Goal: Task Accomplishment & Management: Use online tool/utility

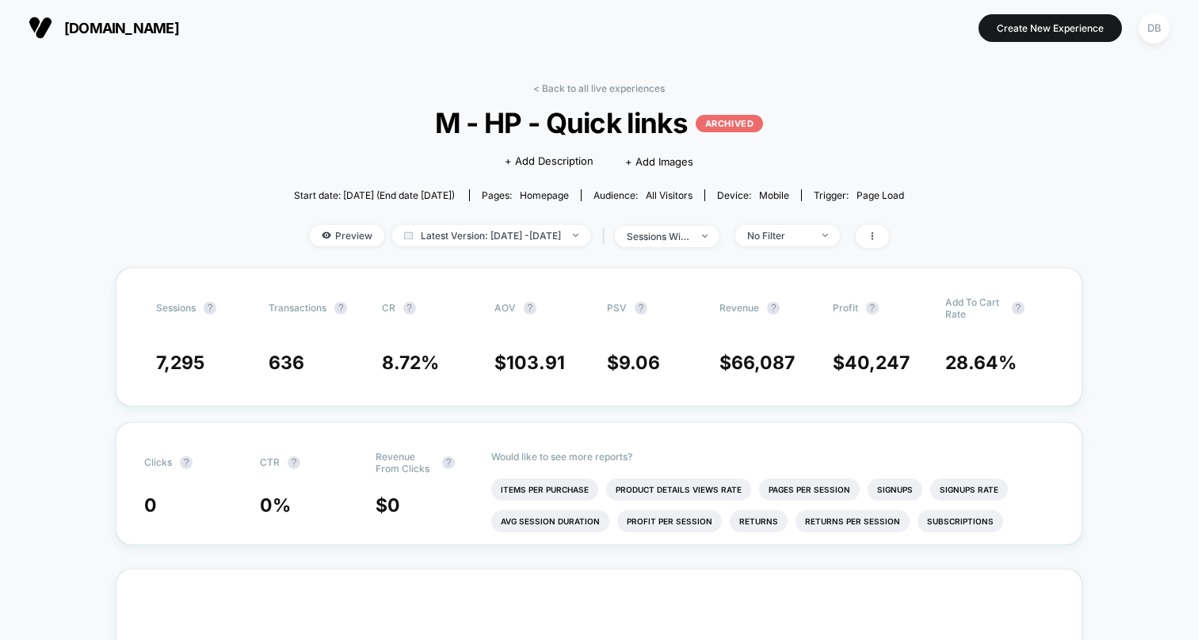
click at [36, 27] on img at bounding box center [41, 28] width 24 height 24
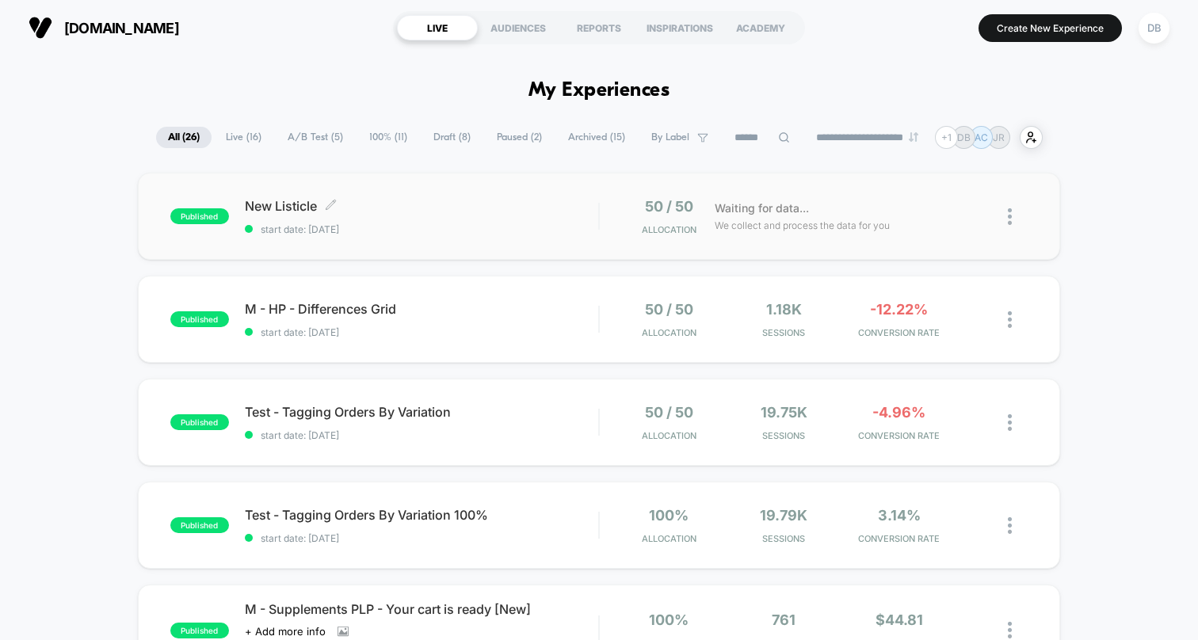
click at [290, 202] on span "New Listicle Click to edit experience details" at bounding box center [421, 206] width 353 height 16
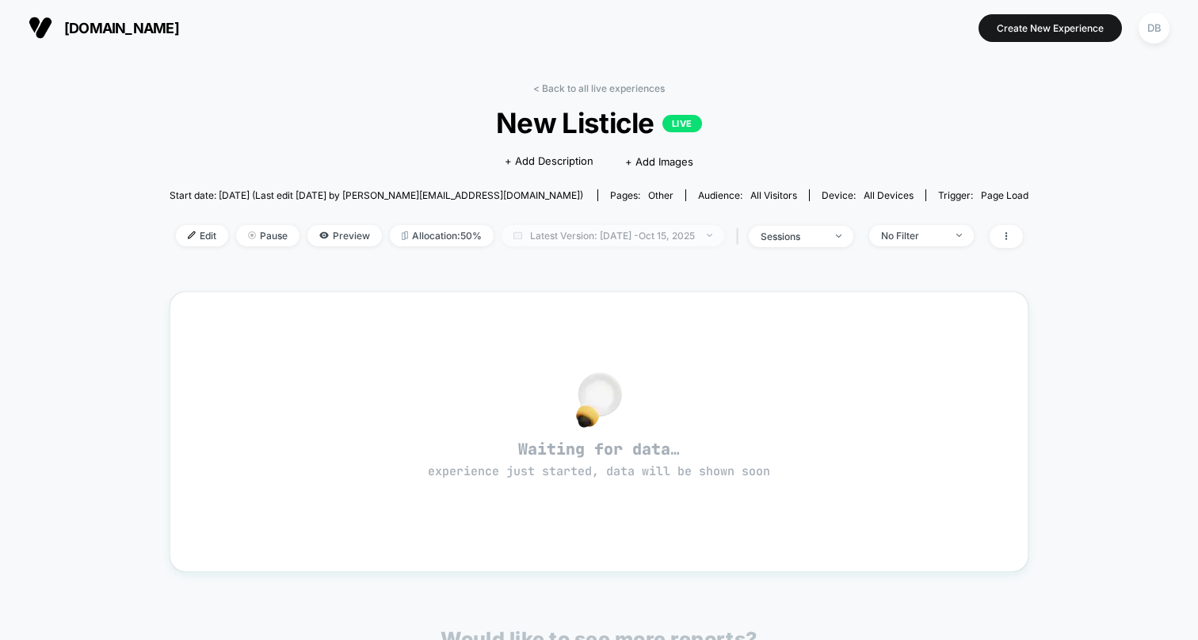
click at [608, 235] on span "Latest Version: [DATE] - [DATE]" at bounding box center [613, 235] width 223 height 21
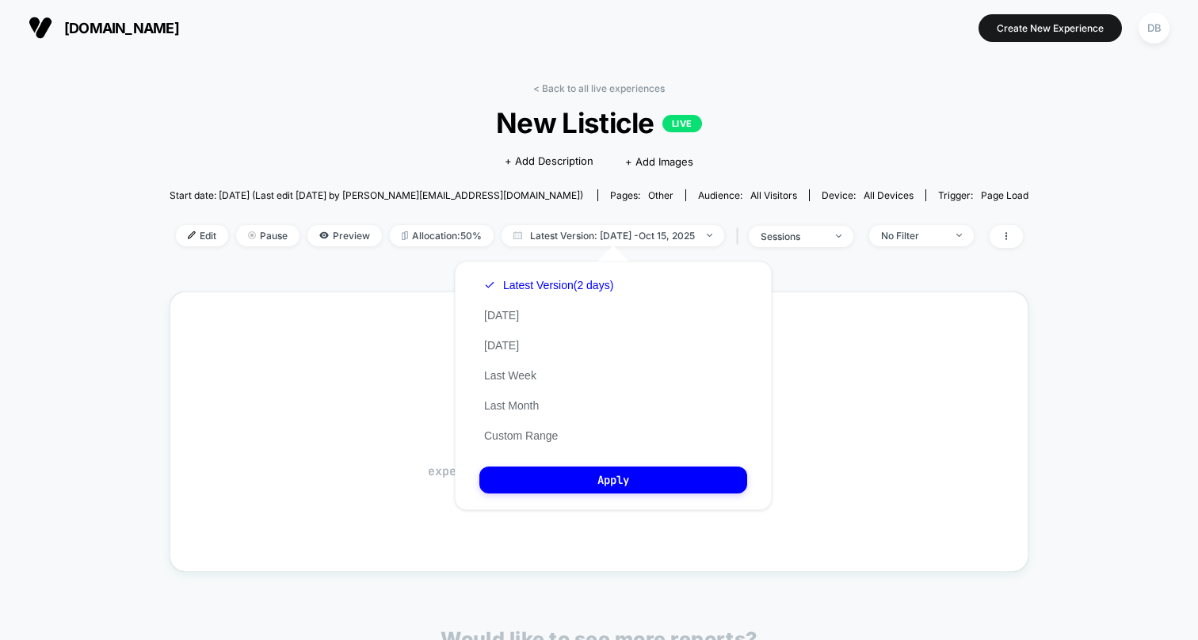
click at [405, 266] on div "< Back to all live experiences New Listicle LIVE Click to edit experience detai…" at bounding box center [599, 174] width 859 height 185
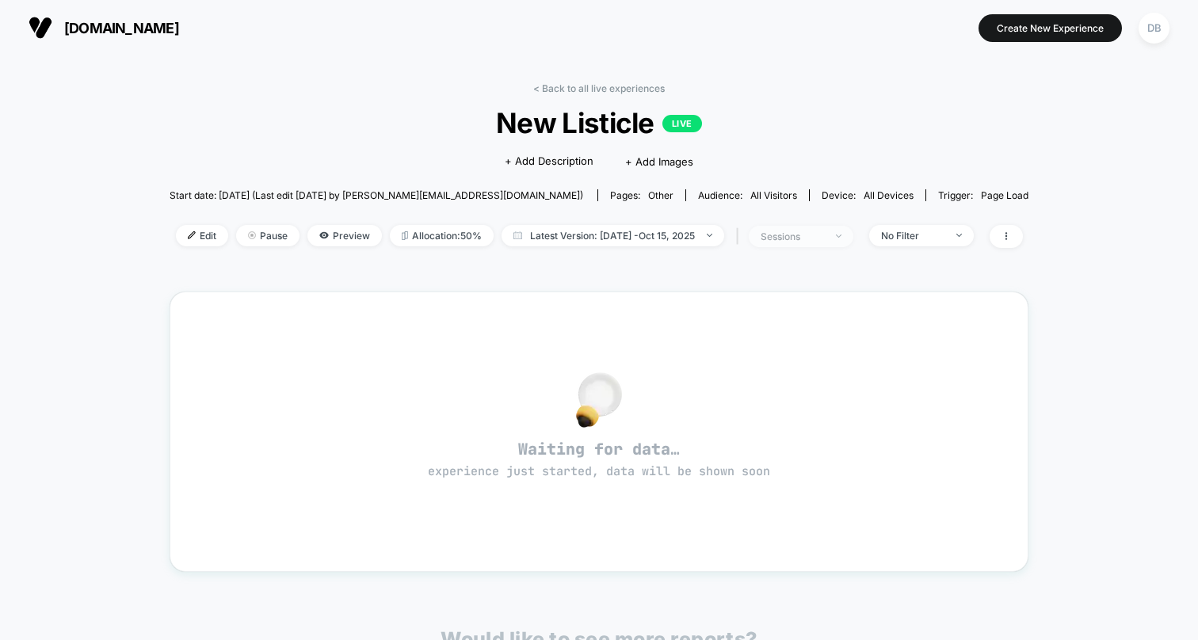
click at [853, 237] on span "sessions" at bounding box center [801, 236] width 105 height 21
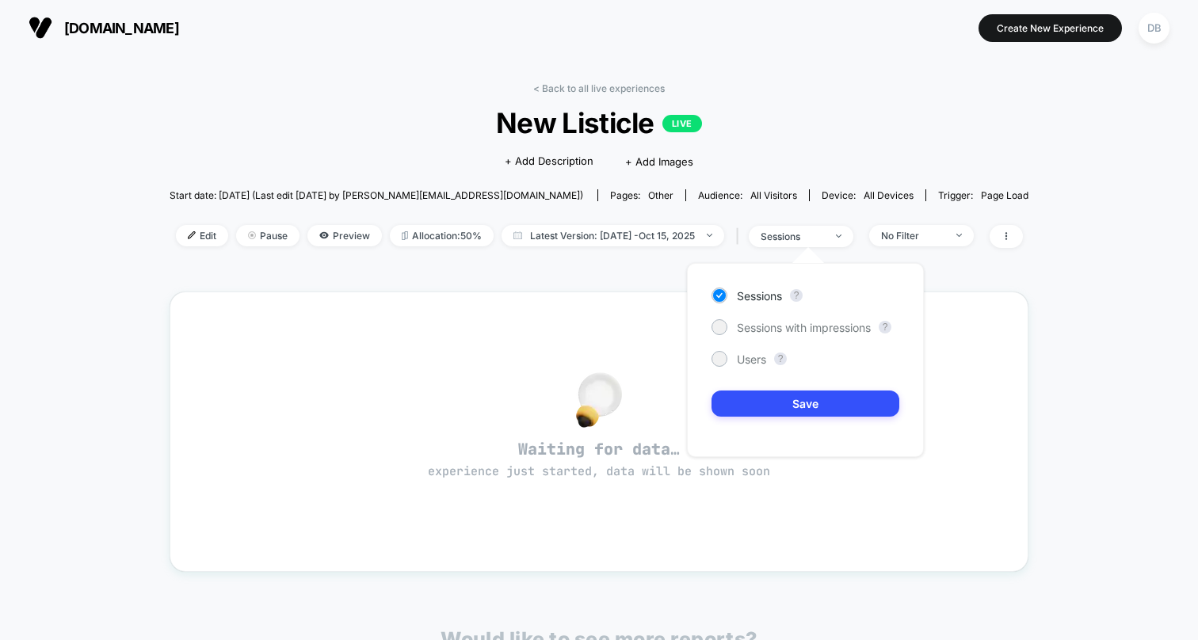
click at [607, 254] on div "< Back to all live experiences New Listicle LIVE Click to edit experience detai…" at bounding box center [599, 174] width 859 height 185
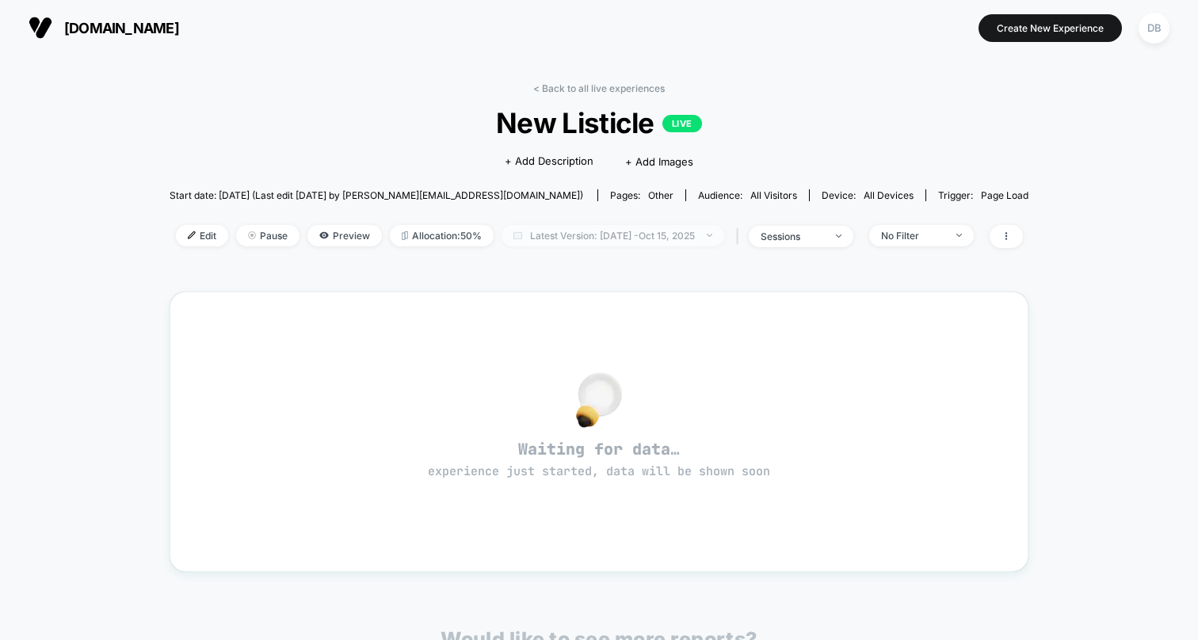
click at [586, 236] on span "Latest Version: [DATE] - [DATE]" at bounding box center [613, 235] width 223 height 21
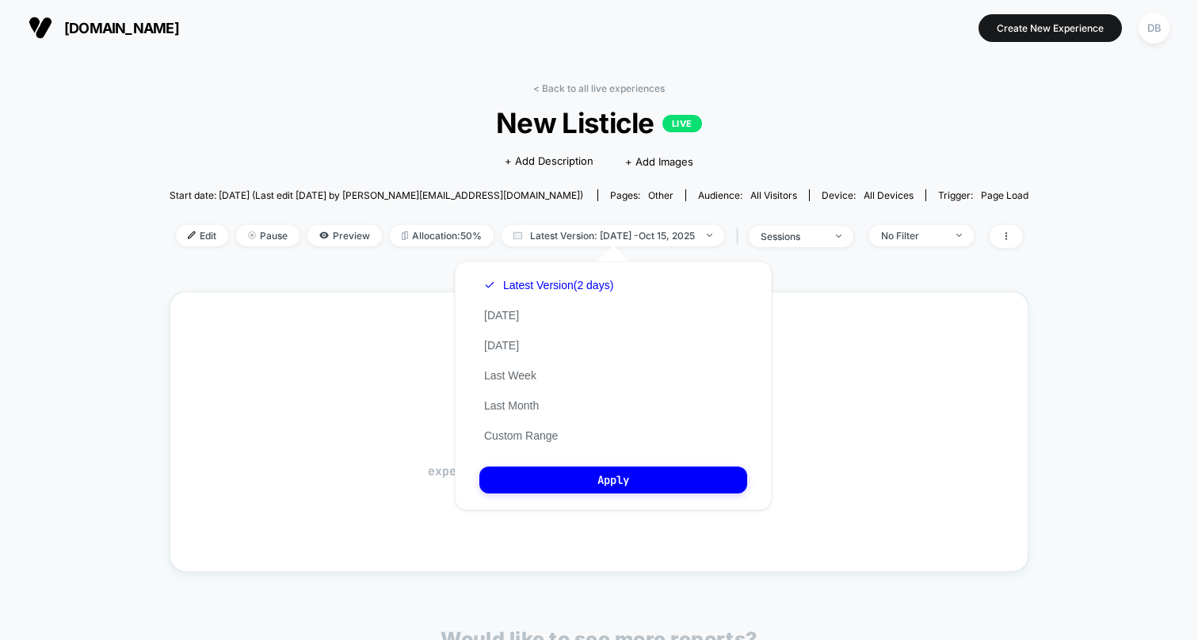
click at [553, 212] on div "< Back to all live experiences New Listicle LIVE Click to edit experience detai…" at bounding box center [599, 174] width 859 height 185
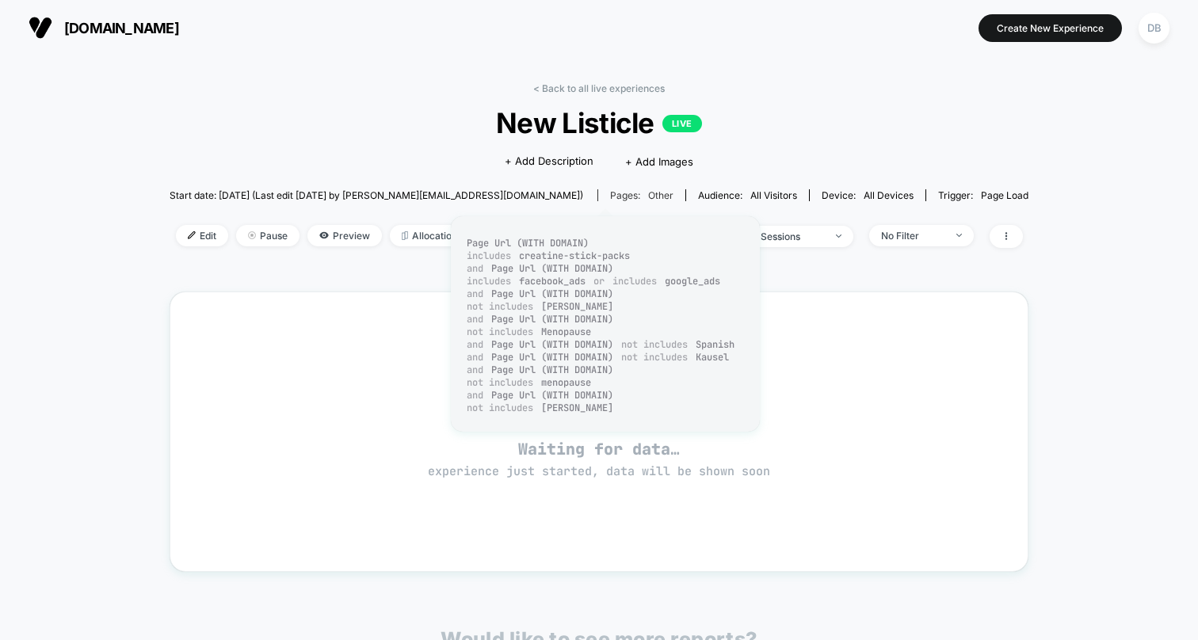
click at [610, 194] on div "Pages: other" at bounding box center [641, 195] width 63 height 12
click at [610, 195] on div "Pages: other" at bounding box center [641, 195] width 63 height 12
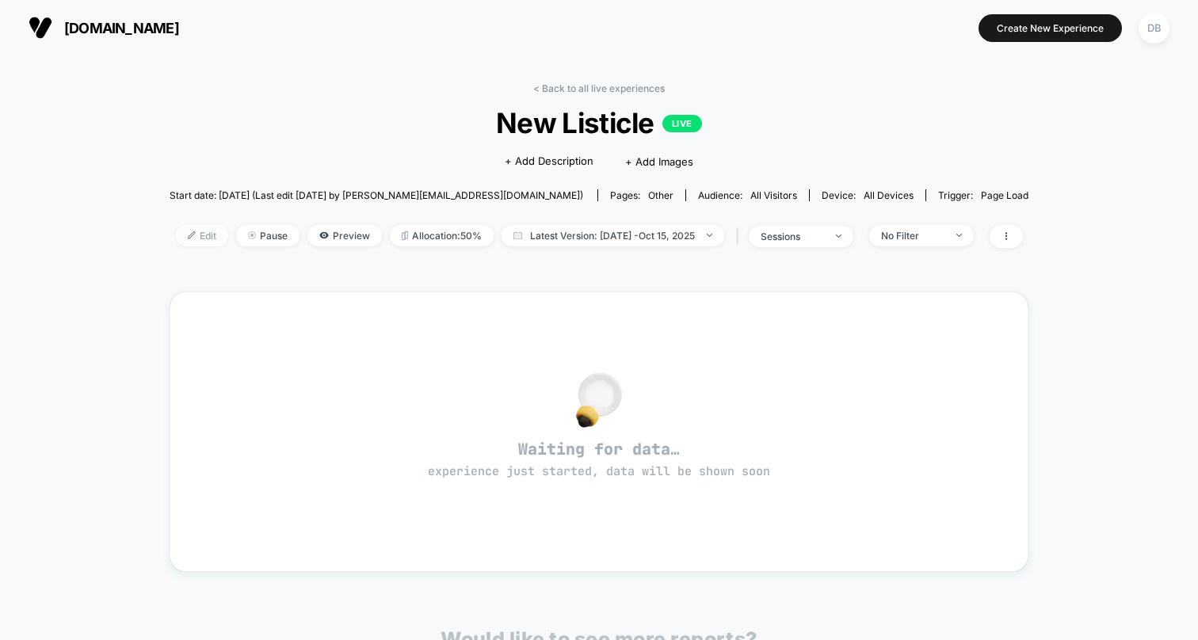
click at [197, 229] on span "Edit" at bounding box center [202, 235] width 52 height 21
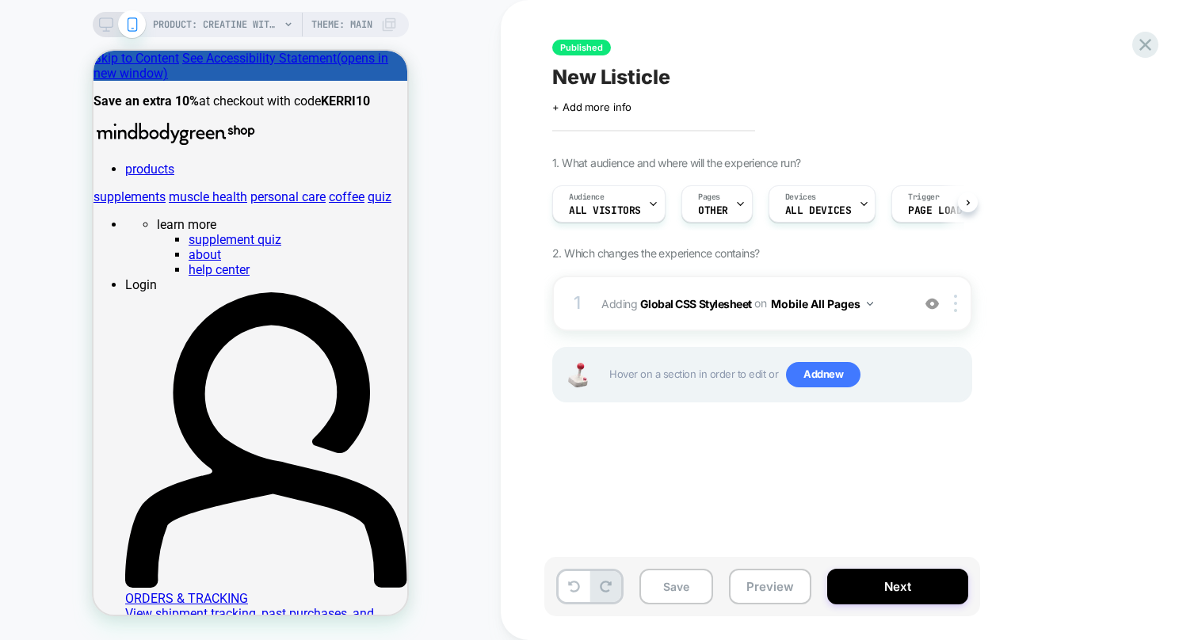
scroll to position [0, 1]
click at [1146, 47] on icon at bounding box center [1145, 45] width 12 height 12
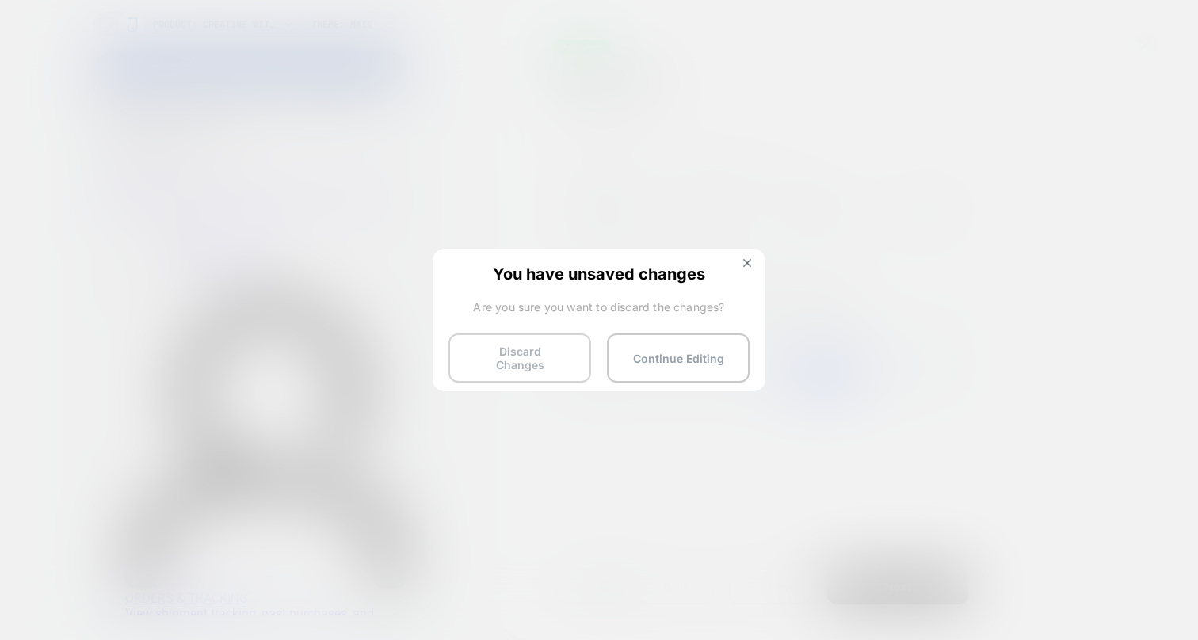
click at [551, 353] on button "Discard Changes" at bounding box center [519, 358] width 143 height 49
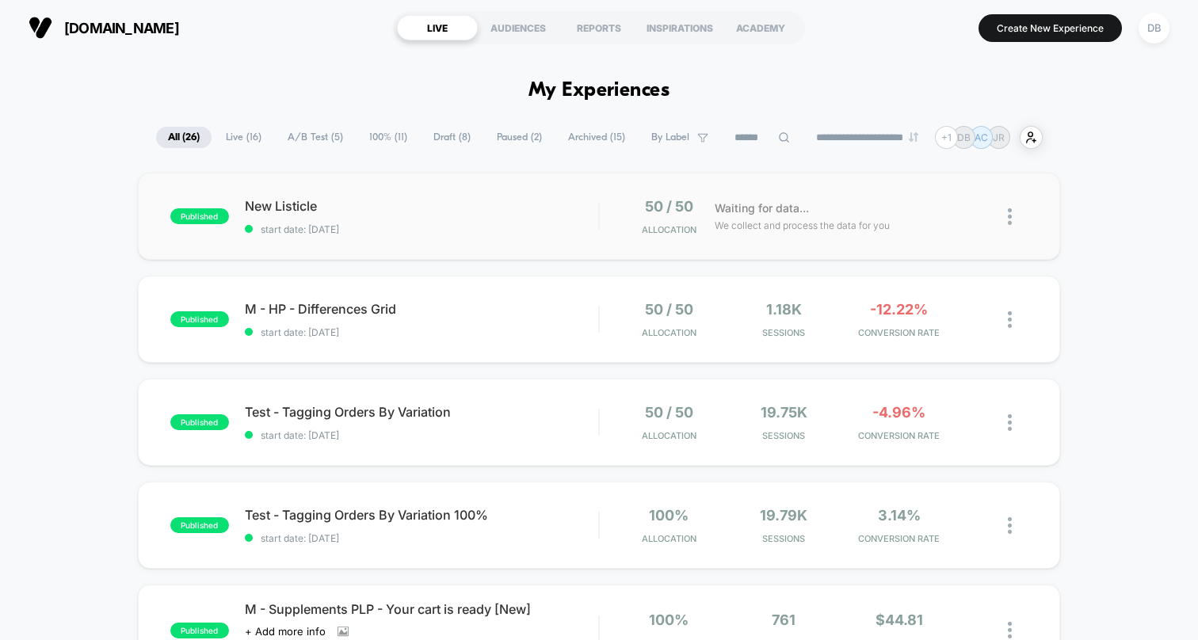
click at [1010, 214] on img at bounding box center [1010, 216] width 4 height 17
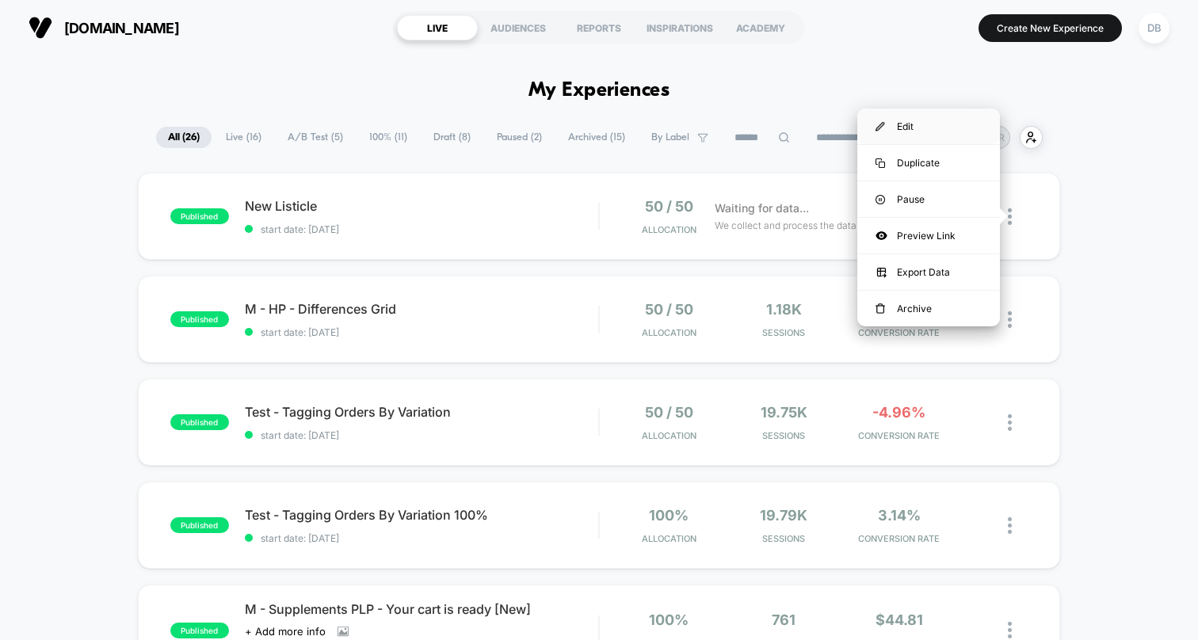
click at [918, 128] on div "Edit" at bounding box center [928, 127] width 143 height 36
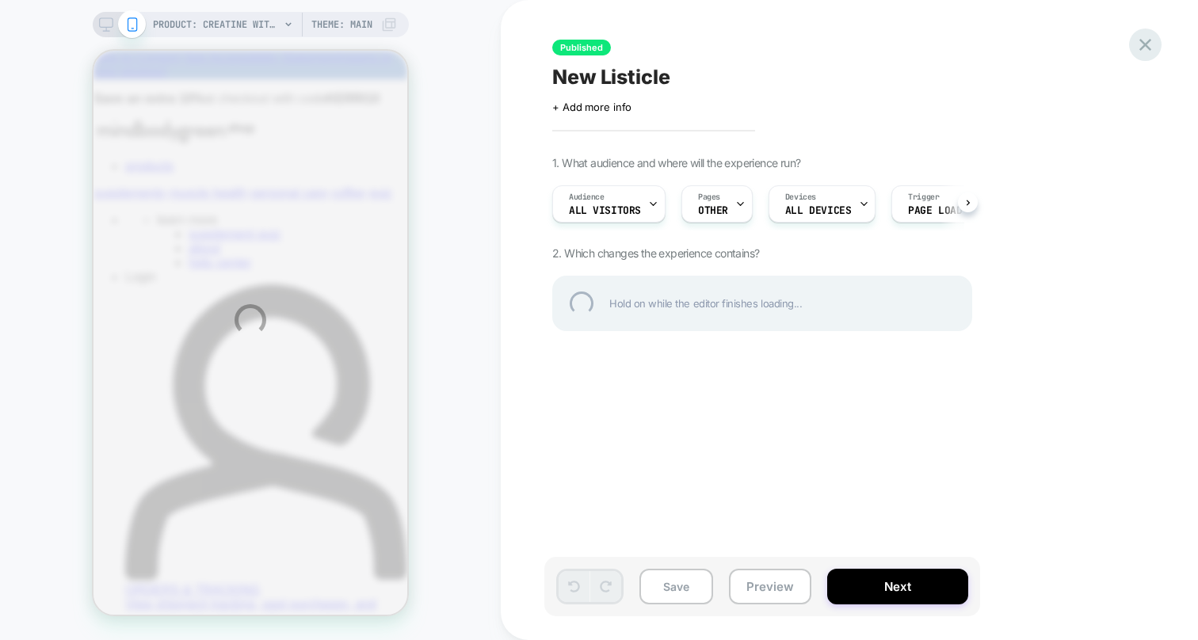
click at [1144, 47] on div at bounding box center [1145, 45] width 32 height 32
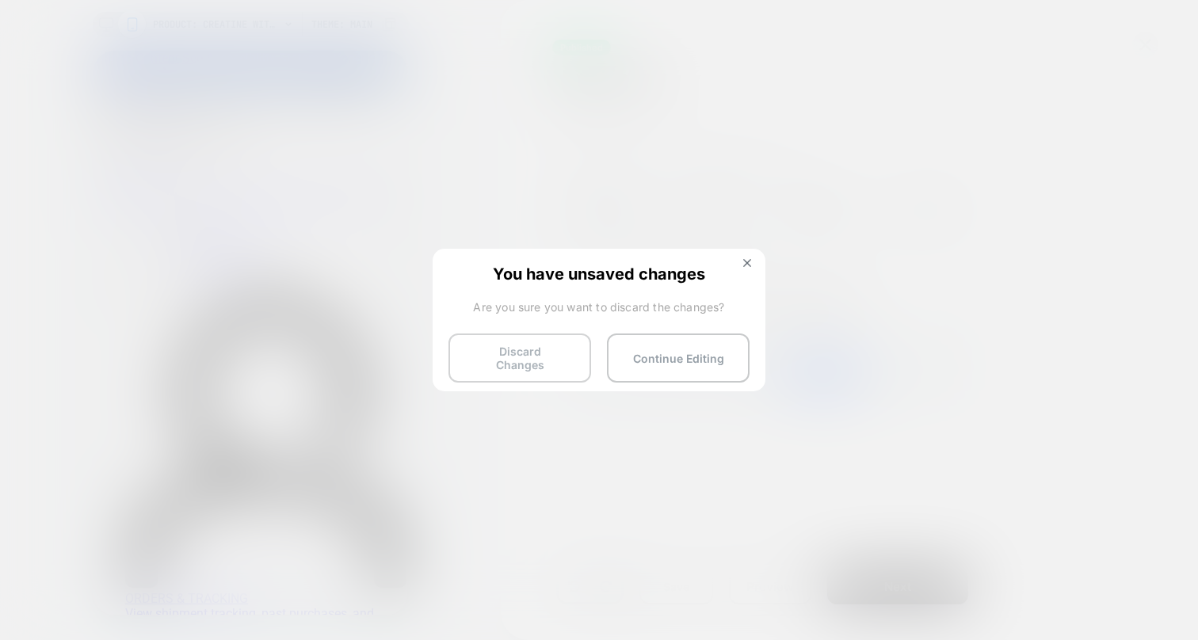
click at [533, 359] on button "Discard Changes" at bounding box center [519, 358] width 143 height 49
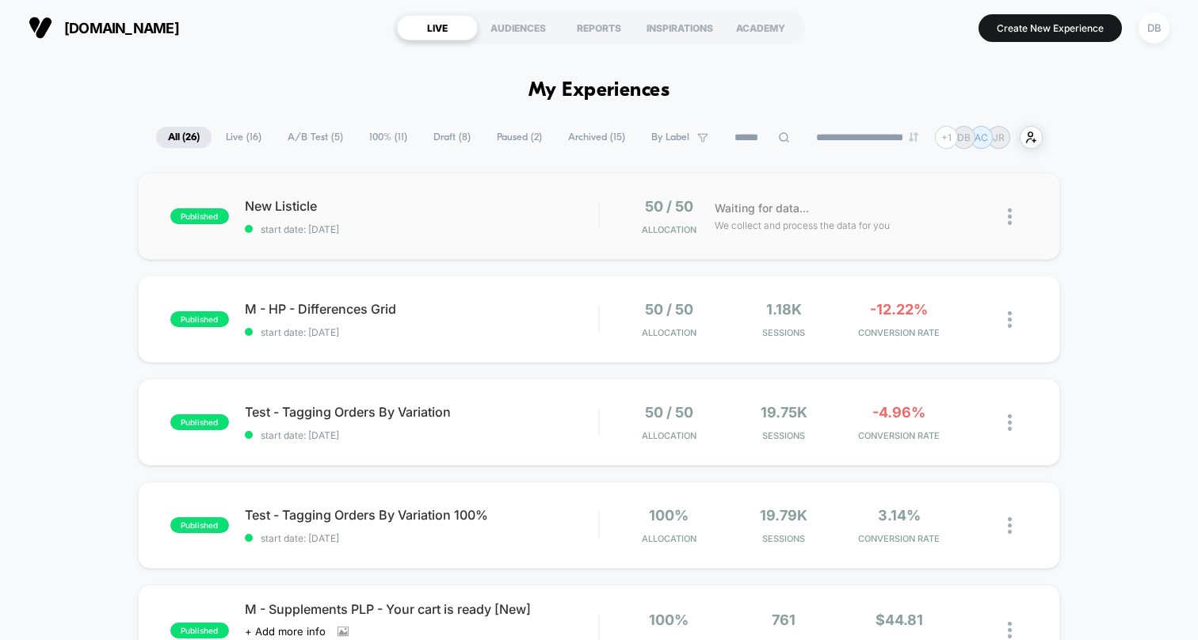
click at [1011, 216] on img at bounding box center [1010, 216] width 4 height 17
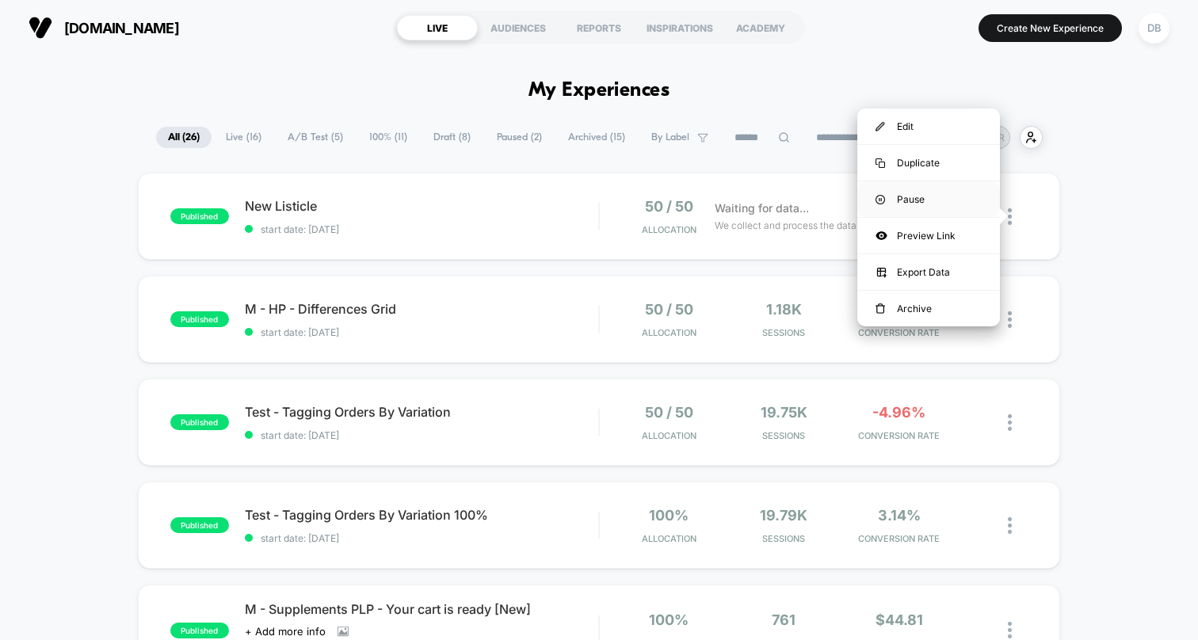
click at [916, 196] on div "Pause" at bounding box center [928, 199] width 143 height 36
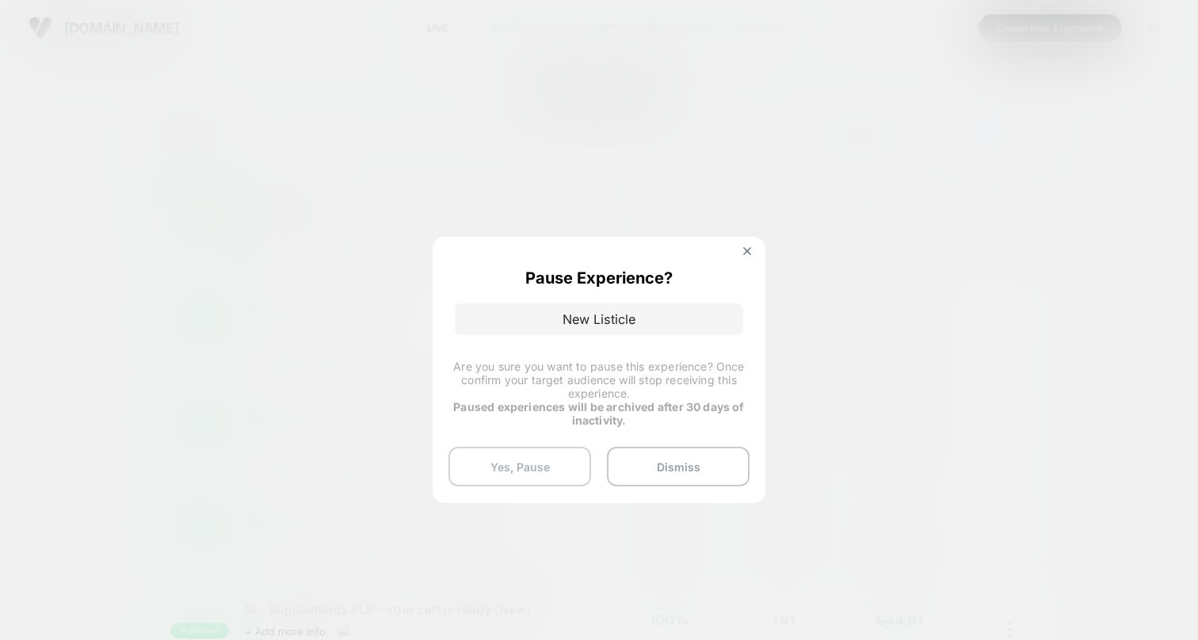
click at [537, 471] on button "Yes, Pause" at bounding box center [519, 467] width 143 height 40
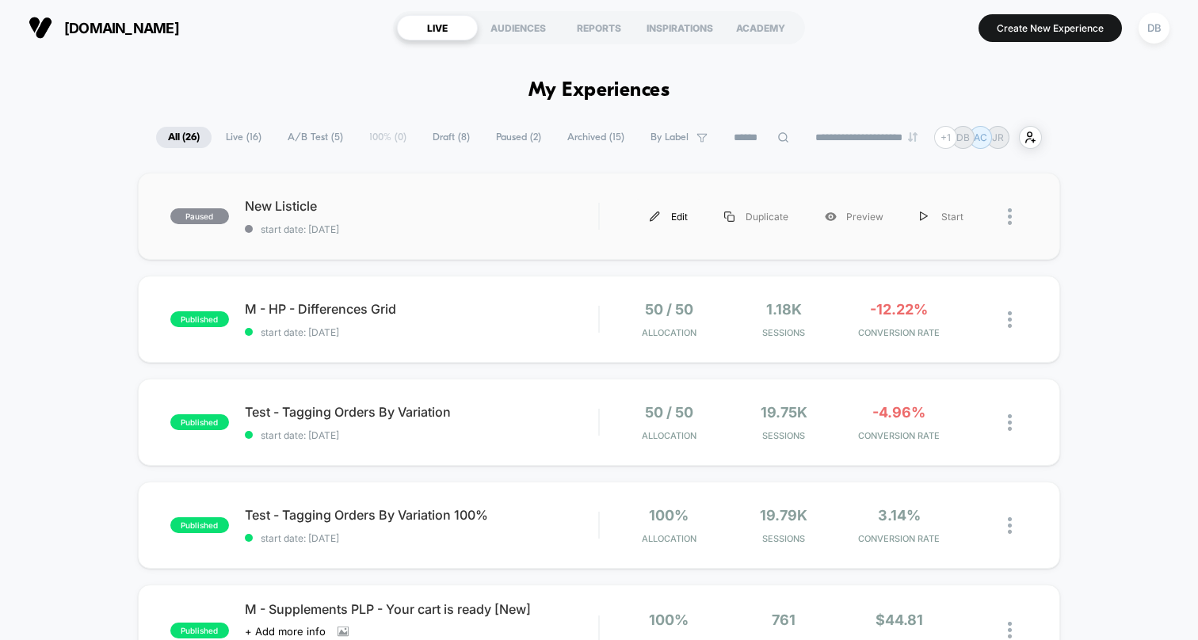
click at [677, 216] on div "Edit" at bounding box center [668, 217] width 74 height 36
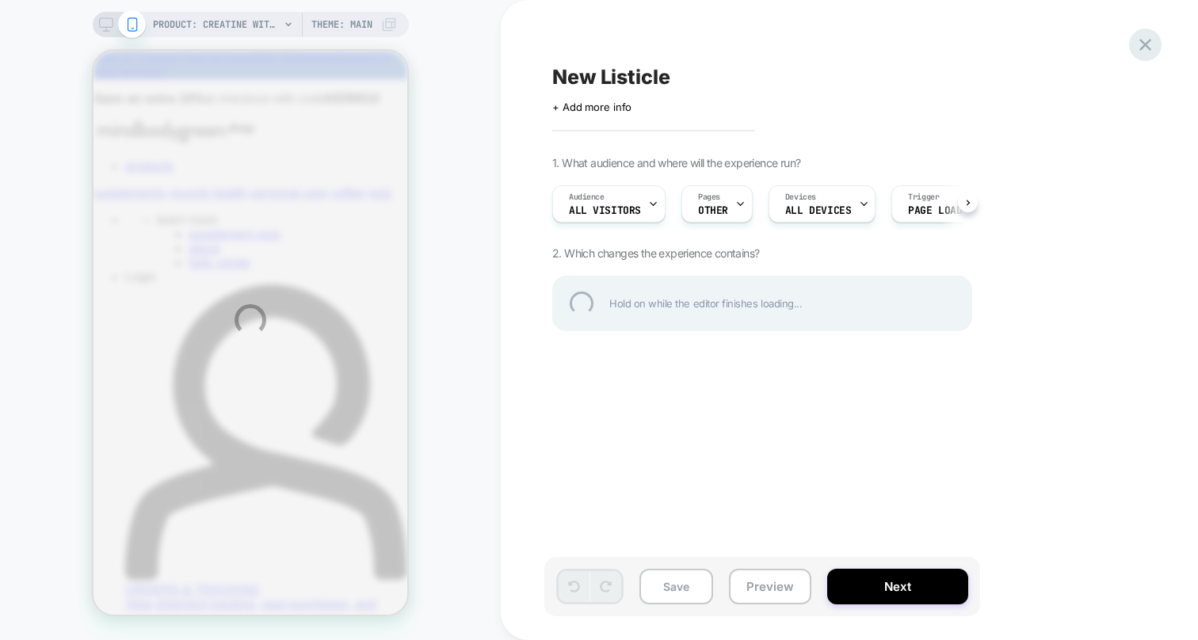
click at [1142, 44] on div at bounding box center [1145, 45] width 32 height 32
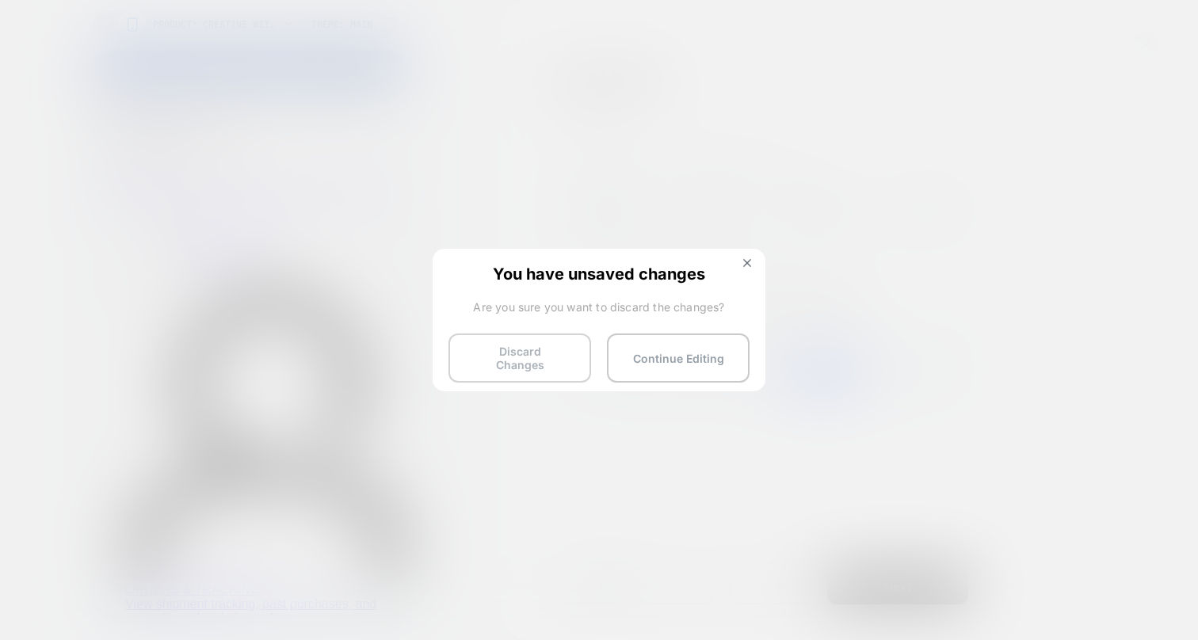
click at [554, 353] on button "Discard Changes" at bounding box center [519, 358] width 143 height 49
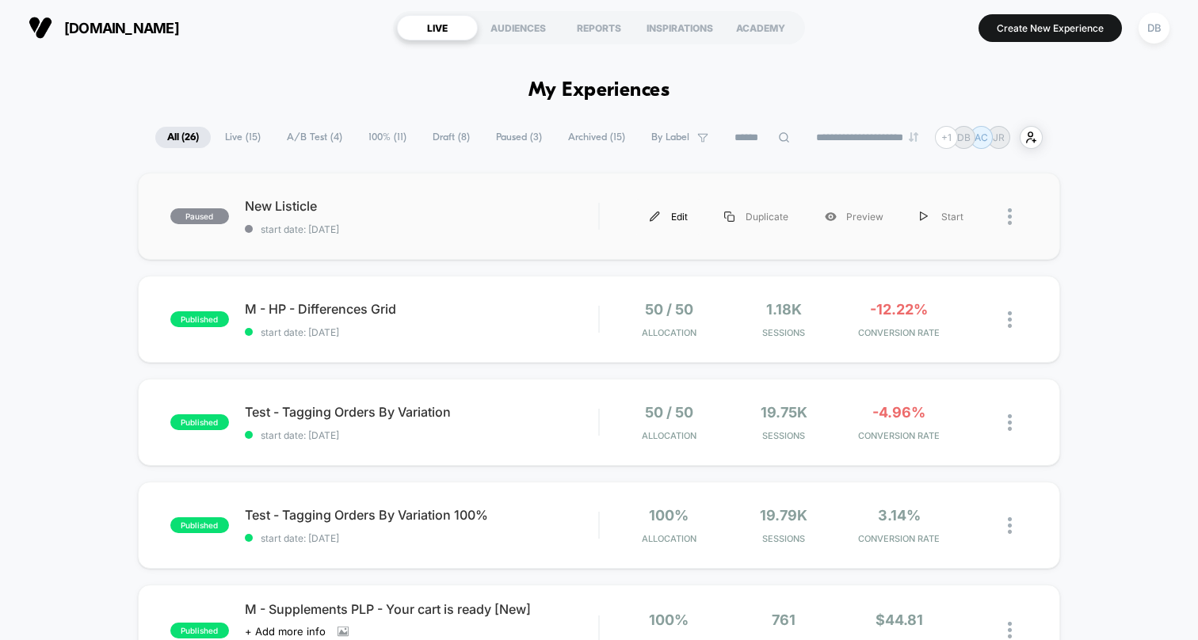
click at [675, 217] on div "Edit" at bounding box center [668, 217] width 74 height 36
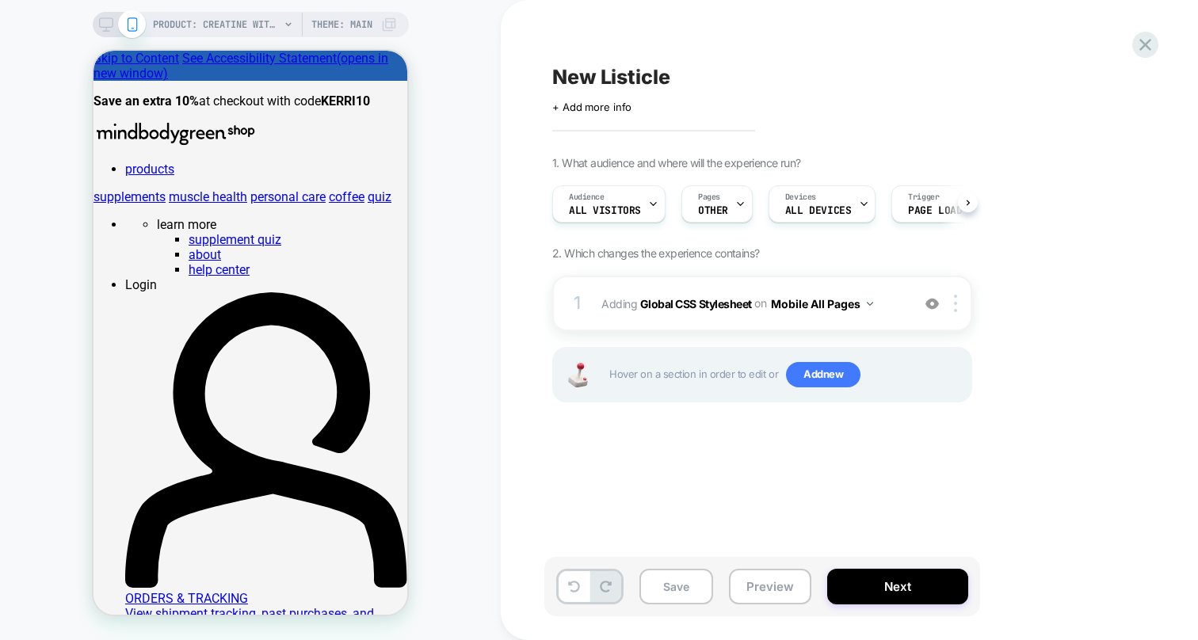
scroll to position [0, 1]
click at [734, 201] on icon at bounding box center [739, 204] width 10 height 10
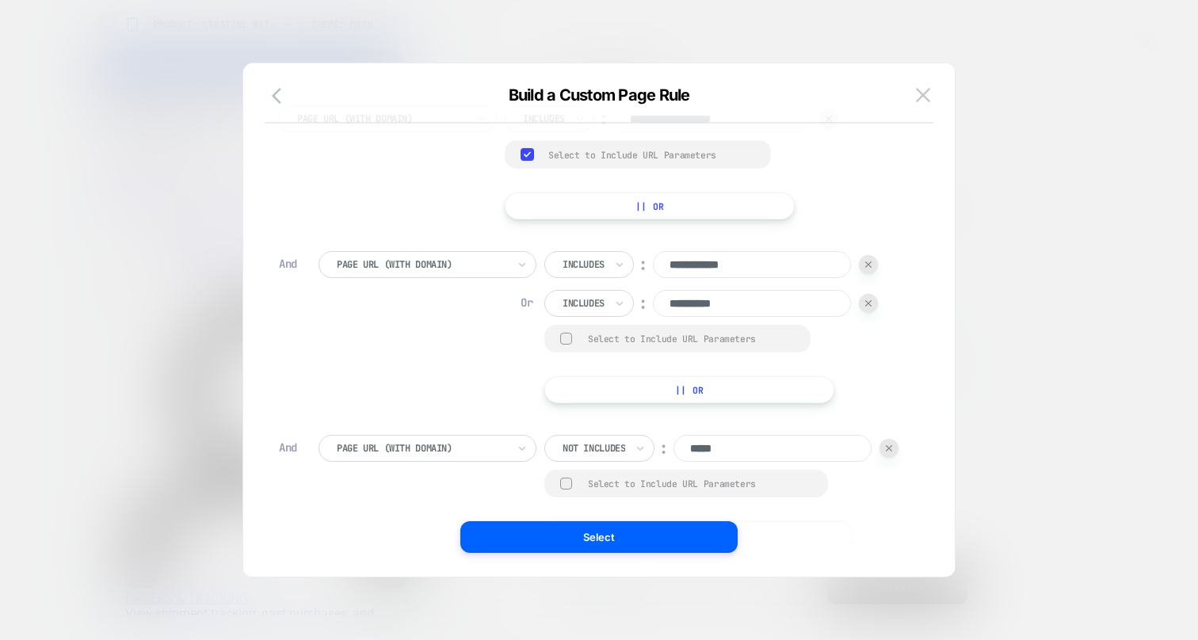
scroll to position [0, 0]
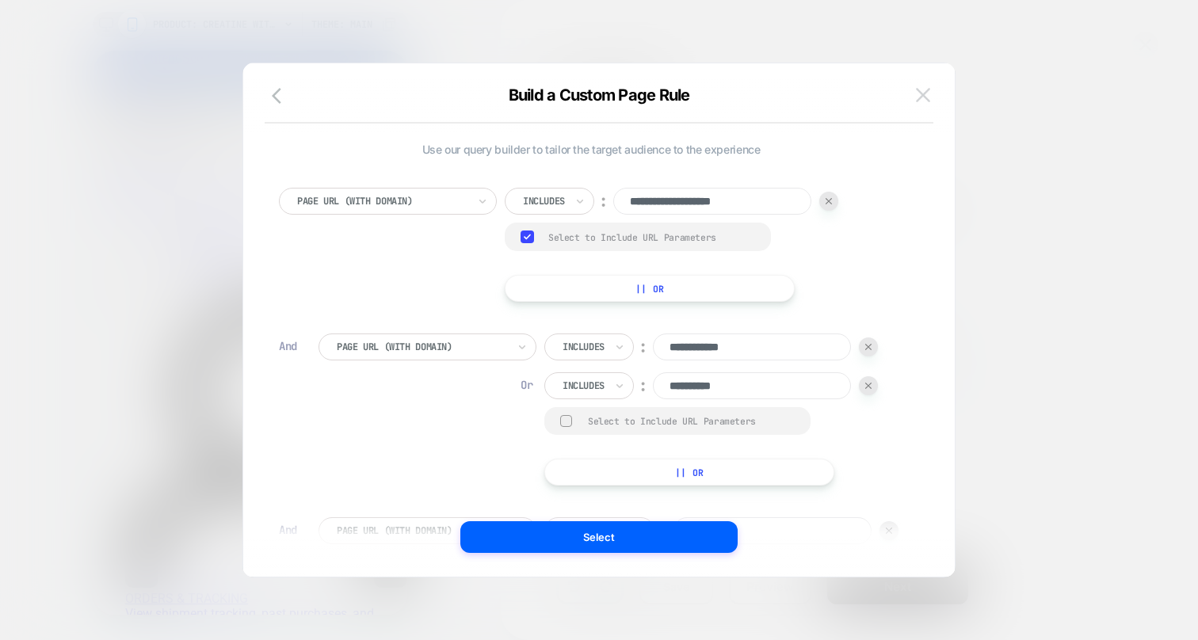
click at [925, 97] on img at bounding box center [923, 94] width 14 height 13
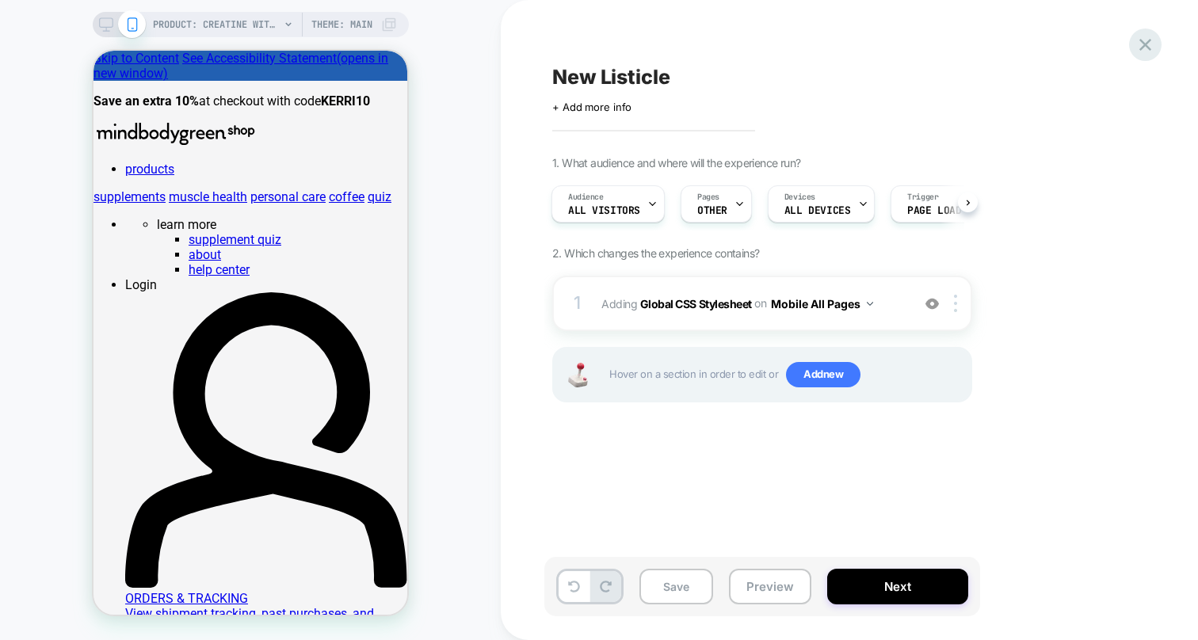
click at [1148, 48] on icon at bounding box center [1145, 45] width 12 height 12
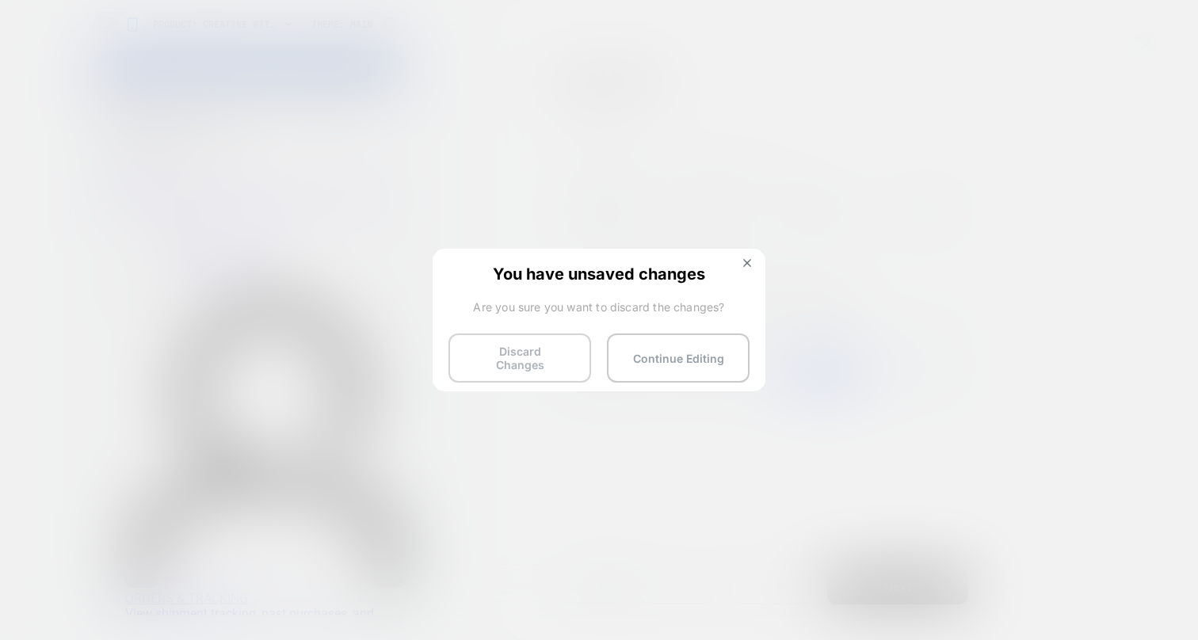
click at [569, 358] on button "Discard Changes" at bounding box center [519, 358] width 143 height 49
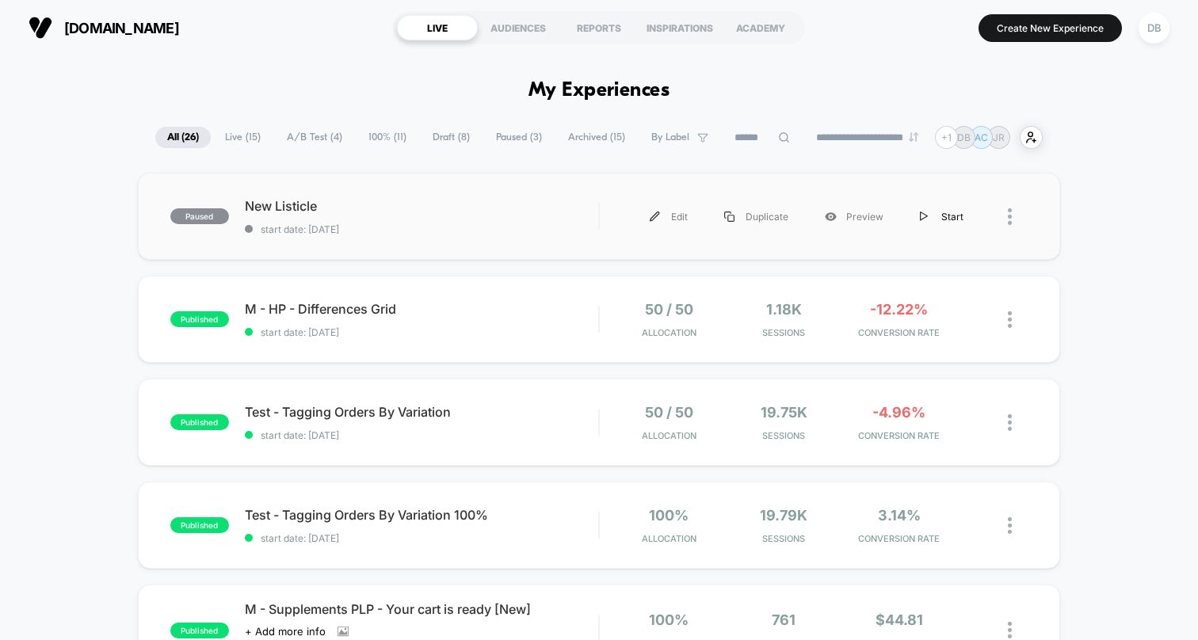
click at [939, 214] on div "Start" at bounding box center [942, 217] width 80 height 36
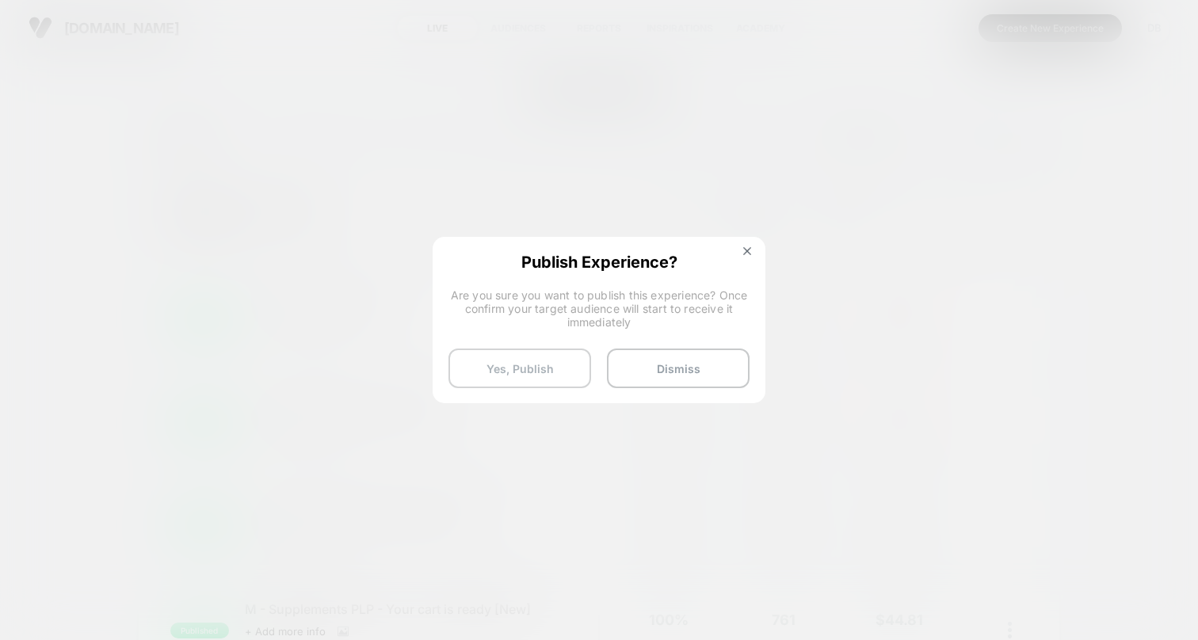
click at [551, 370] on button "Yes, Publish" at bounding box center [519, 369] width 143 height 40
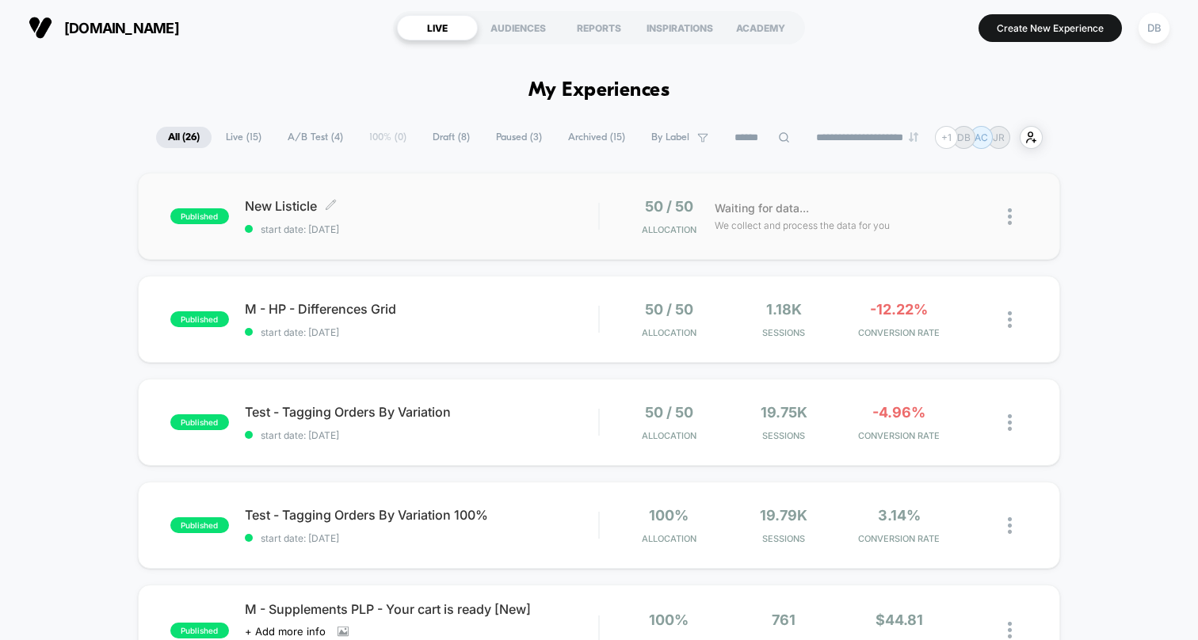
click at [279, 203] on span "New Listicle Click to edit experience details" at bounding box center [421, 206] width 353 height 16
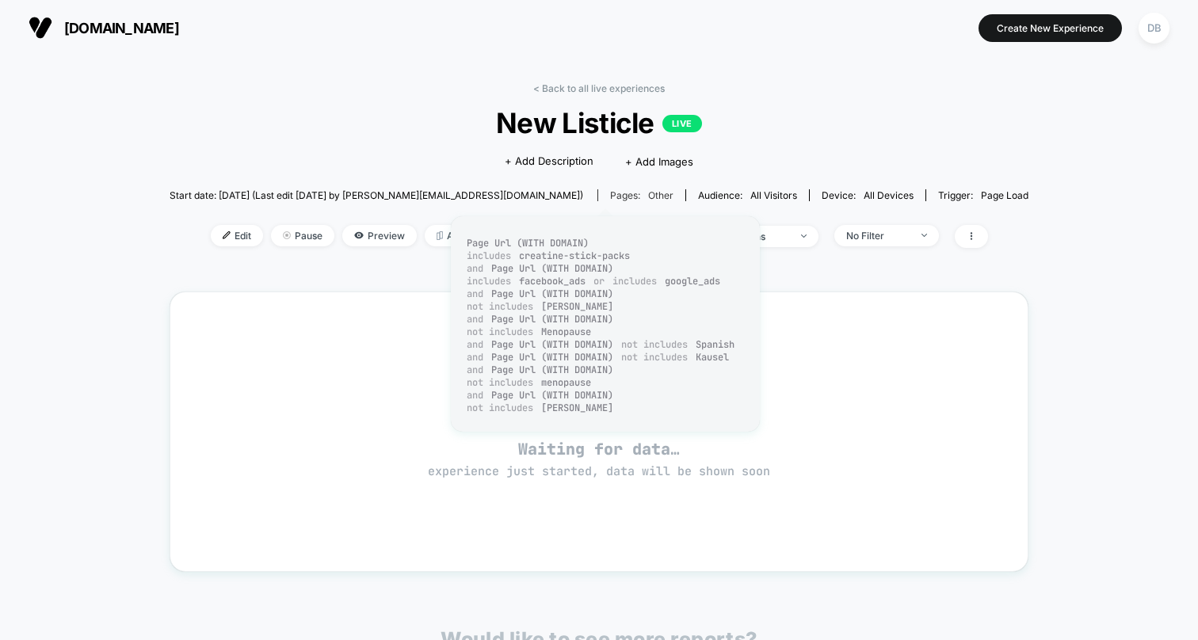
click at [611, 193] on div "Pages: other" at bounding box center [641, 195] width 63 height 12
click at [610, 196] on div "Pages: other" at bounding box center [641, 195] width 63 height 12
click at [648, 195] on span "other" at bounding box center [660, 195] width 25 height 12
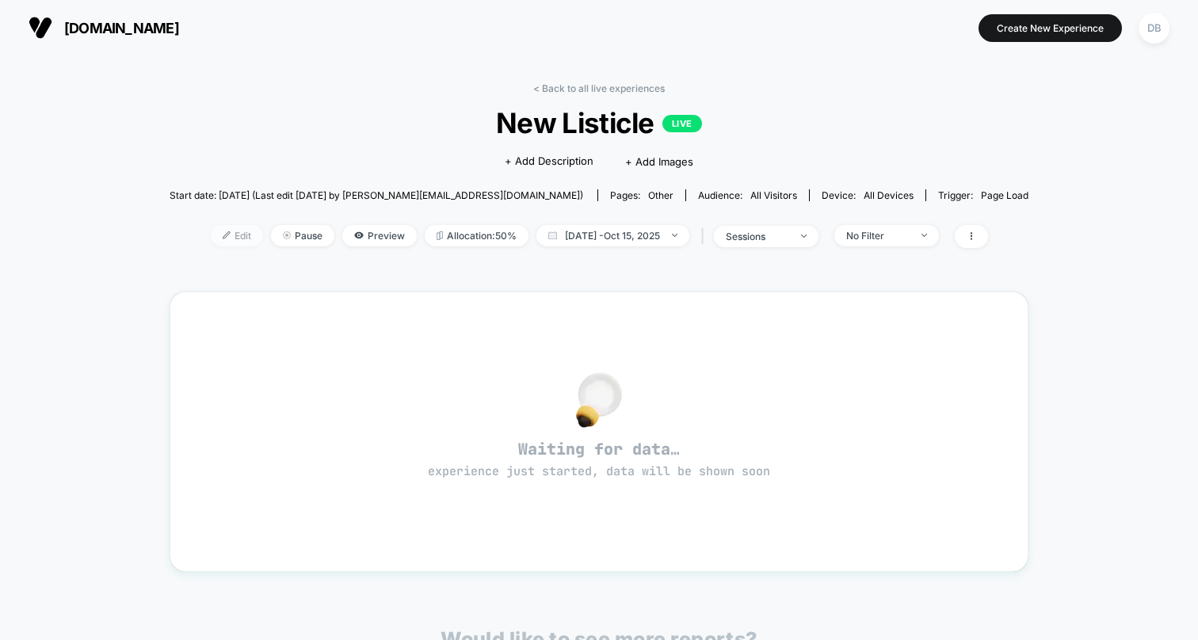
click at [231, 232] on span "Edit" at bounding box center [237, 235] width 52 height 21
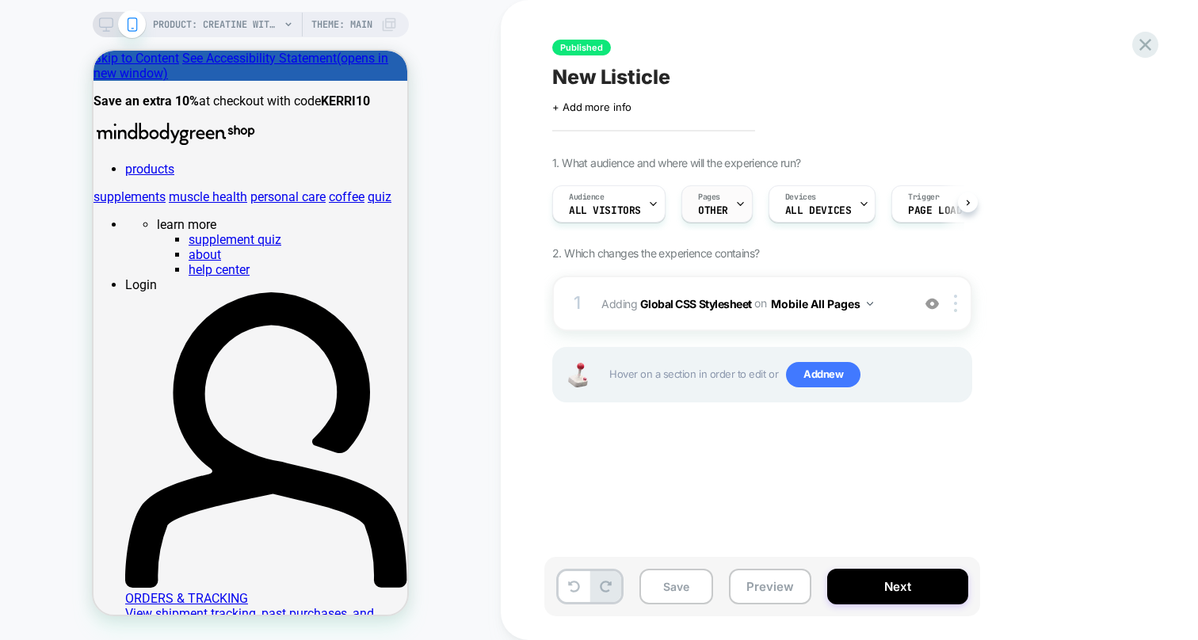
click at [735, 200] on icon at bounding box center [740, 204] width 10 height 10
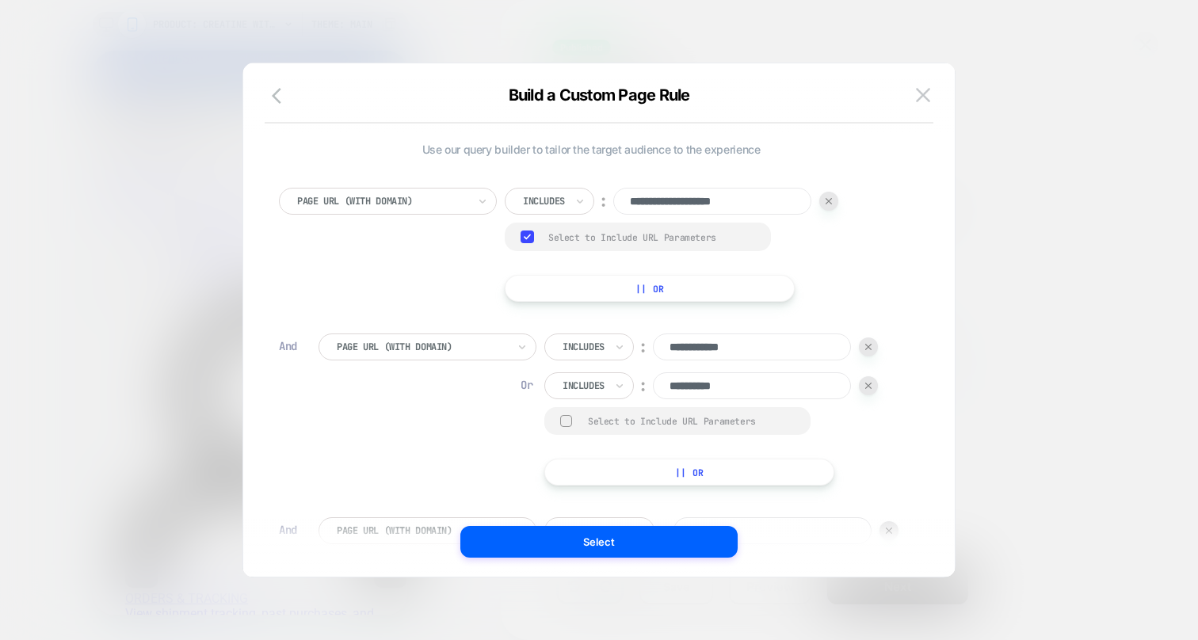
scroll to position [917, 0]
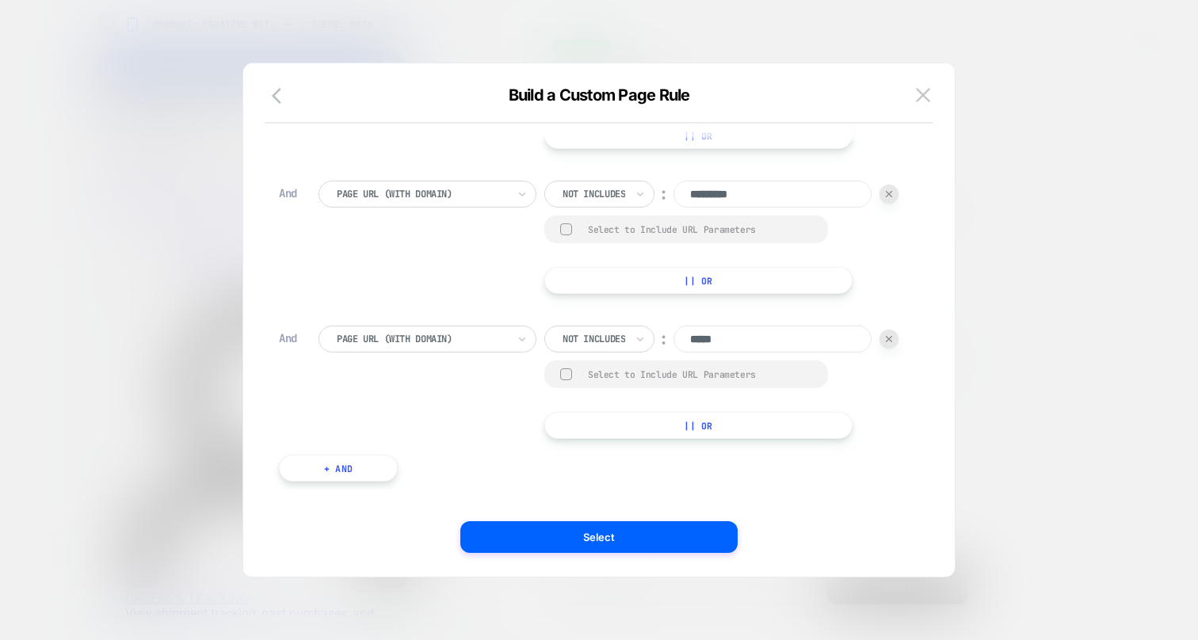
click at [470, 196] on div at bounding box center [422, 194] width 170 height 14
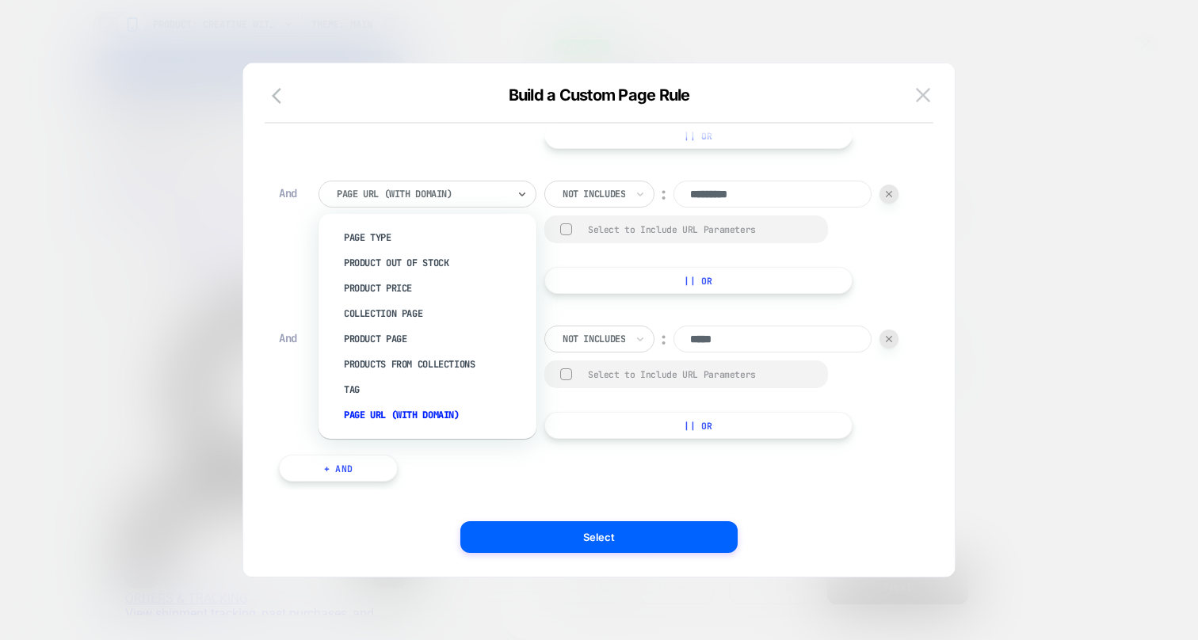
click at [292, 430] on div "And Page Url (WITH DOMAIN) Not includes ︰ ***** Select to Include URL Parameter…" at bounding box center [591, 382] width 624 height 113
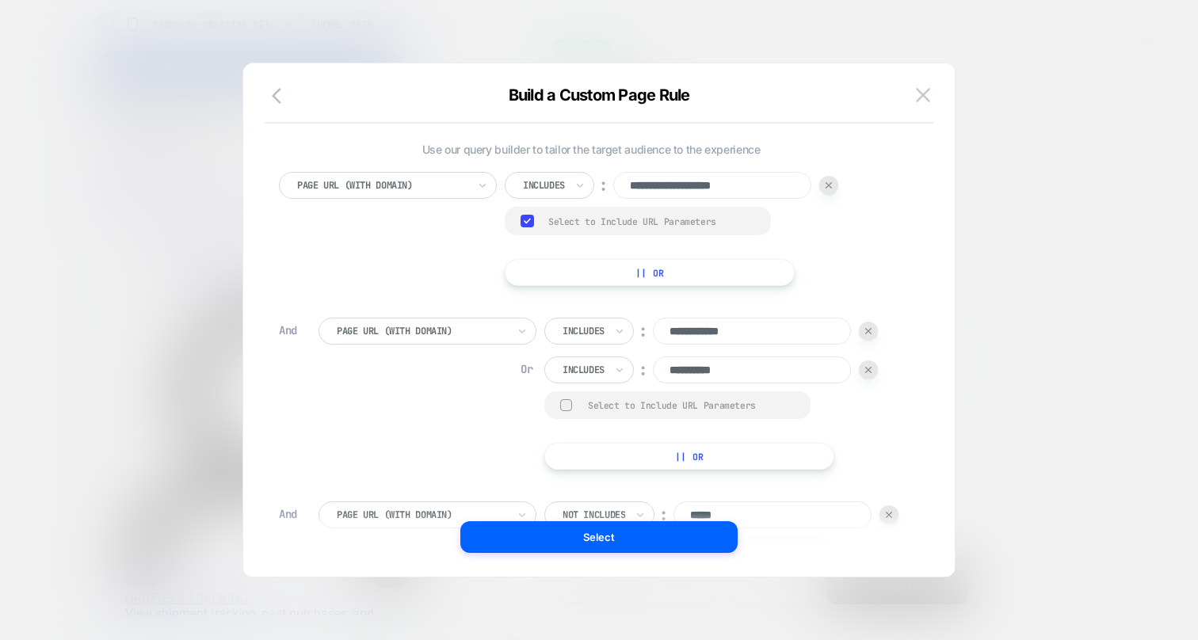
scroll to position [25, 0]
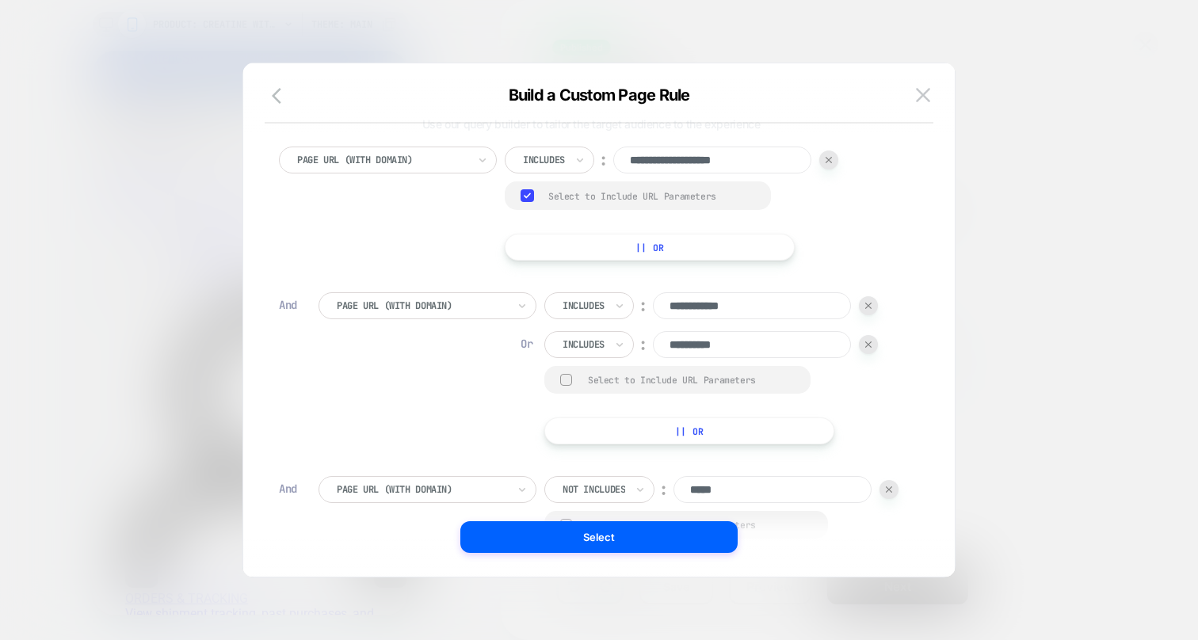
click at [562, 379] on div at bounding box center [566, 380] width 12 height 12
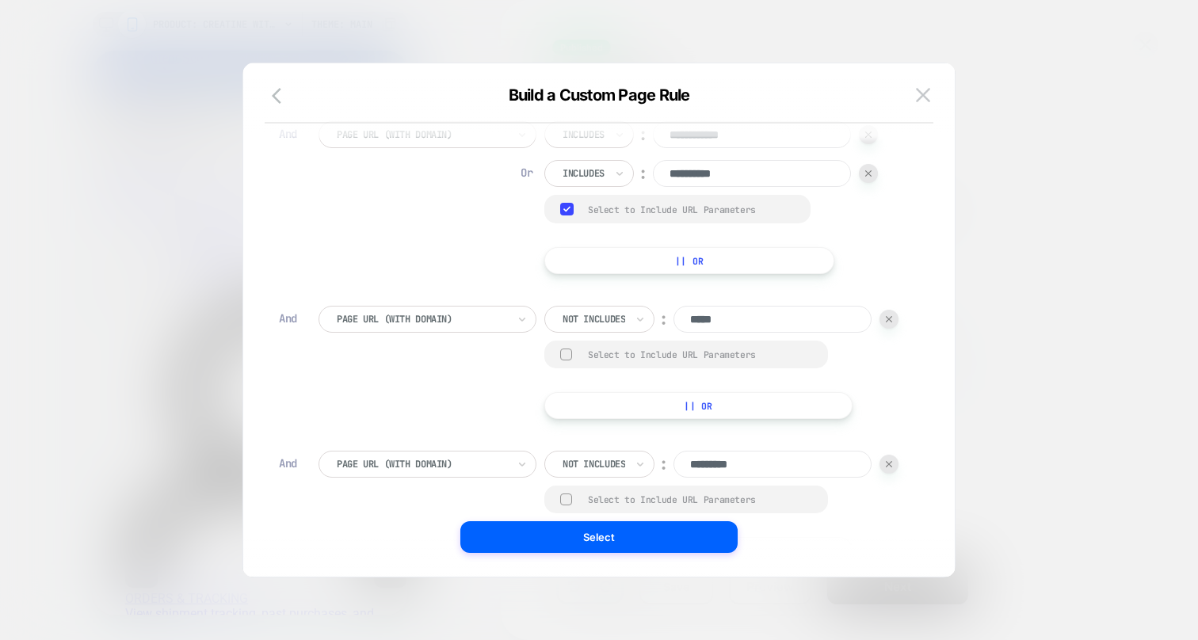
scroll to position [199, 0]
click at [566, 349] on div at bounding box center [566, 352] width 12 height 12
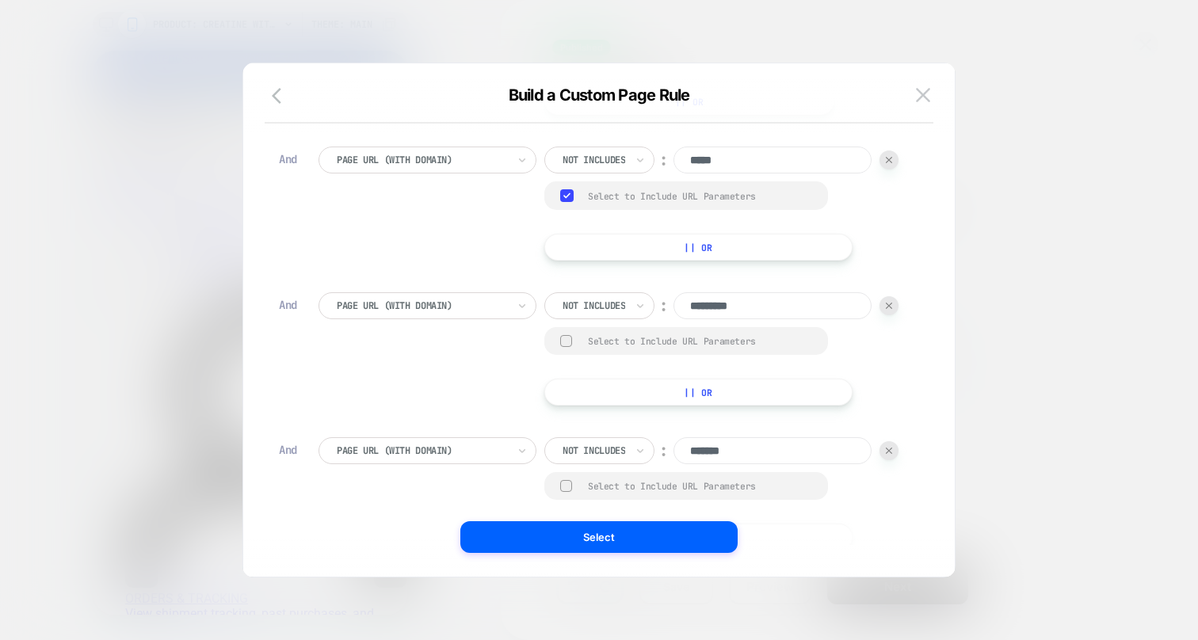
click at [565, 338] on div at bounding box center [566, 341] width 12 height 12
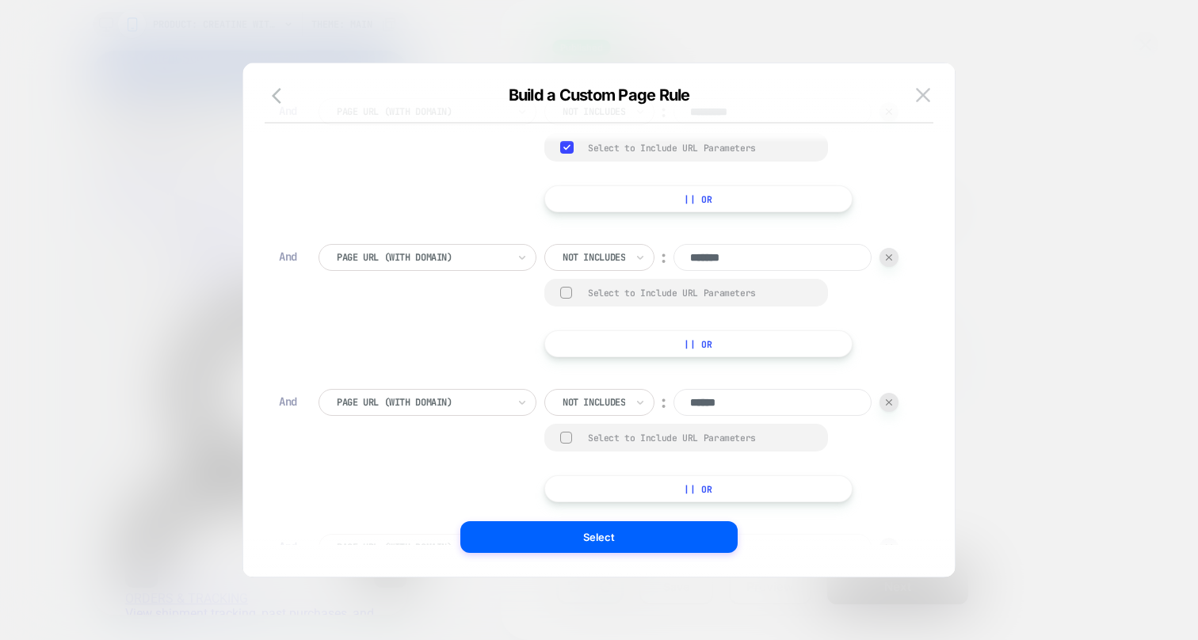
click at [564, 296] on div at bounding box center [566, 293] width 12 height 12
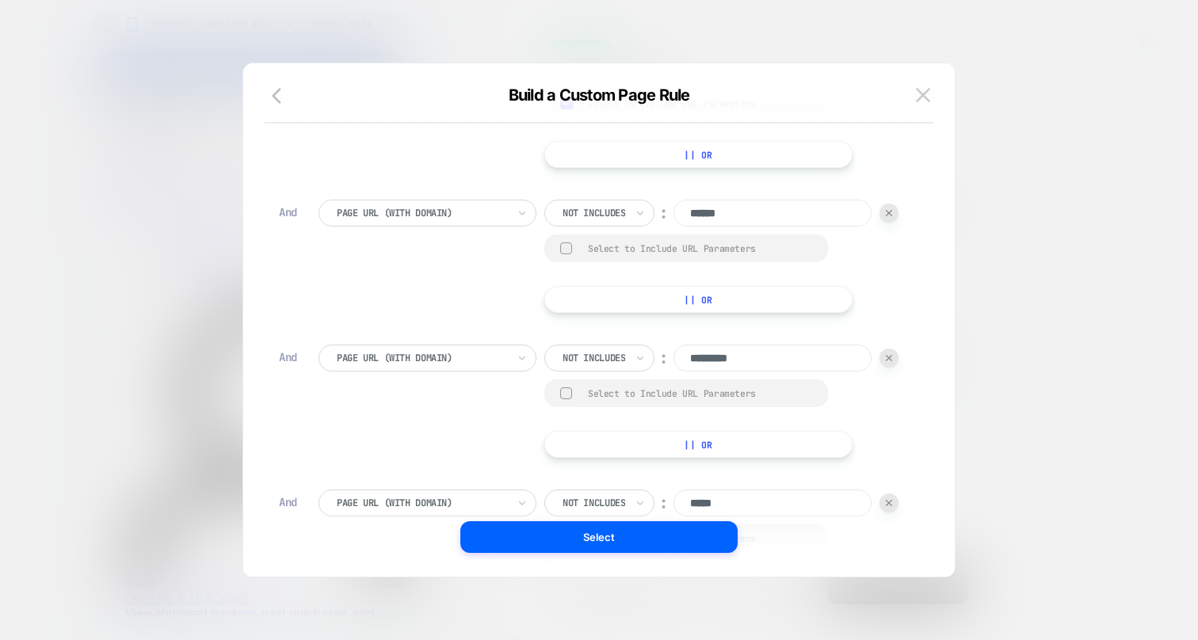
scroll to position [776, 0]
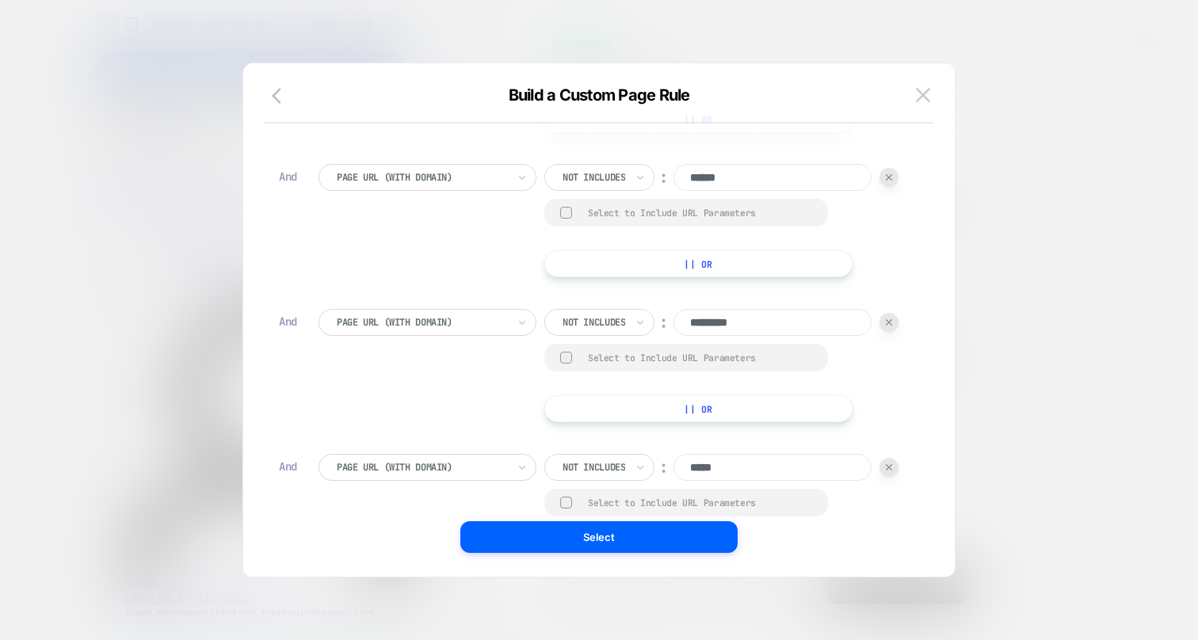
click at [565, 217] on div at bounding box center [566, 213] width 12 height 12
click at [566, 354] on div at bounding box center [566, 359] width 12 height 12
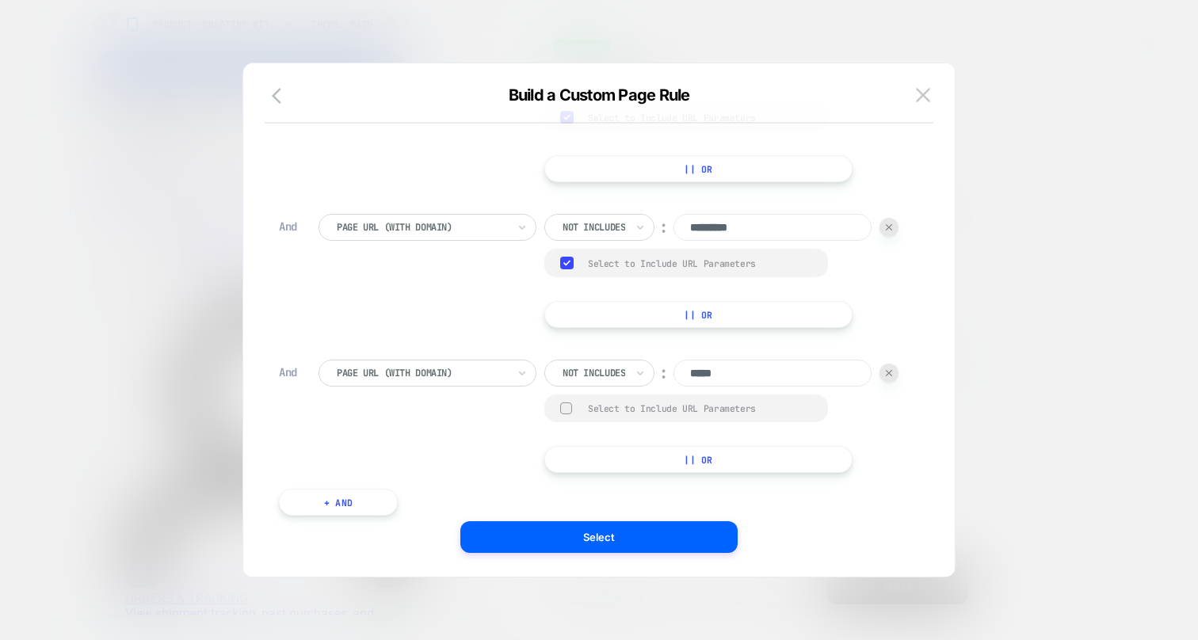
scroll to position [921, 0]
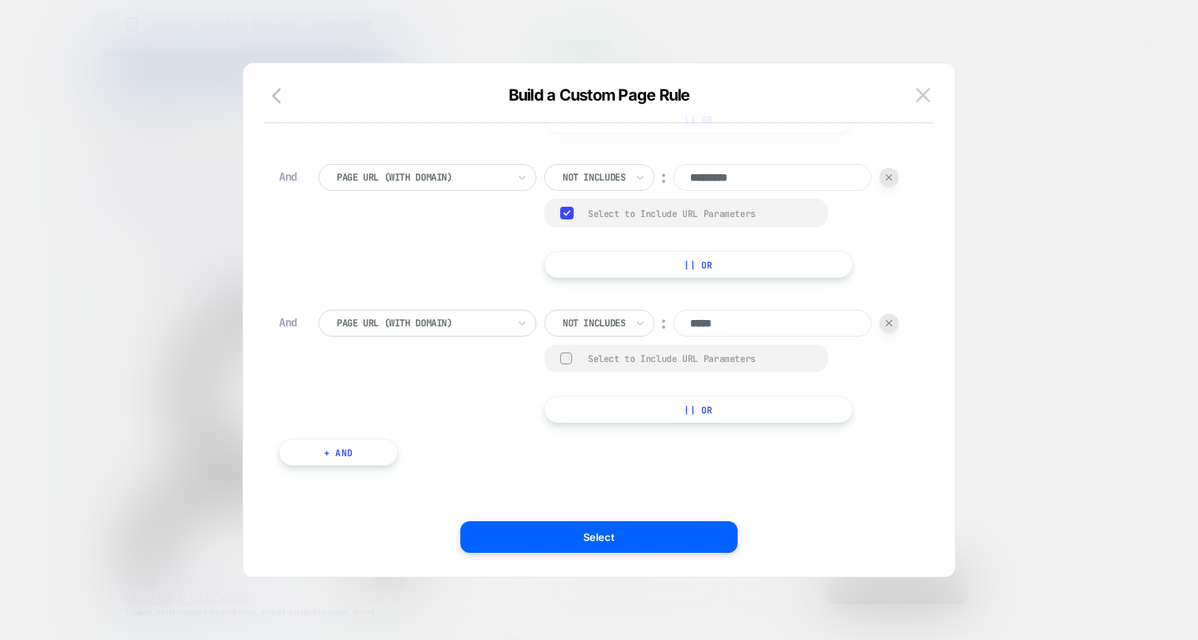
click at [567, 354] on div at bounding box center [566, 359] width 12 height 12
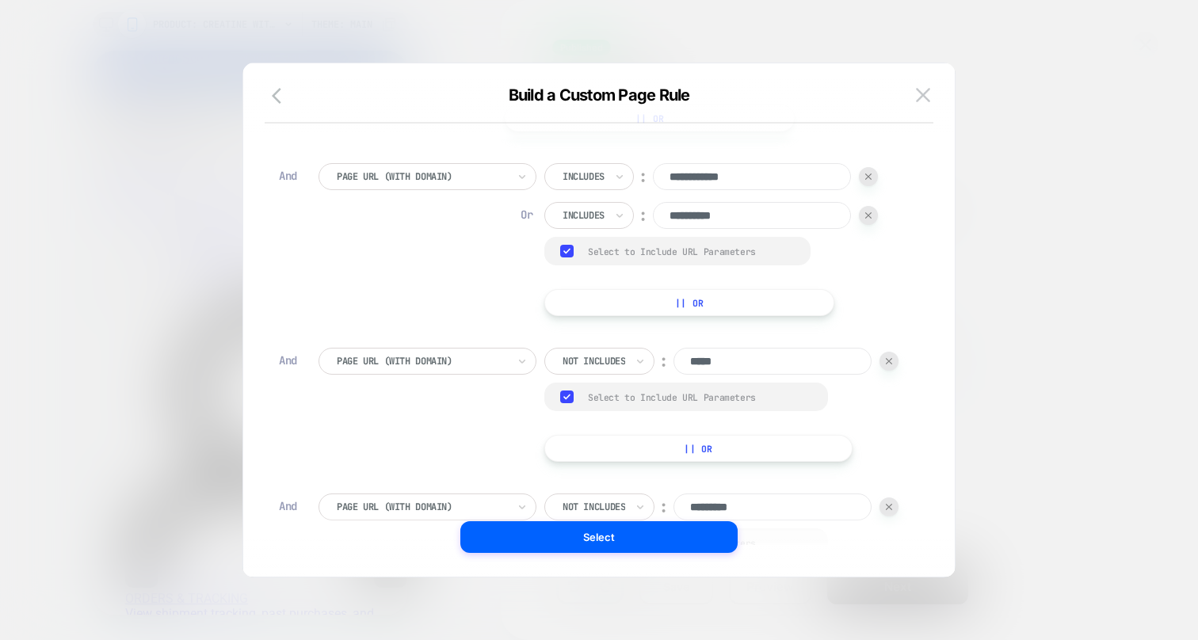
scroll to position [0, 0]
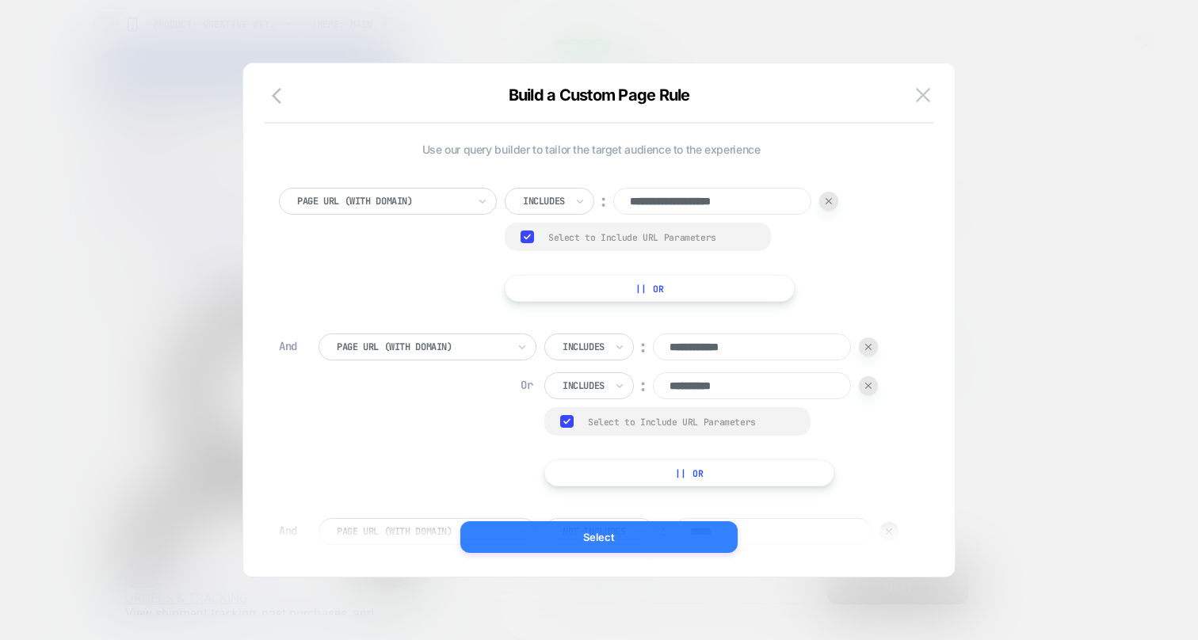
click at [608, 536] on button "Select" at bounding box center [598, 537] width 277 height 32
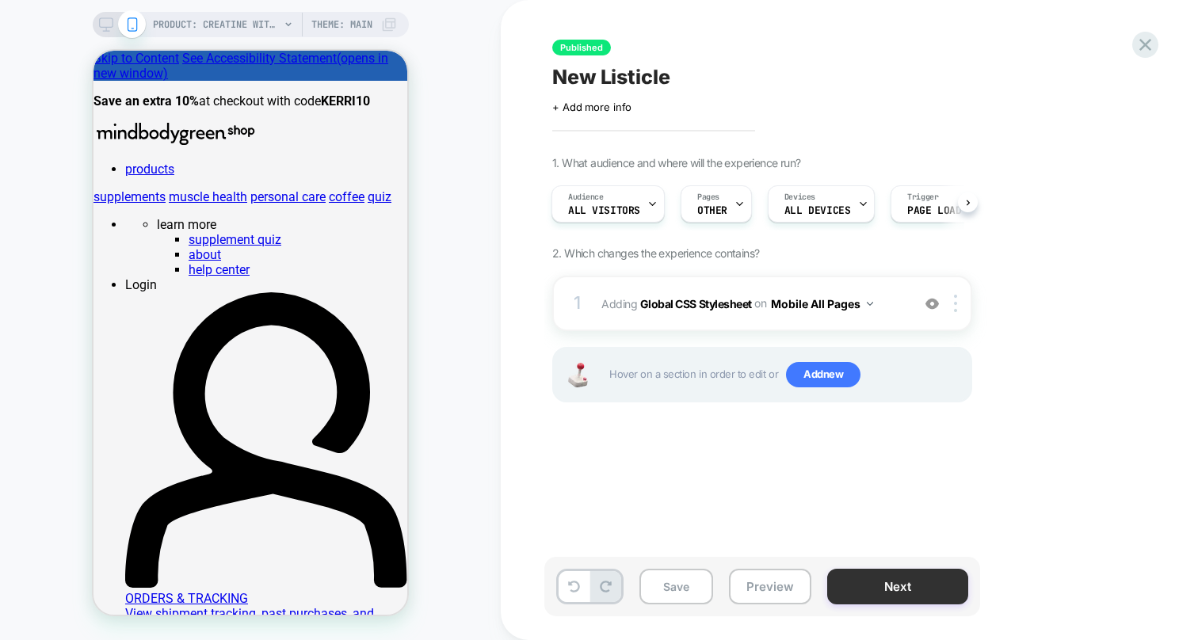
click at [917, 588] on button "Next" at bounding box center [897, 587] width 141 height 36
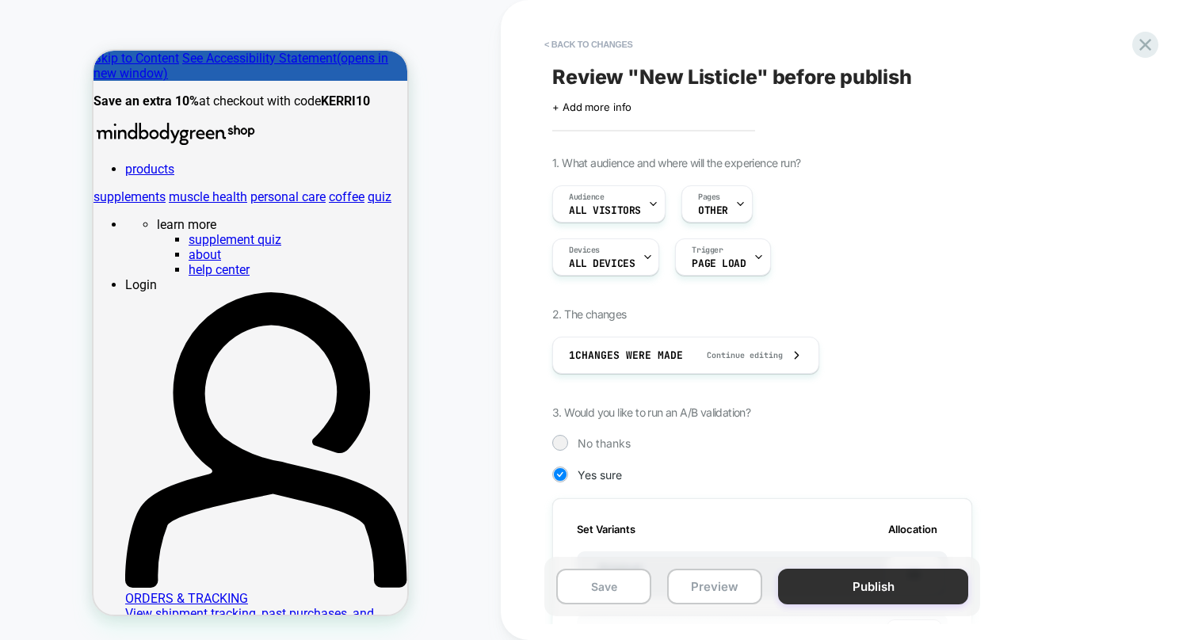
click at [891, 595] on button "Publish" at bounding box center [873, 587] width 190 height 36
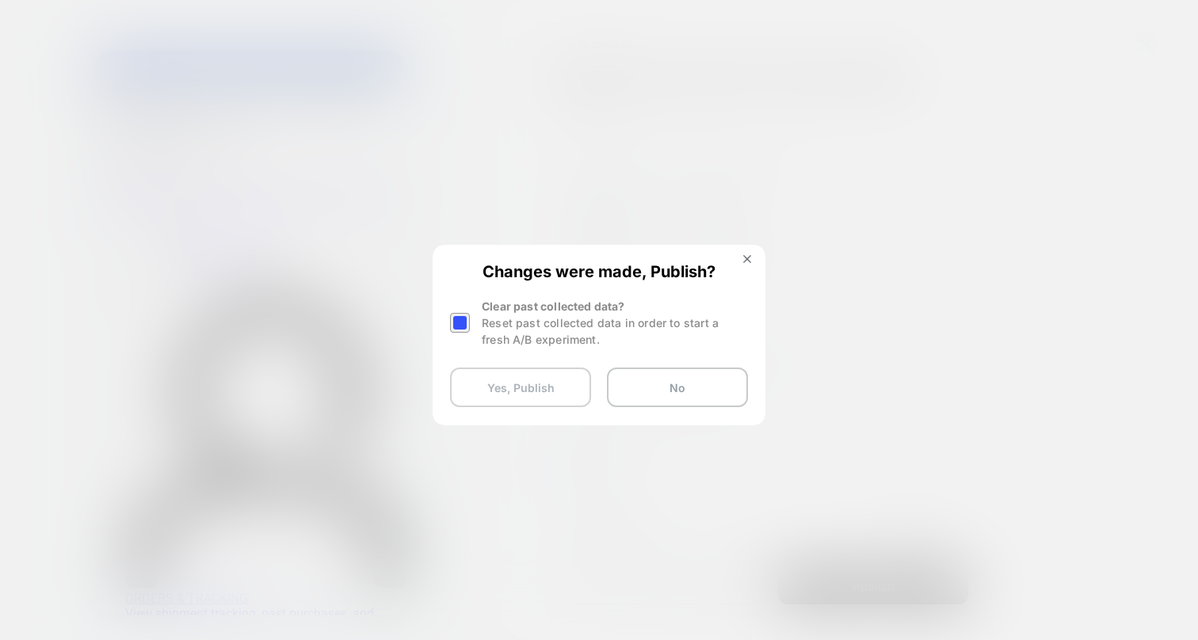
click at [553, 382] on button "Yes, Publish" at bounding box center [520, 388] width 141 height 40
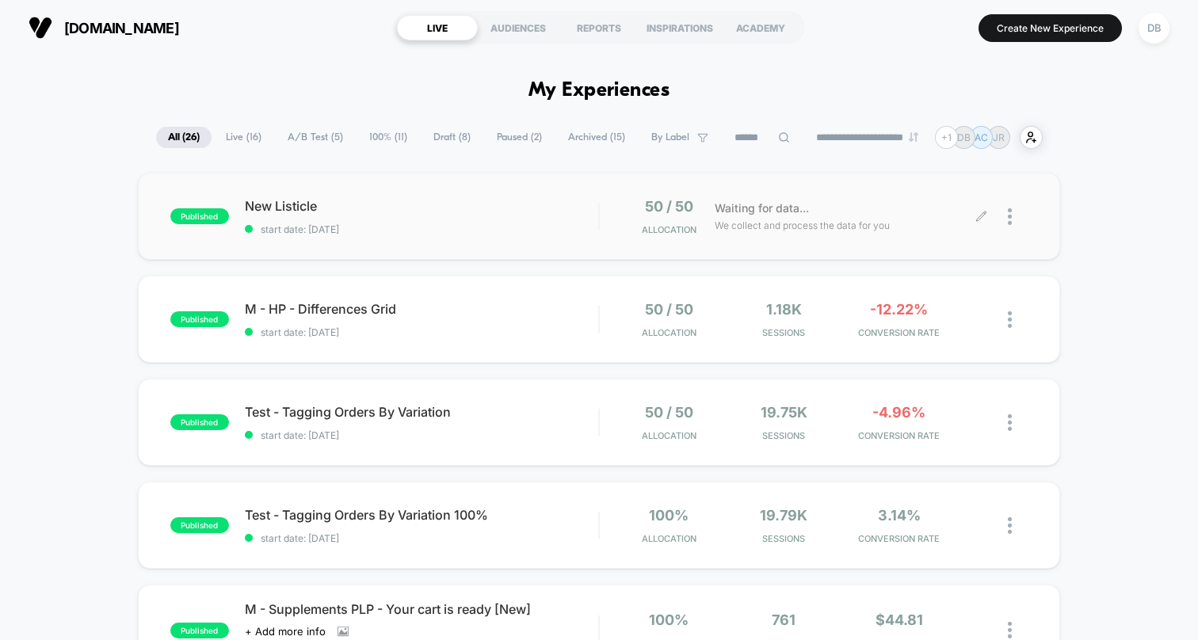
click at [1013, 216] on div at bounding box center [1018, 216] width 20 height 37
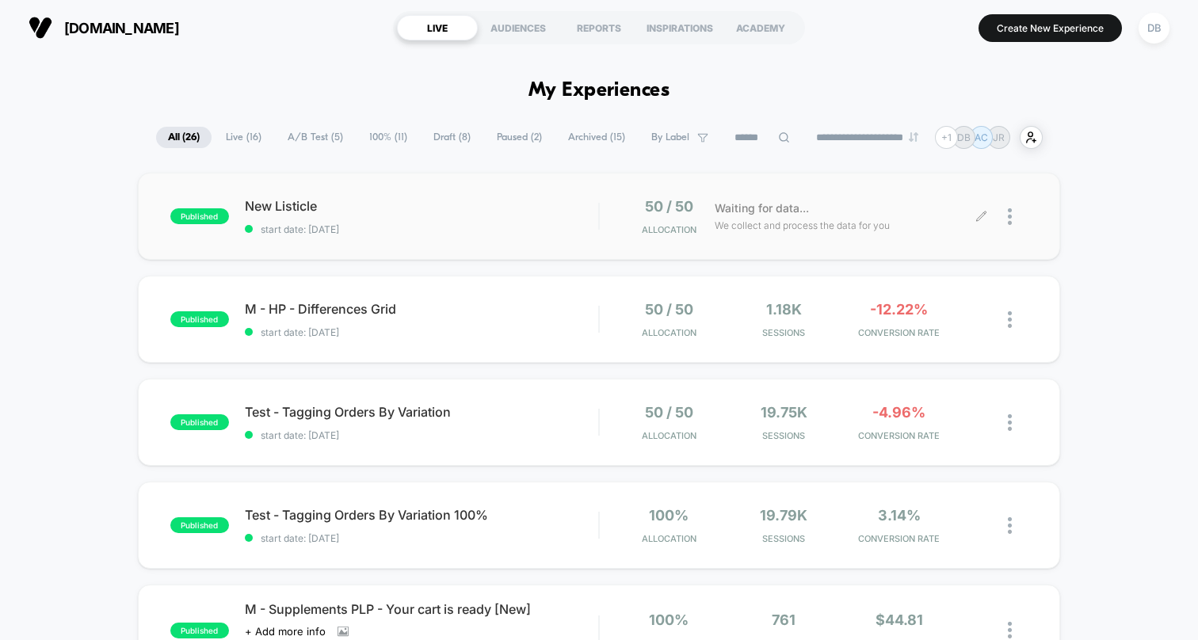
click at [1013, 218] on div at bounding box center [1018, 216] width 20 height 37
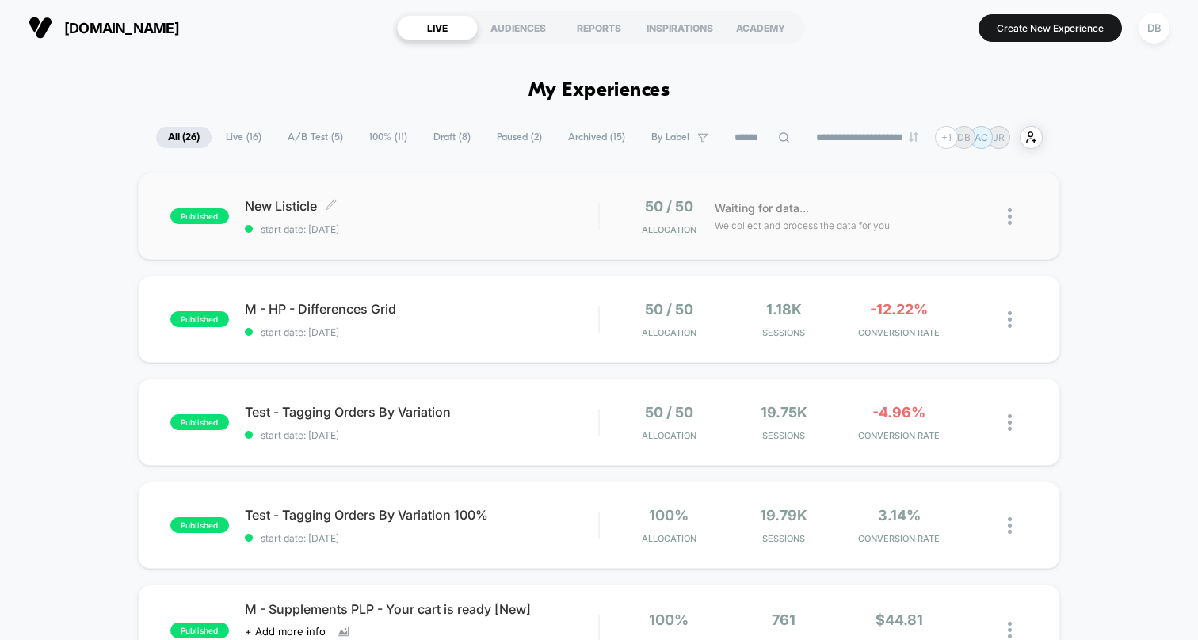
click at [292, 208] on span "New Listicle Click to edit experience details" at bounding box center [421, 206] width 353 height 16
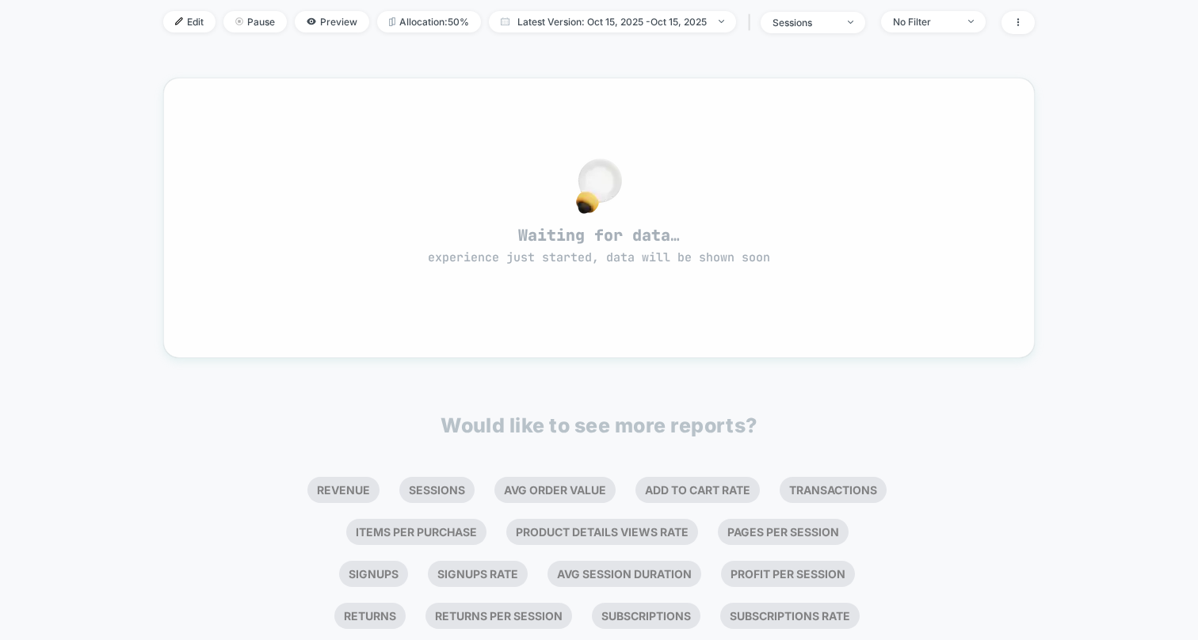
scroll to position [293, 0]
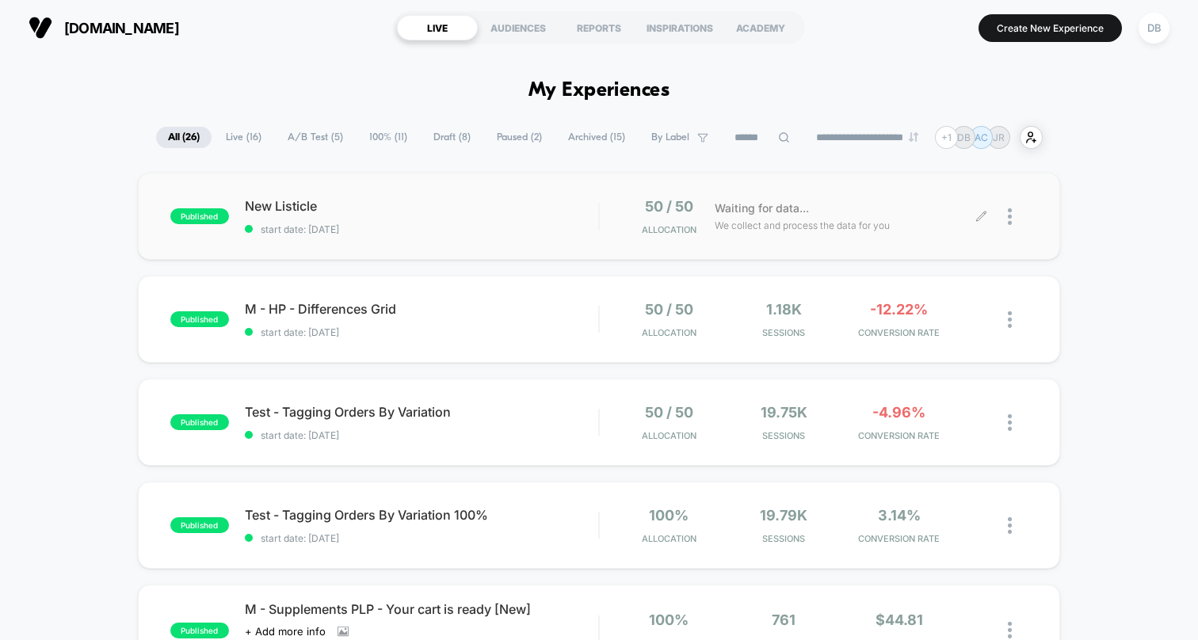
click at [983, 212] on icon at bounding box center [981, 217] width 12 height 12
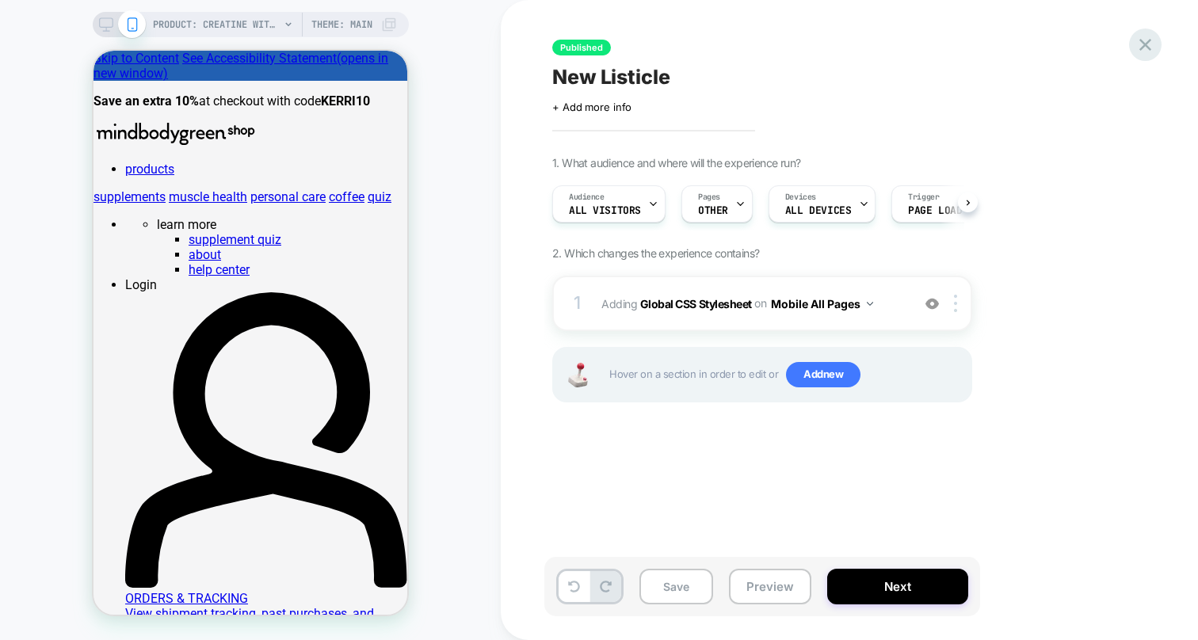
scroll to position [0, 1]
click at [648, 200] on icon at bounding box center [652, 204] width 10 height 10
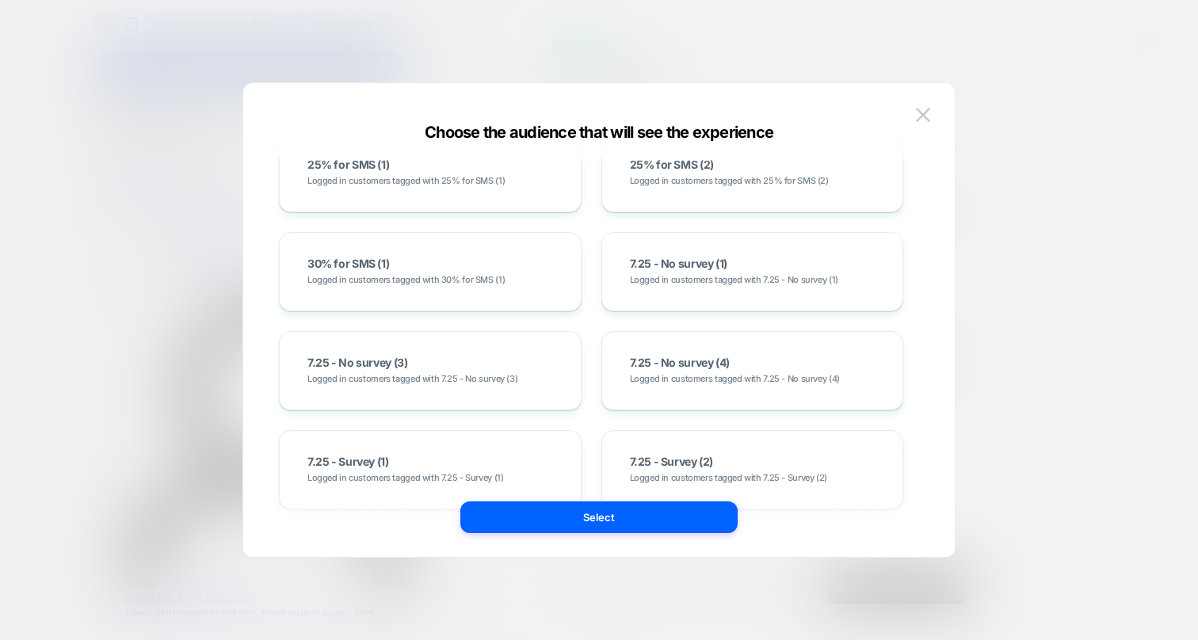
scroll to position [1389, 0]
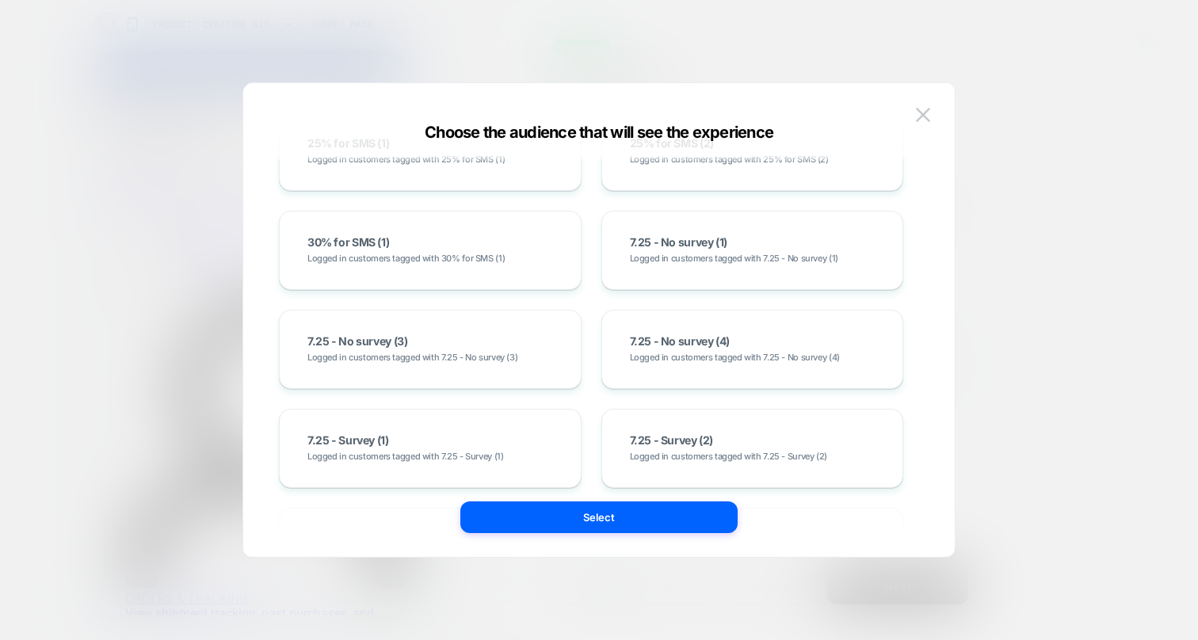
click at [1061, 238] on div at bounding box center [599, 320] width 1198 height 640
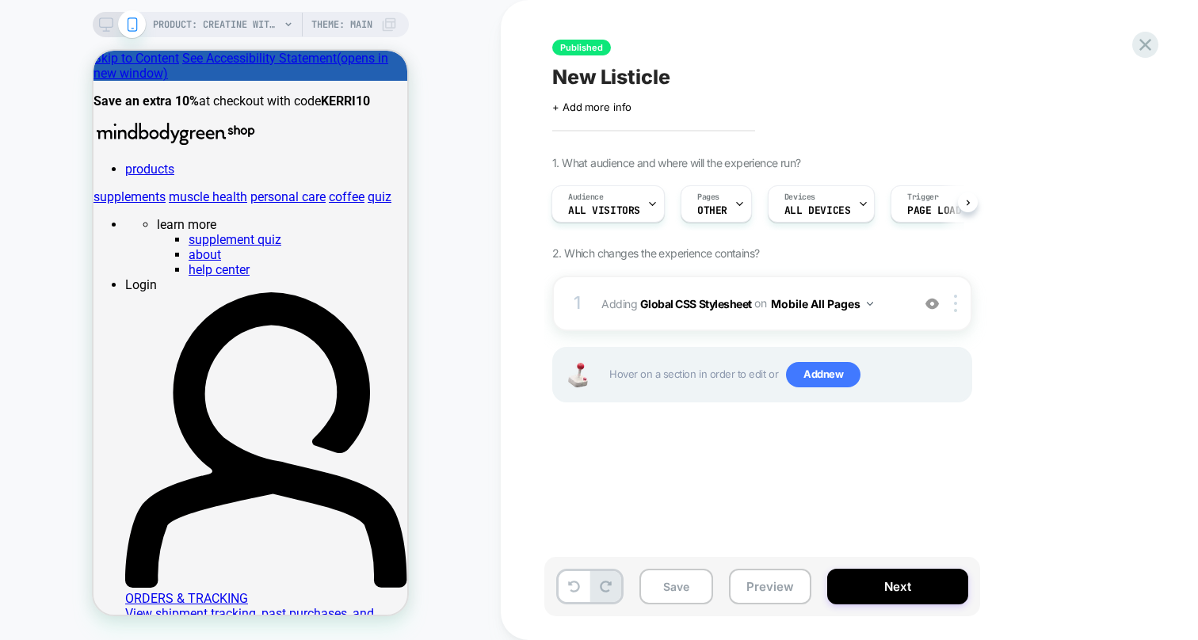
scroll to position [0, 6]
click at [618, 210] on span "All Visitors" at bounding box center [599, 210] width 72 height 11
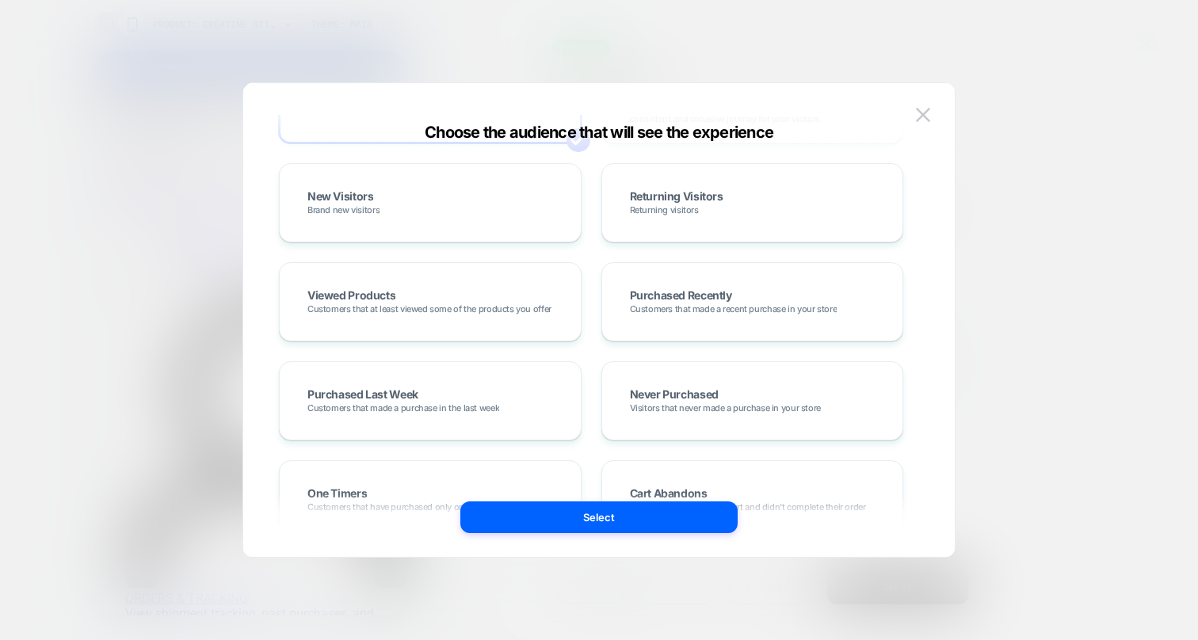
scroll to position [0, 0]
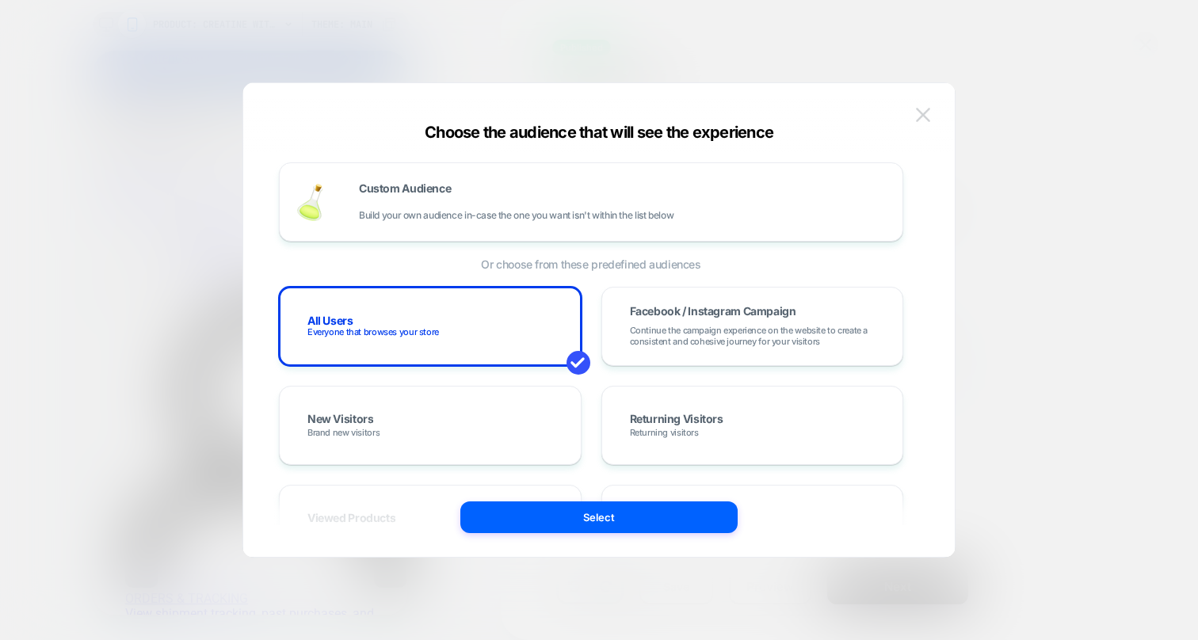
click at [923, 113] on img at bounding box center [923, 114] width 14 height 13
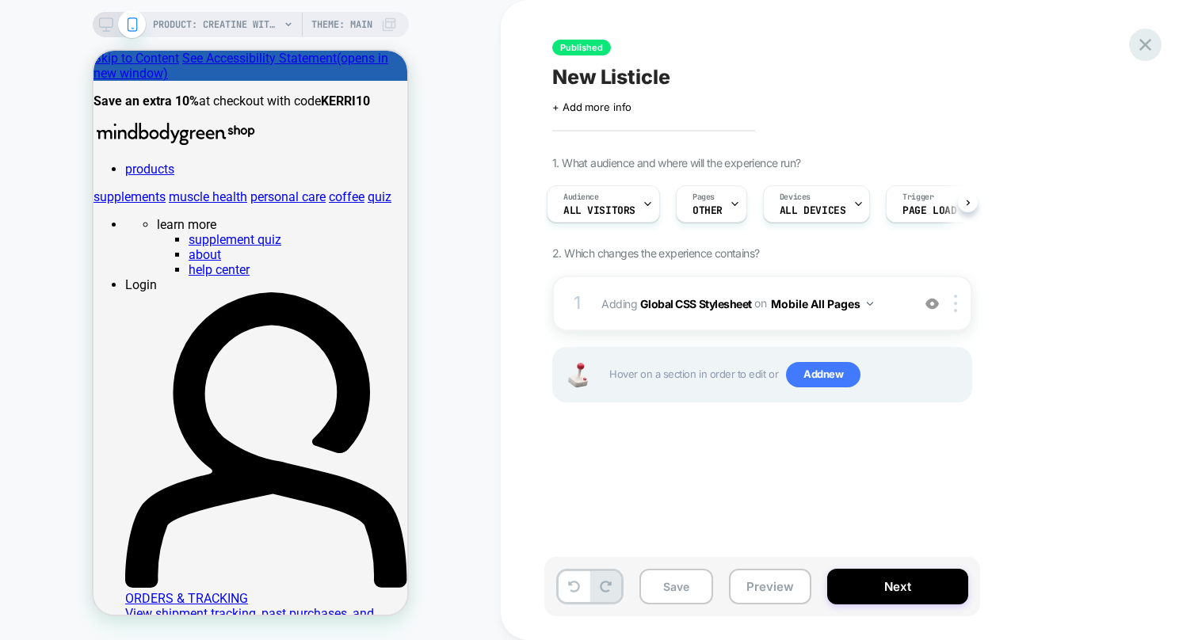
click at [1150, 48] on icon at bounding box center [1145, 45] width 12 height 12
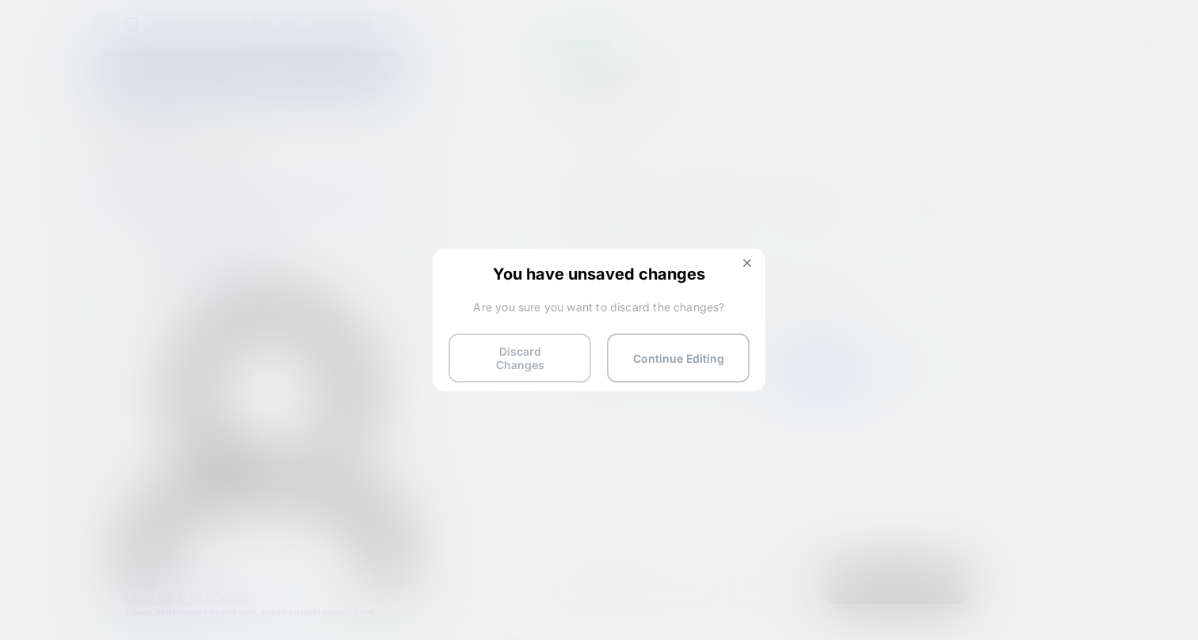
click at [540, 357] on button "Discard Changes" at bounding box center [519, 358] width 143 height 49
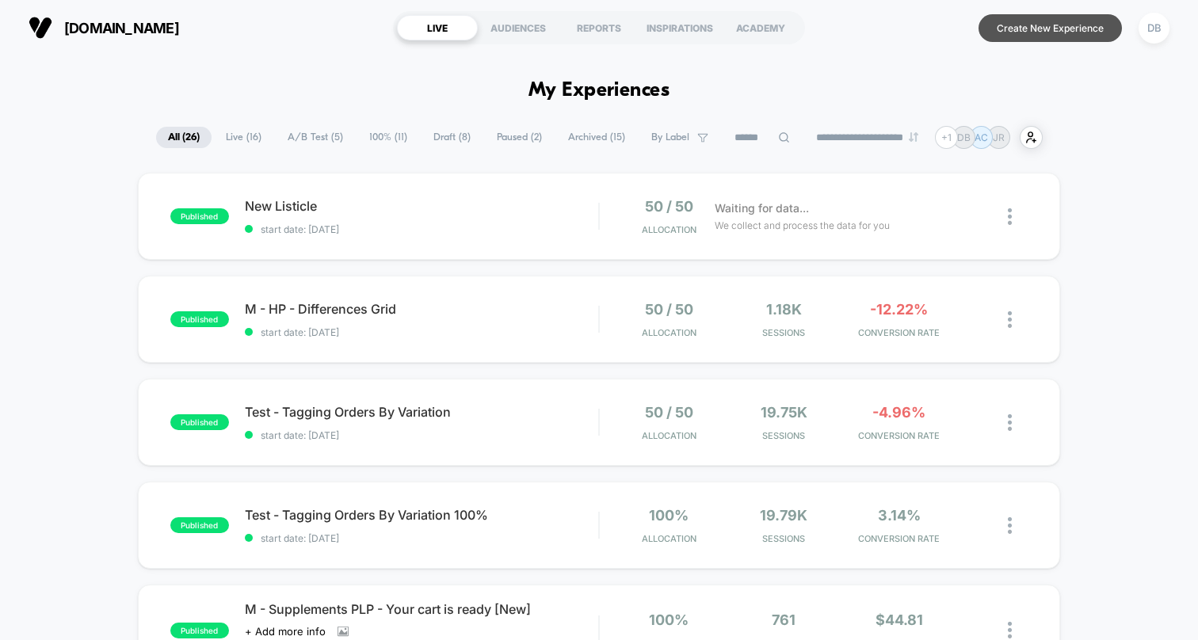
click at [1033, 34] on button "Create New Experience" at bounding box center [1049, 28] width 143 height 28
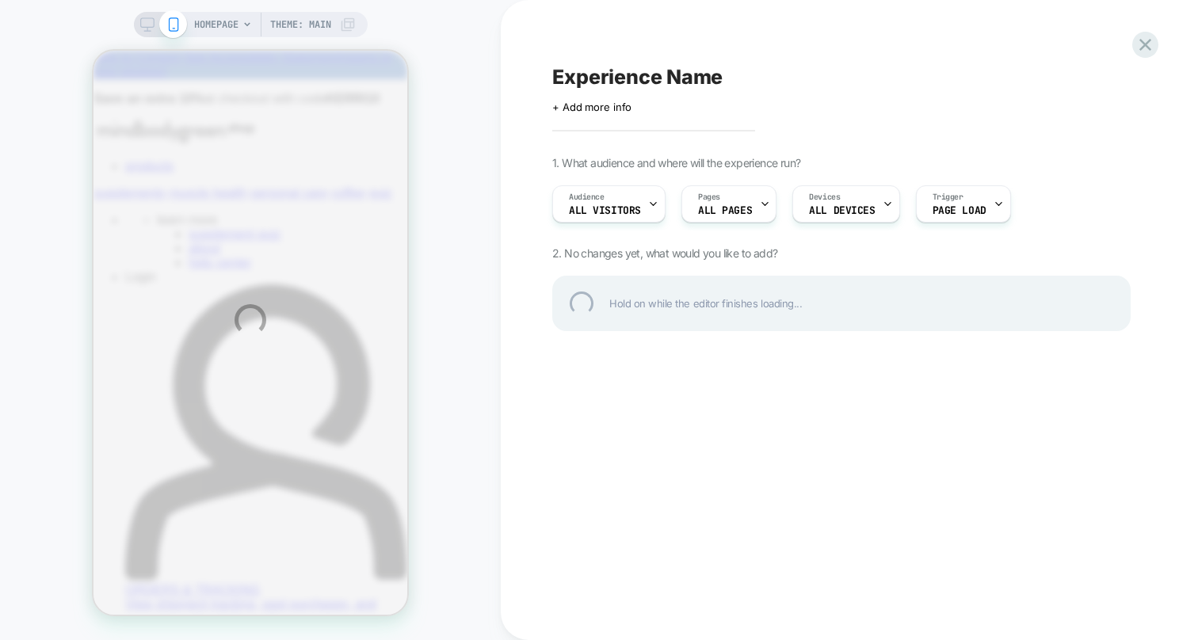
click at [591, 201] on div "HOMEPAGE Theme: MAIN Experience Name Click to edit experience details + Add mor…" at bounding box center [599, 320] width 1198 height 640
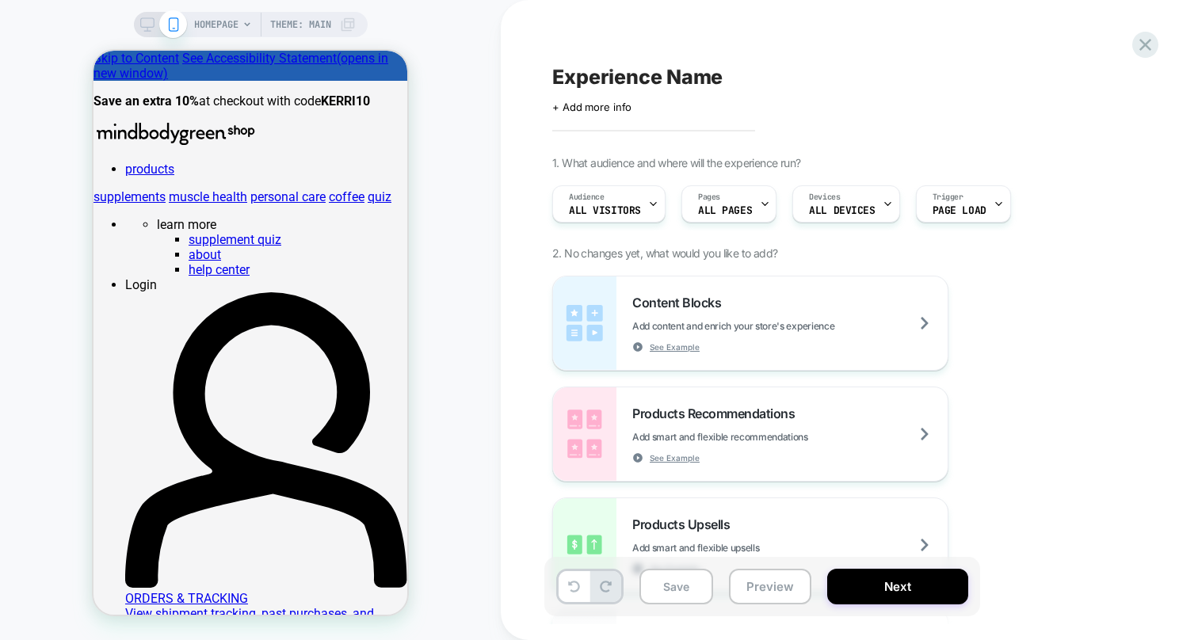
click at [649, 209] on div at bounding box center [653, 204] width 10 height 36
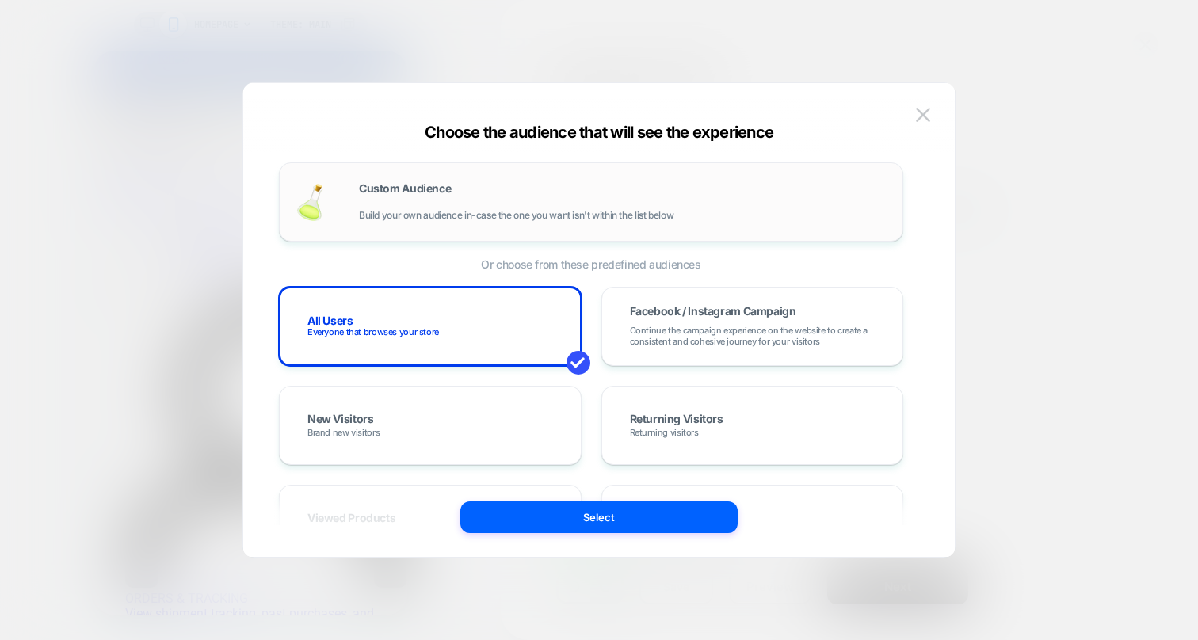
click at [678, 175] on div "Custom Audience Build your own audience in-case the one you want isn't within t…" at bounding box center [591, 201] width 624 height 79
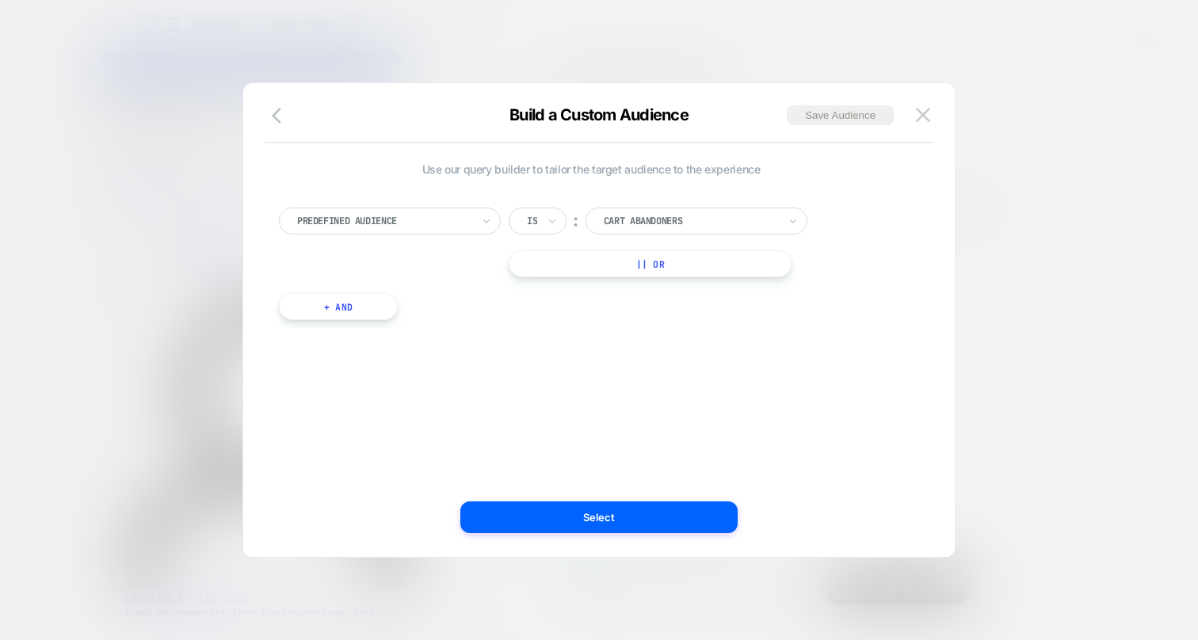
click at [451, 220] on div at bounding box center [384, 221] width 174 height 14
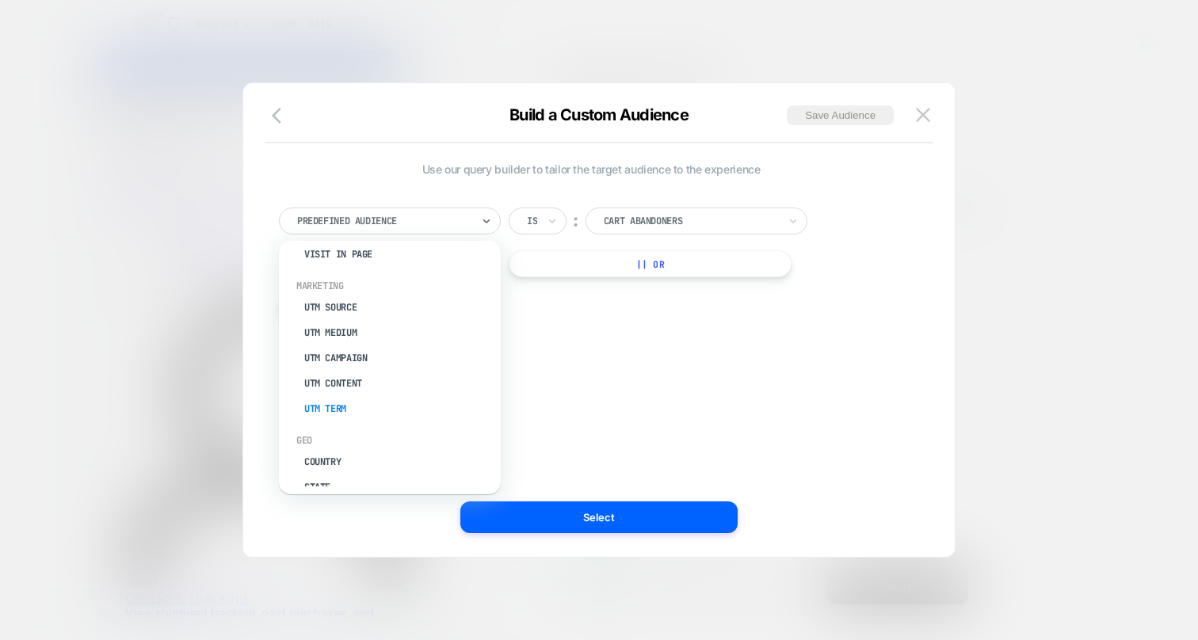
scroll to position [601, 0]
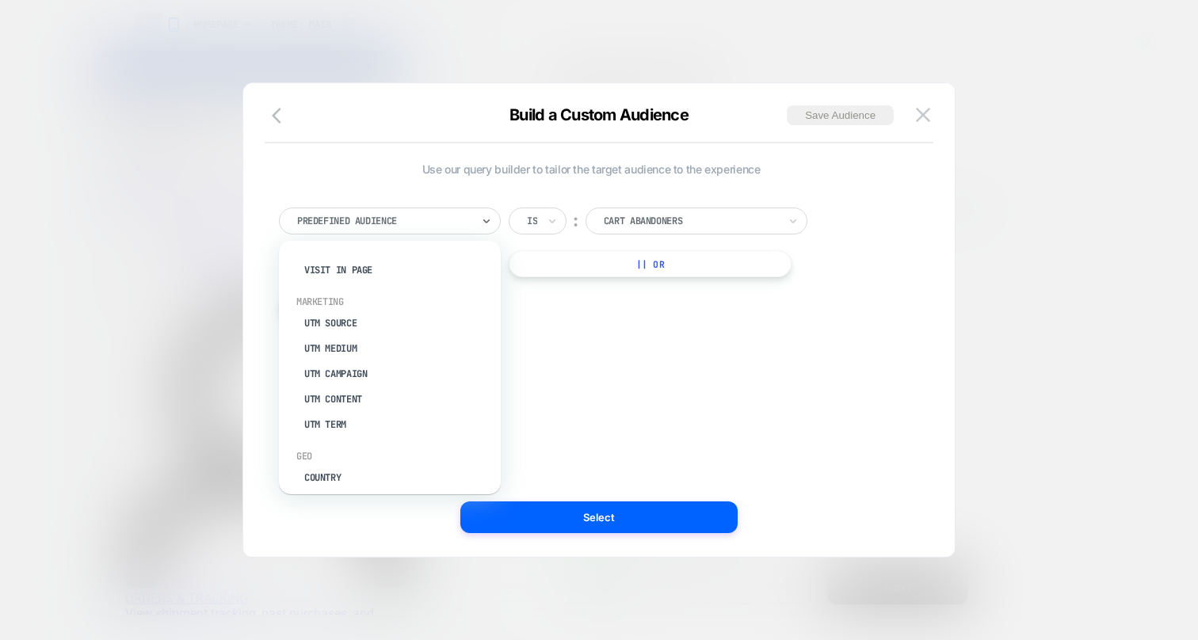
click at [376, 316] on div "UTM Source" at bounding box center [398, 323] width 206 height 25
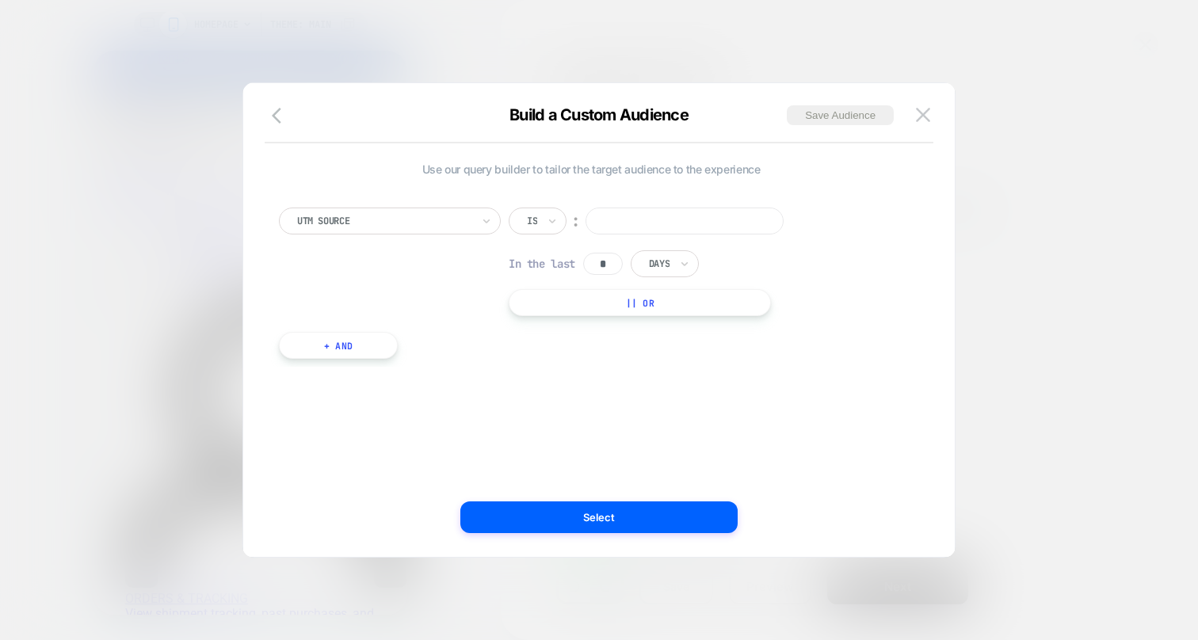
click at [628, 212] on input at bounding box center [685, 221] width 198 height 27
type input "**********"
click at [577, 308] on button "|| Or" at bounding box center [640, 302] width 262 height 27
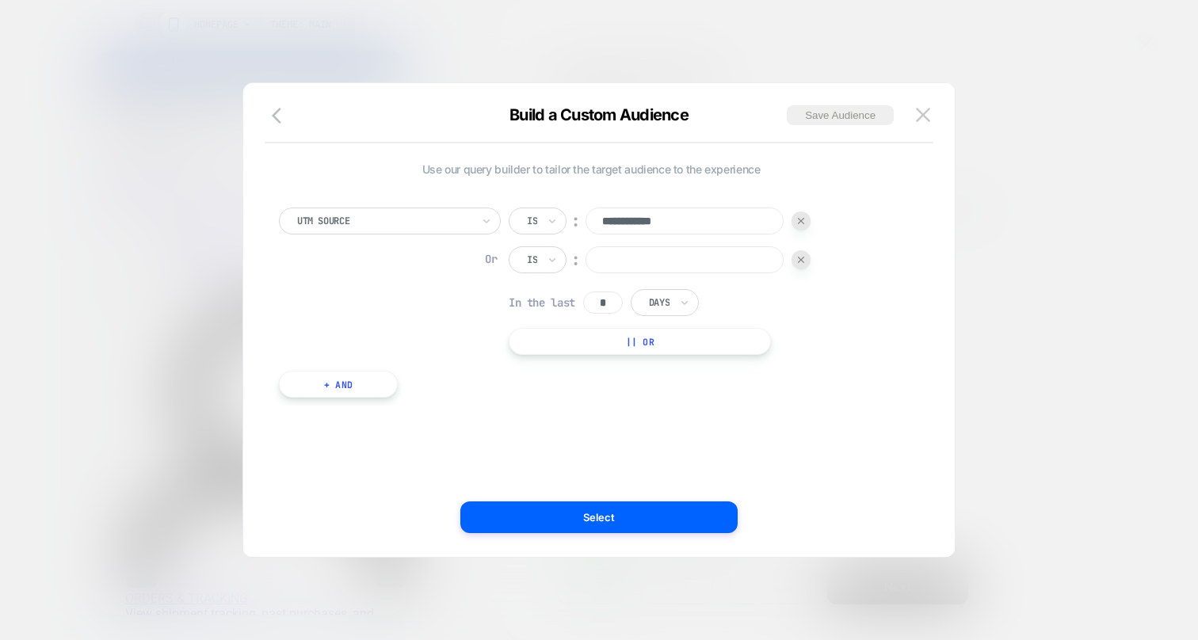
click at [622, 261] on input at bounding box center [685, 259] width 198 height 27
type input "**********"
click at [510, 384] on div "**********" at bounding box center [591, 295] width 640 height 222
click at [605, 301] on input "*" at bounding box center [603, 303] width 40 height 22
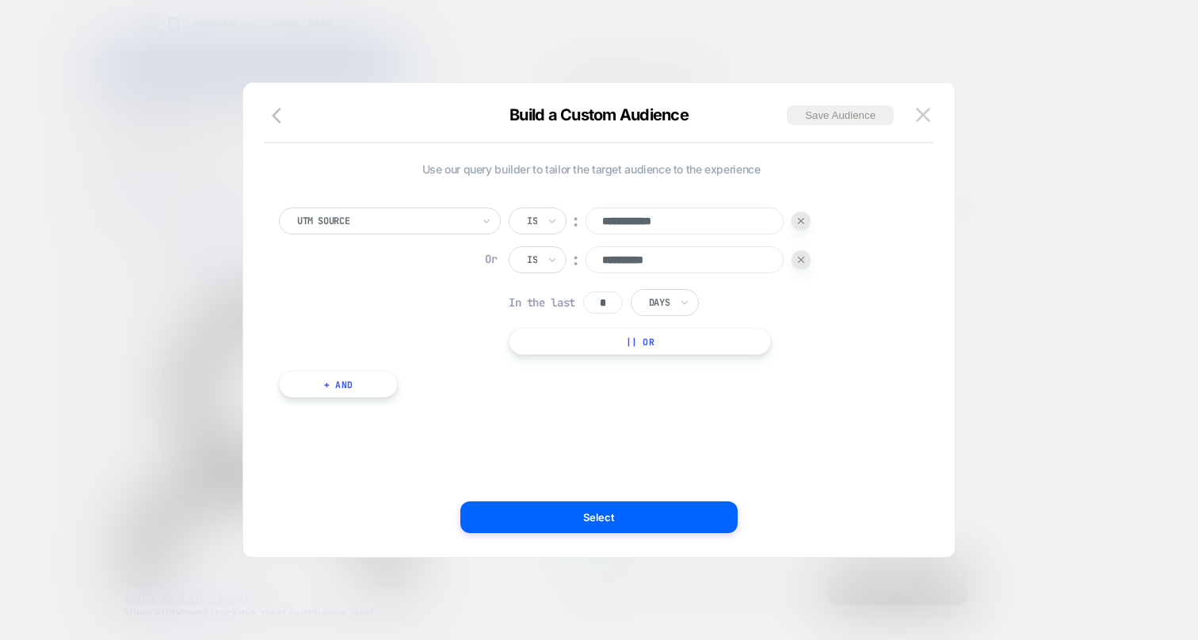
type input "*"
click at [549, 401] on div "**********" at bounding box center [591, 295] width 640 height 222
click at [363, 381] on button "+ And" at bounding box center [338, 384] width 119 height 27
click at [389, 400] on div at bounding box center [424, 400] width 174 height 14
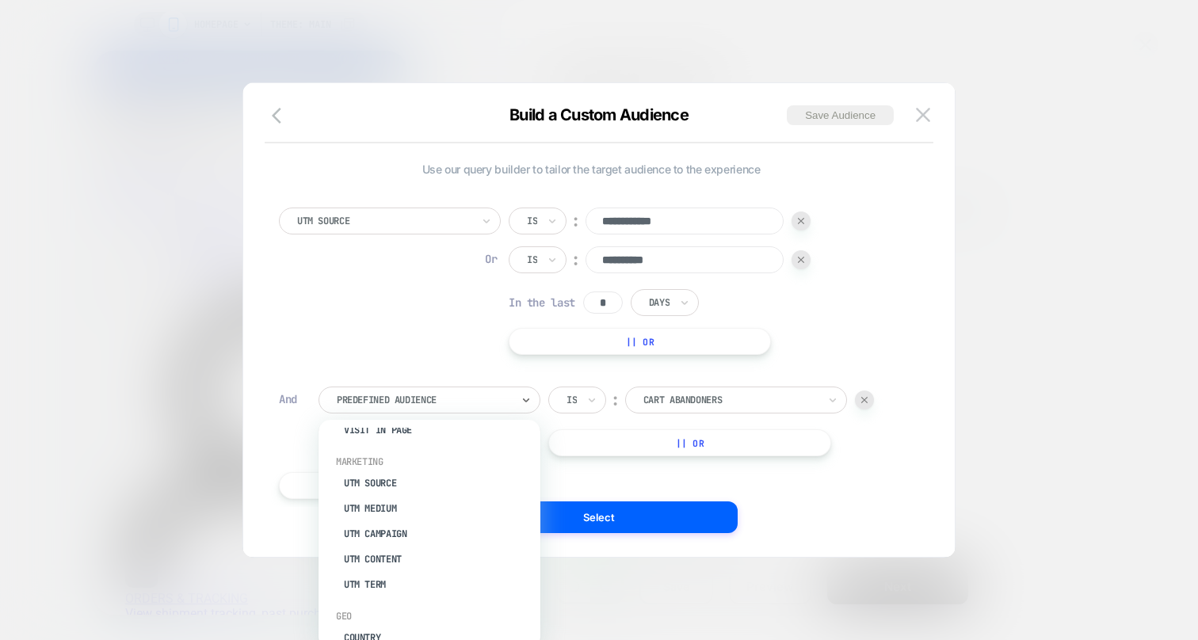
scroll to position [621, 0]
click at [408, 546] on div "UTM Content" at bounding box center [437, 558] width 206 height 25
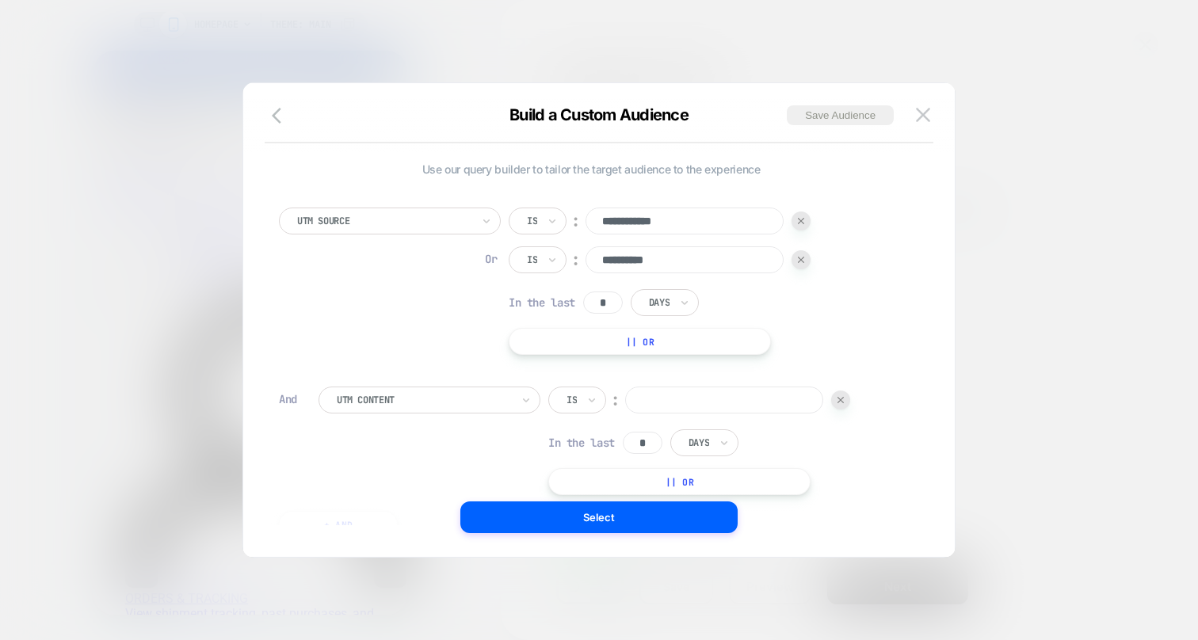
click at [581, 403] on div "Is" at bounding box center [577, 400] width 58 height 27
click at [611, 521] on div "Not includes" at bounding box center [615, 519] width 103 height 25
click at [677, 414] on input at bounding box center [776, 400] width 198 height 27
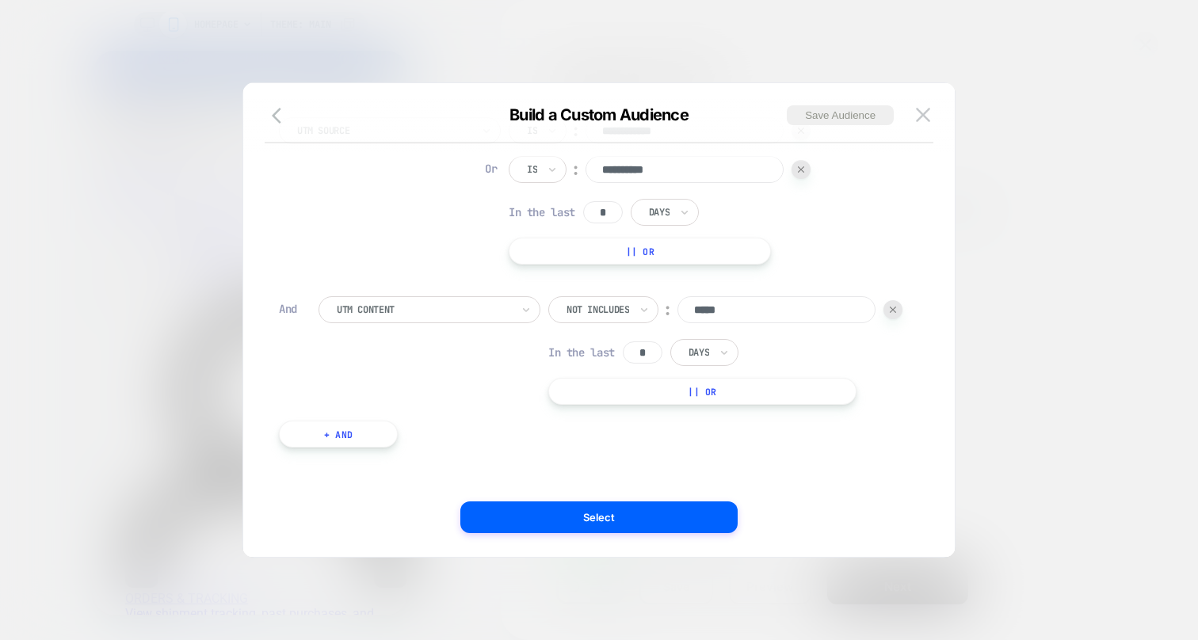
scroll to position [103, 0]
type input "*****"
click at [623, 346] on input "*" at bounding box center [643, 351] width 40 height 22
type input "*"
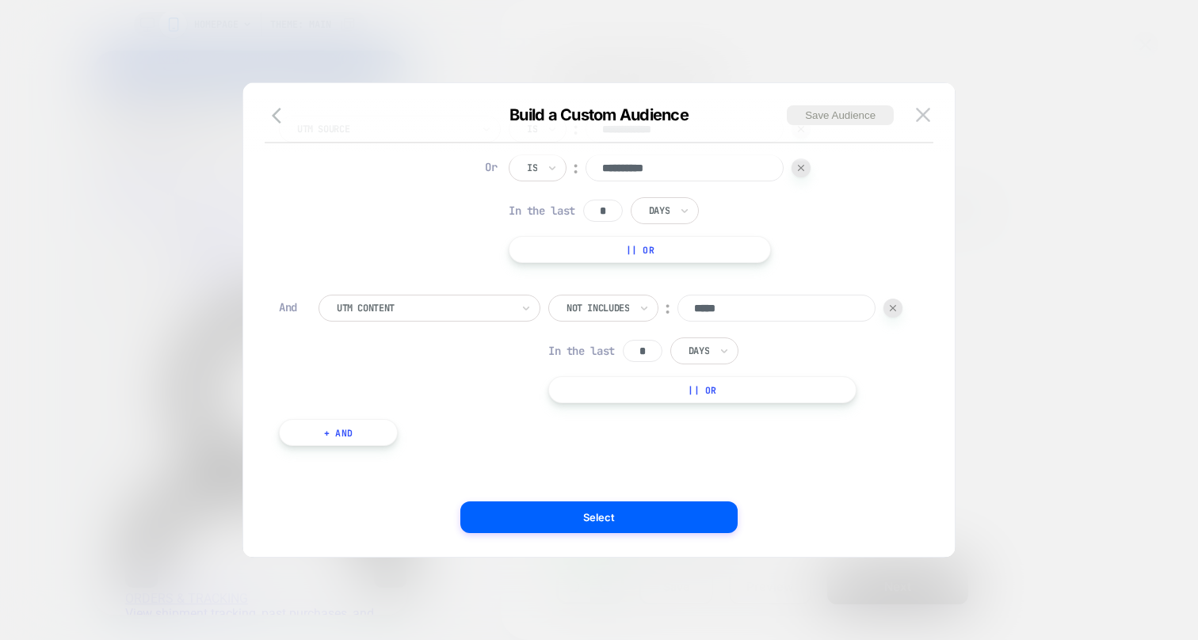
click at [573, 341] on div "Not includes ︰ ***** In the last * Days || Or" at bounding box center [725, 349] width 354 height 109
click at [548, 395] on button "|| Or" at bounding box center [702, 389] width 308 height 27
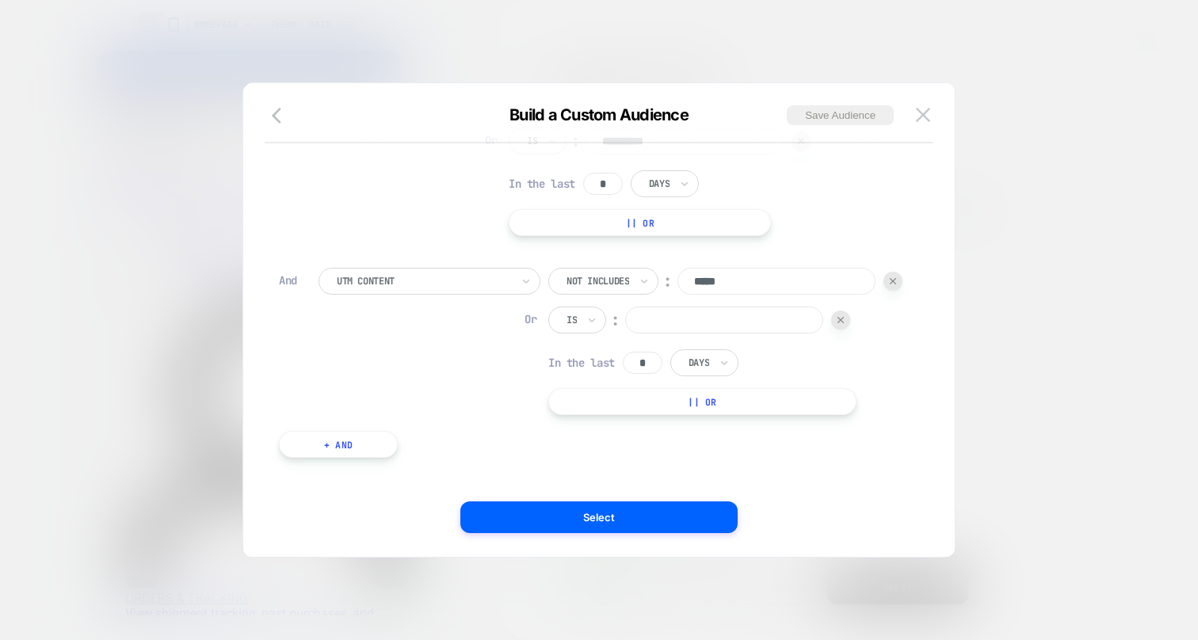
click at [831, 330] on div at bounding box center [840, 320] width 19 height 19
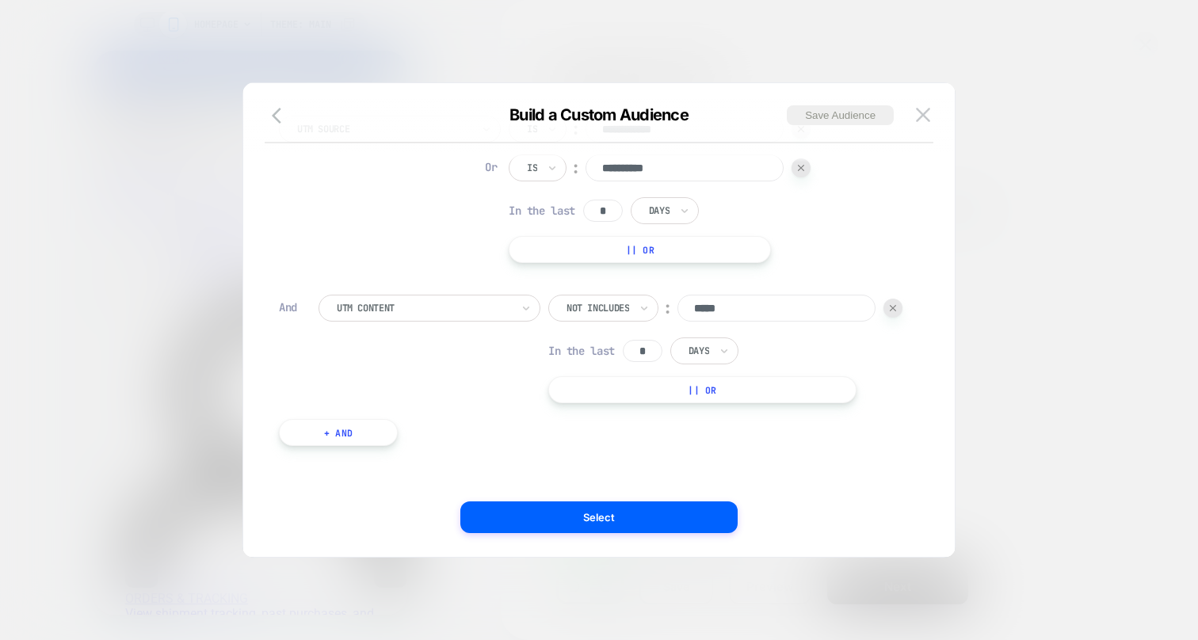
click at [336, 440] on button "+ And" at bounding box center [338, 432] width 119 height 27
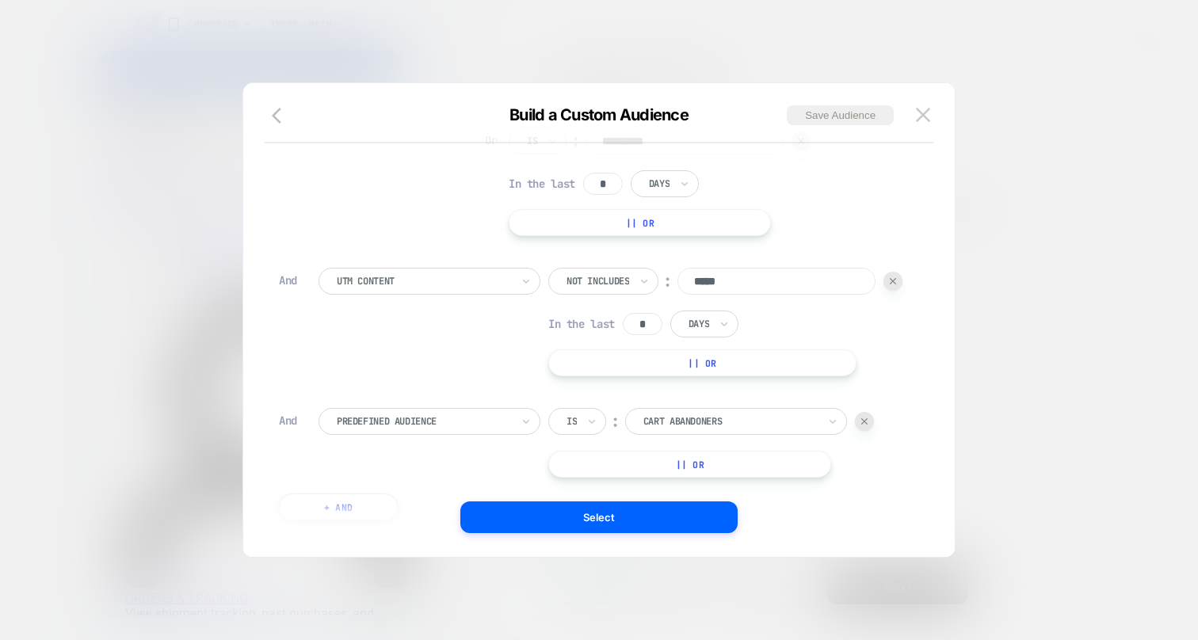
click at [388, 429] on div at bounding box center [424, 421] width 174 height 14
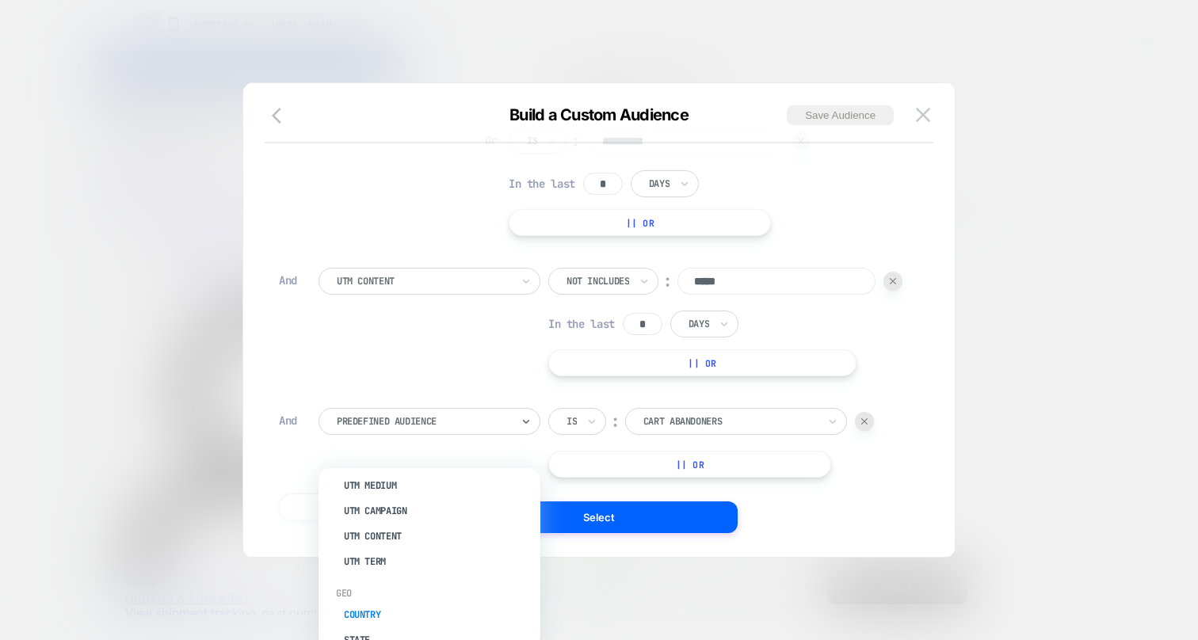
scroll to position [691, 0]
click at [417, 525] on div "UTM Content" at bounding box center [437, 537] width 206 height 25
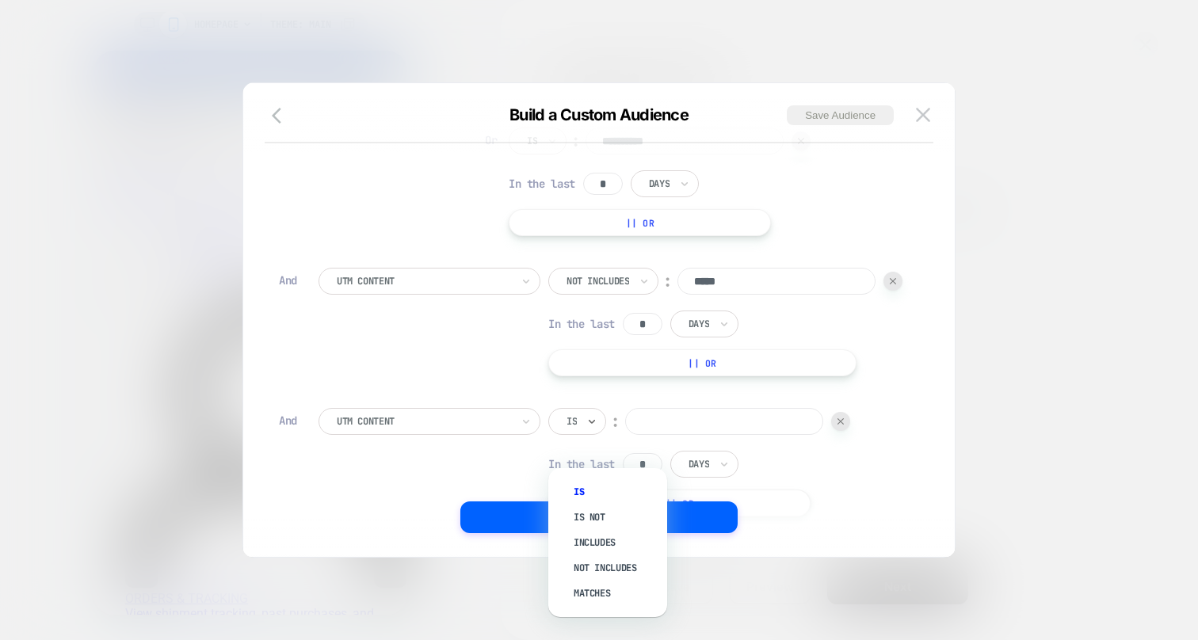
click at [570, 429] on input "text" at bounding box center [569, 421] width 6 height 14
click at [593, 564] on div "Not includes" at bounding box center [615, 567] width 103 height 25
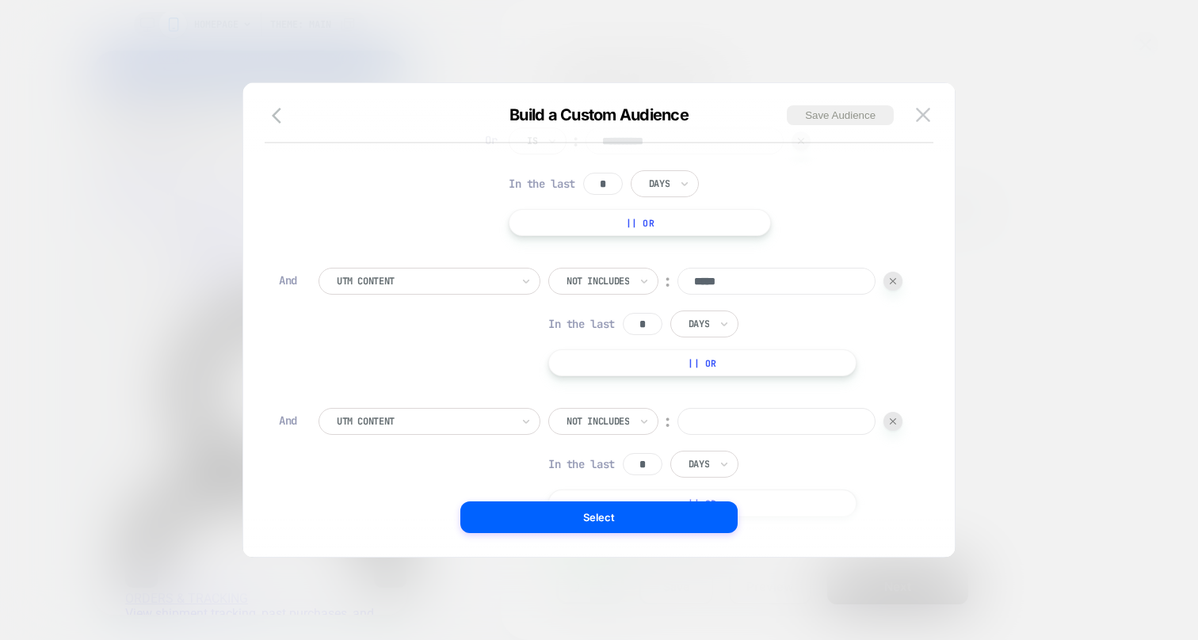
click at [677, 435] on input at bounding box center [776, 421] width 198 height 27
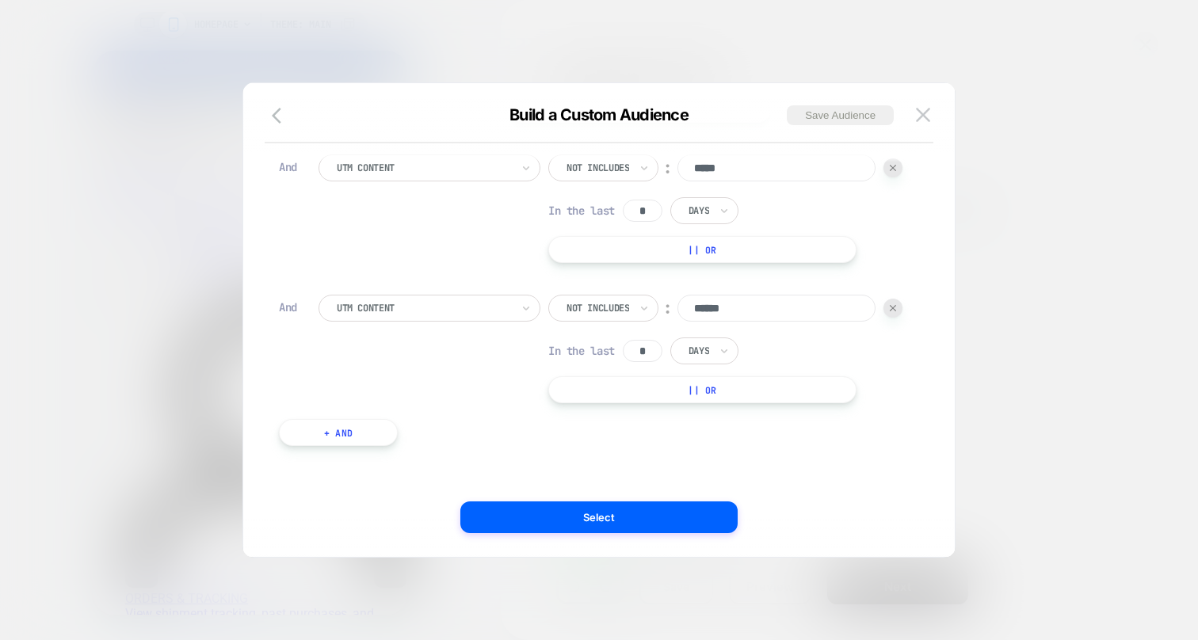
scroll to position [270, 0]
type input "******"
click at [362, 428] on button "+ And" at bounding box center [338, 432] width 119 height 27
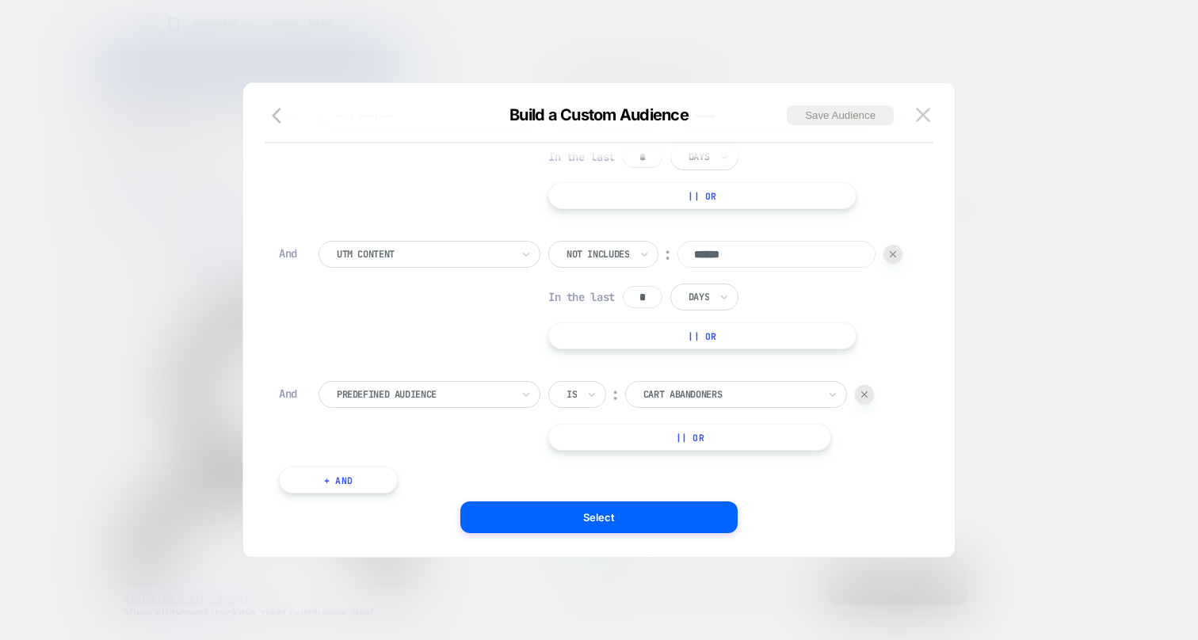
click at [623, 308] on input "*" at bounding box center [643, 297] width 40 height 22
type input "*"
click at [399, 408] on div "Predefined Audience" at bounding box center [430, 394] width 222 height 27
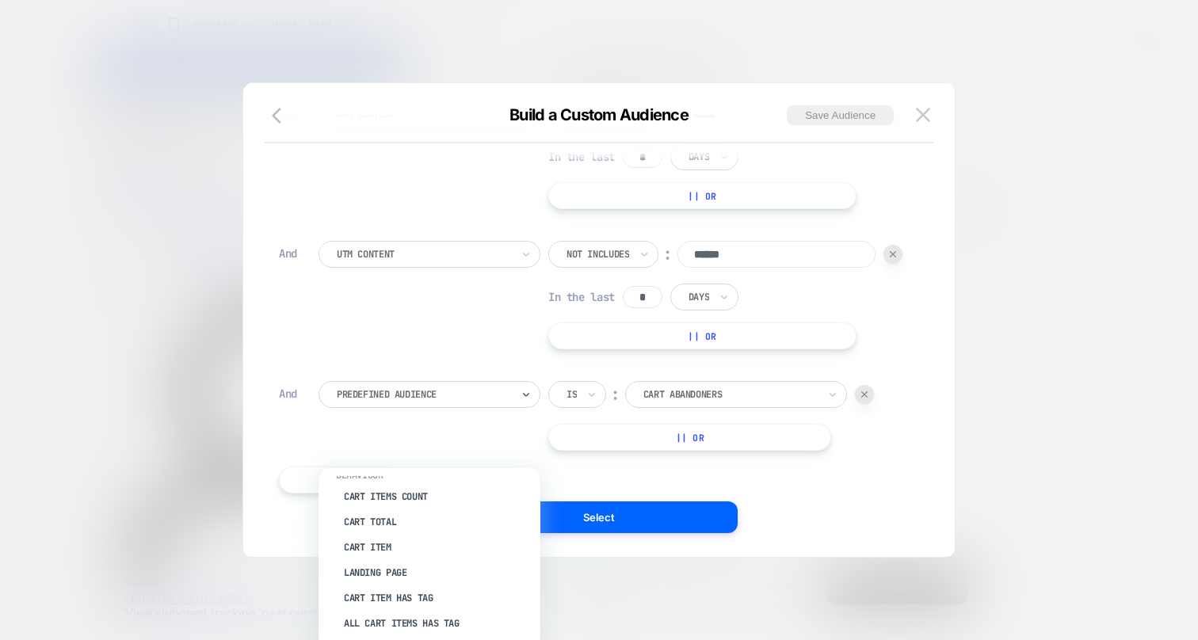
scroll to position [748, 0]
click at [623, 168] on input "*" at bounding box center [643, 157] width 40 height 22
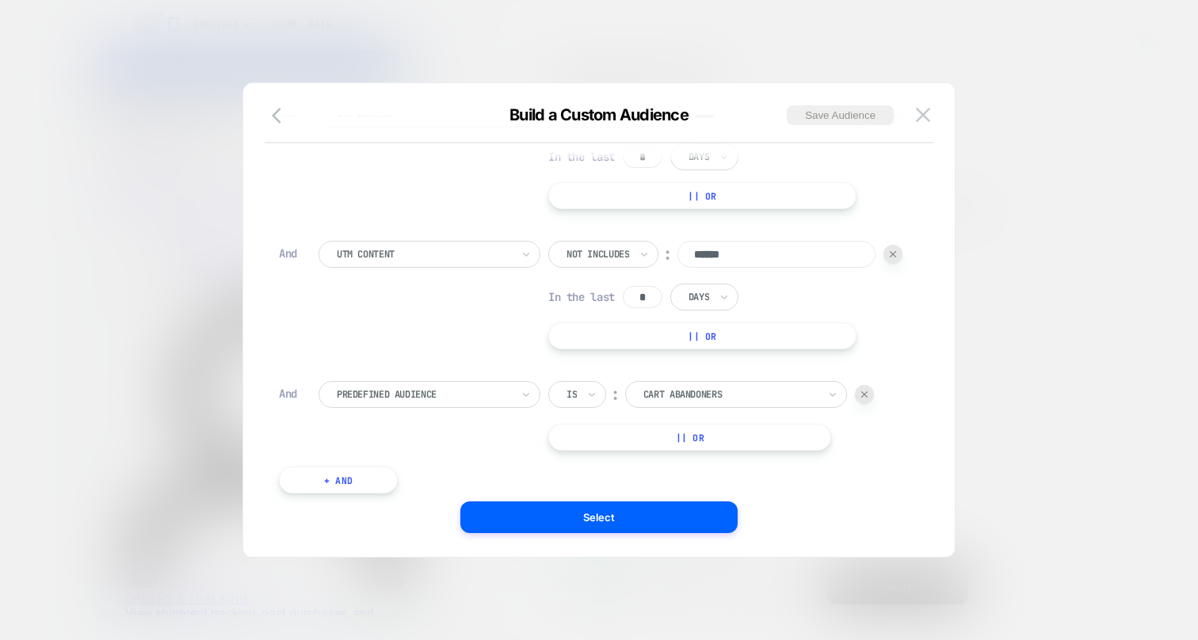
click at [623, 168] on input "*" at bounding box center [643, 157] width 40 height 22
type input "*"
click at [623, 308] on input "*" at bounding box center [643, 297] width 40 height 22
type input "*"
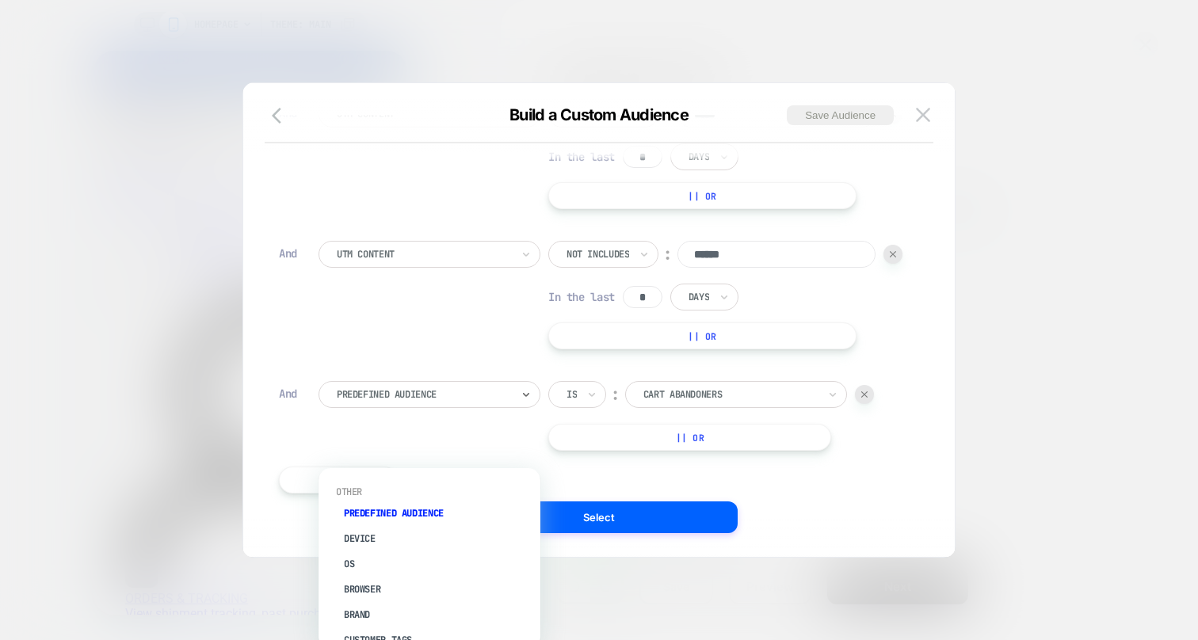
click at [404, 402] on div at bounding box center [424, 394] width 174 height 14
click at [394, 561] on div "UTM Content" at bounding box center [437, 571] width 206 height 25
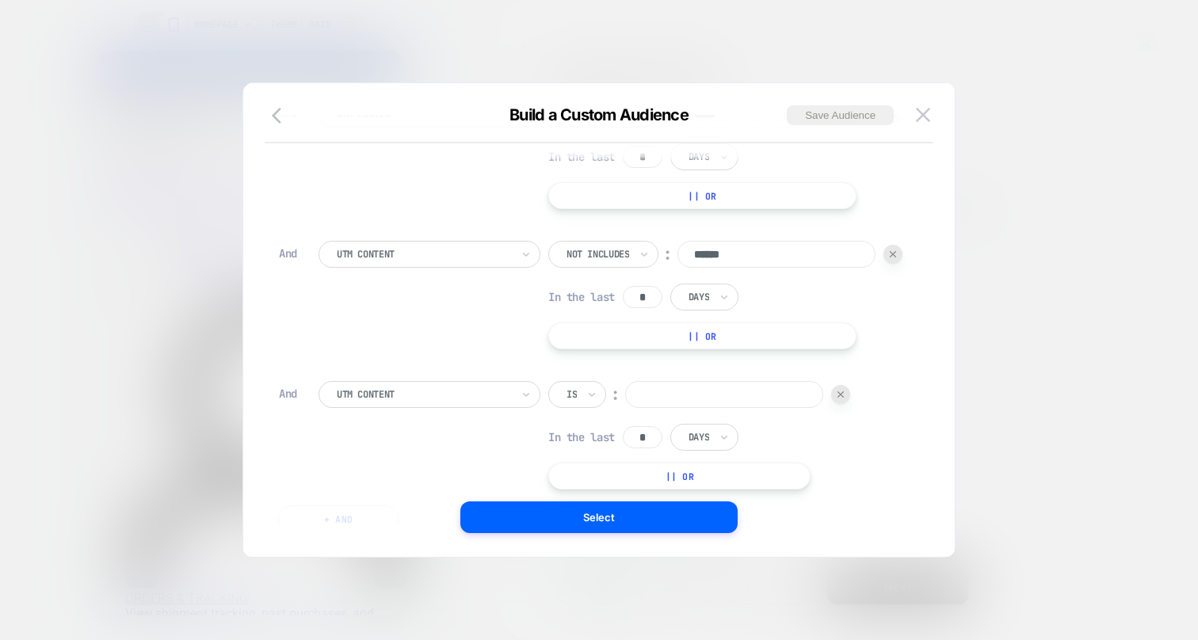
click at [572, 403] on div "Is" at bounding box center [571, 394] width 13 height 17
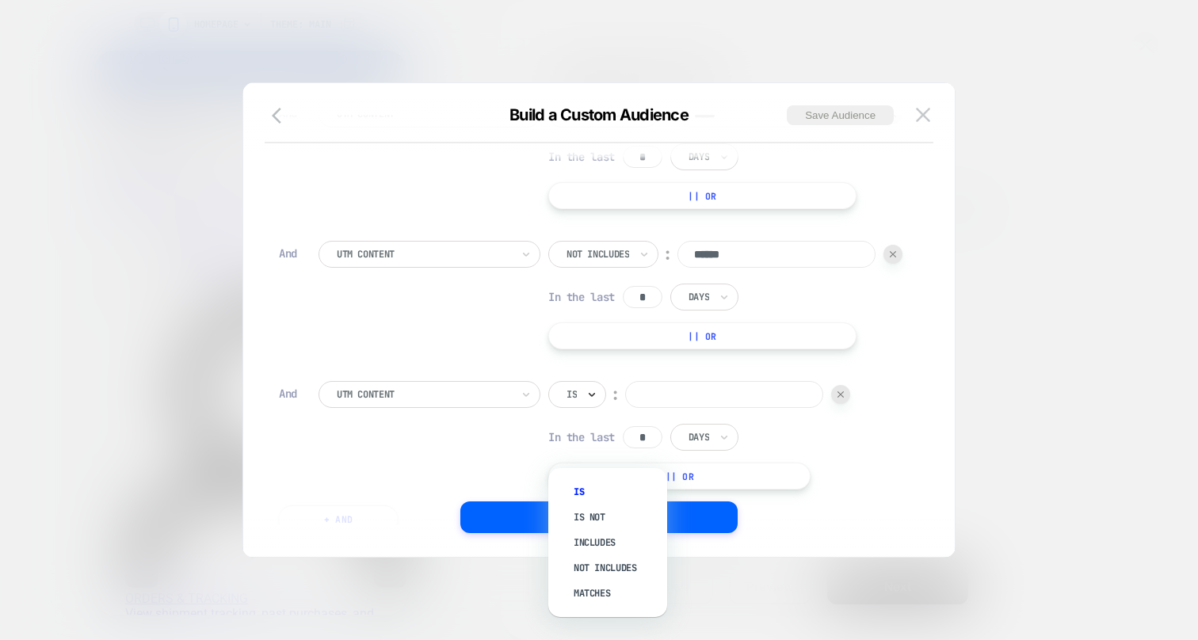
click at [594, 402] on icon at bounding box center [591, 395] width 11 height 16
click at [606, 571] on div "Not includes" at bounding box center [615, 567] width 103 height 25
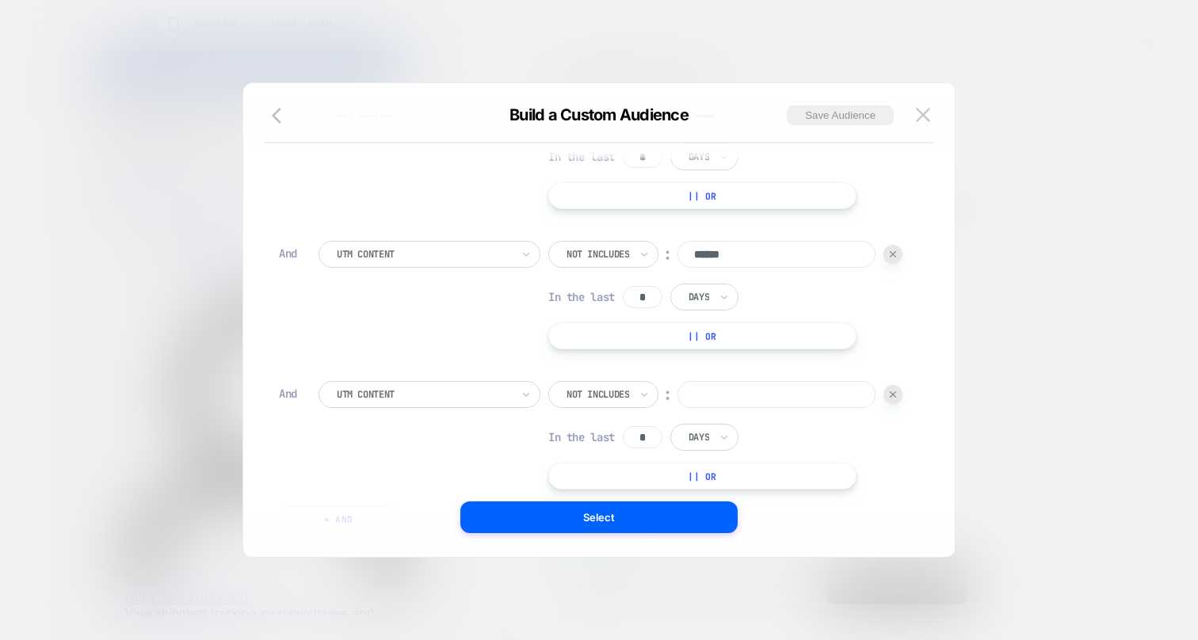
click at [677, 408] on input at bounding box center [776, 394] width 198 height 27
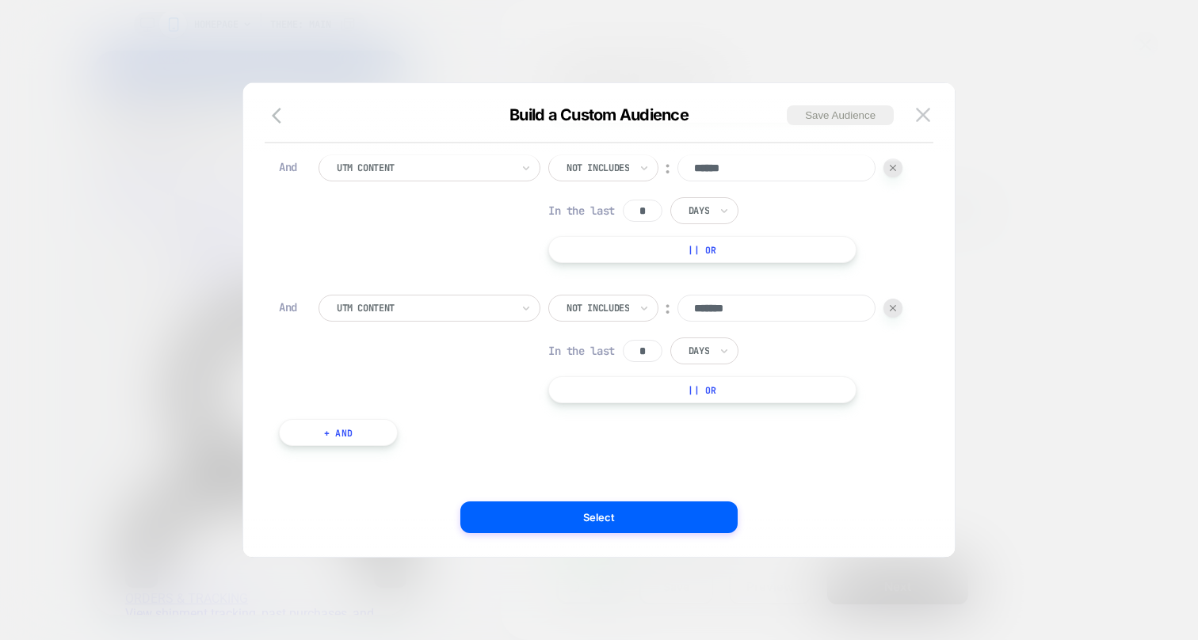
scroll to position [437, 0]
type input "*******"
click at [364, 420] on button "+ And" at bounding box center [338, 432] width 119 height 27
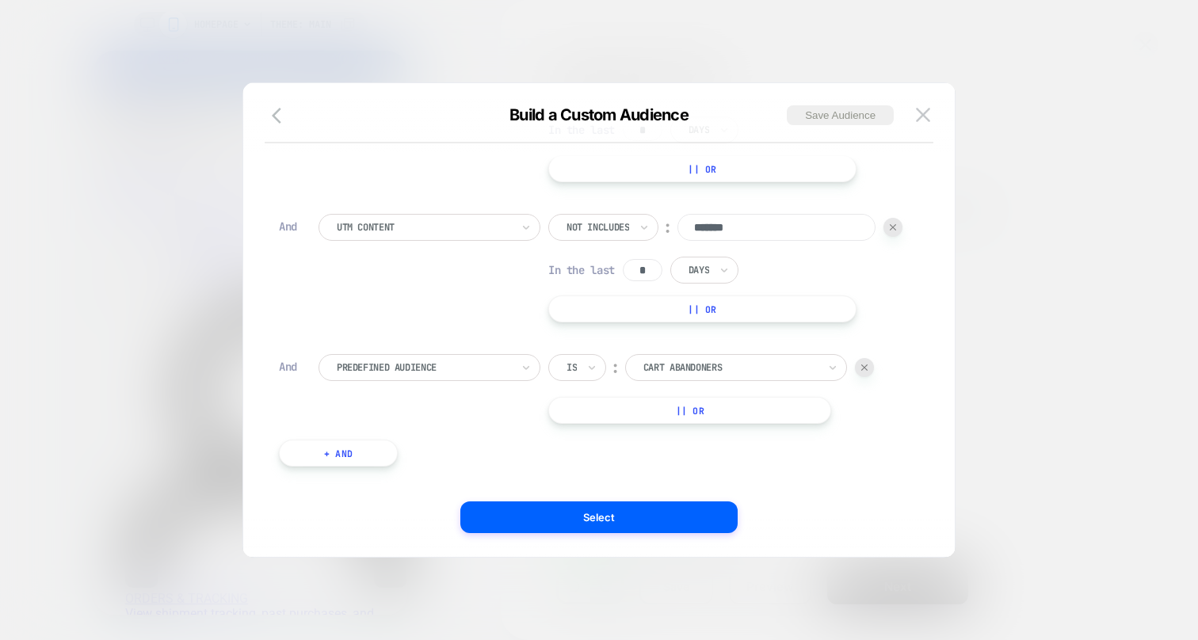
click at [415, 375] on div at bounding box center [424, 367] width 174 height 14
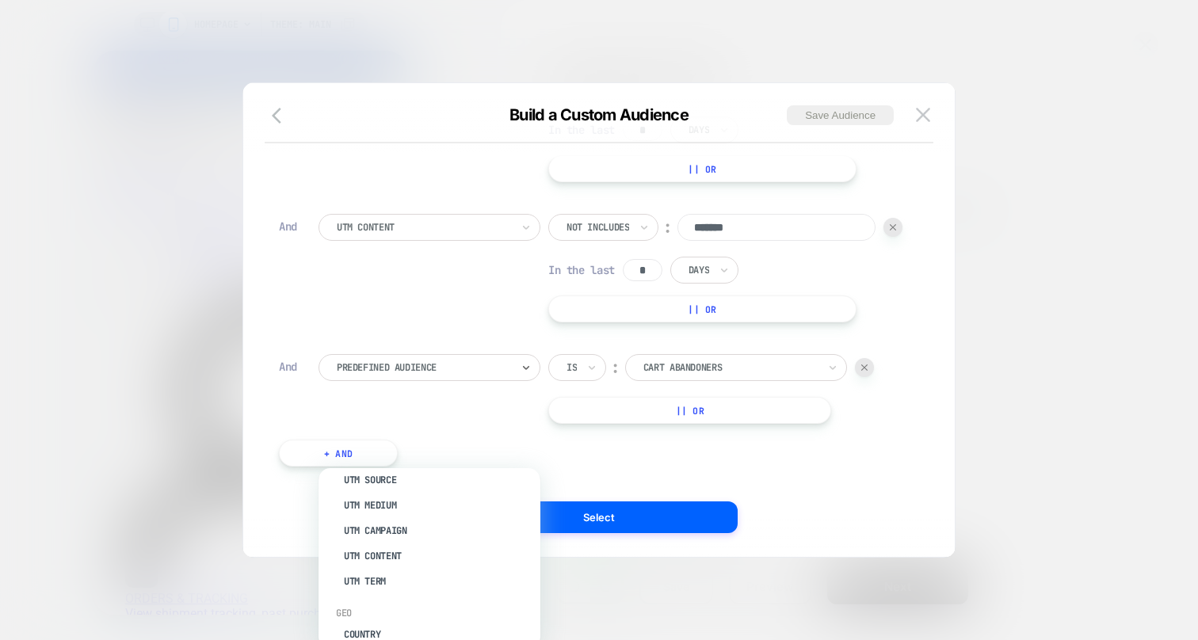
scroll to position [669, 1]
click at [398, 546] on div "UTM Content" at bounding box center [437, 558] width 206 height 25
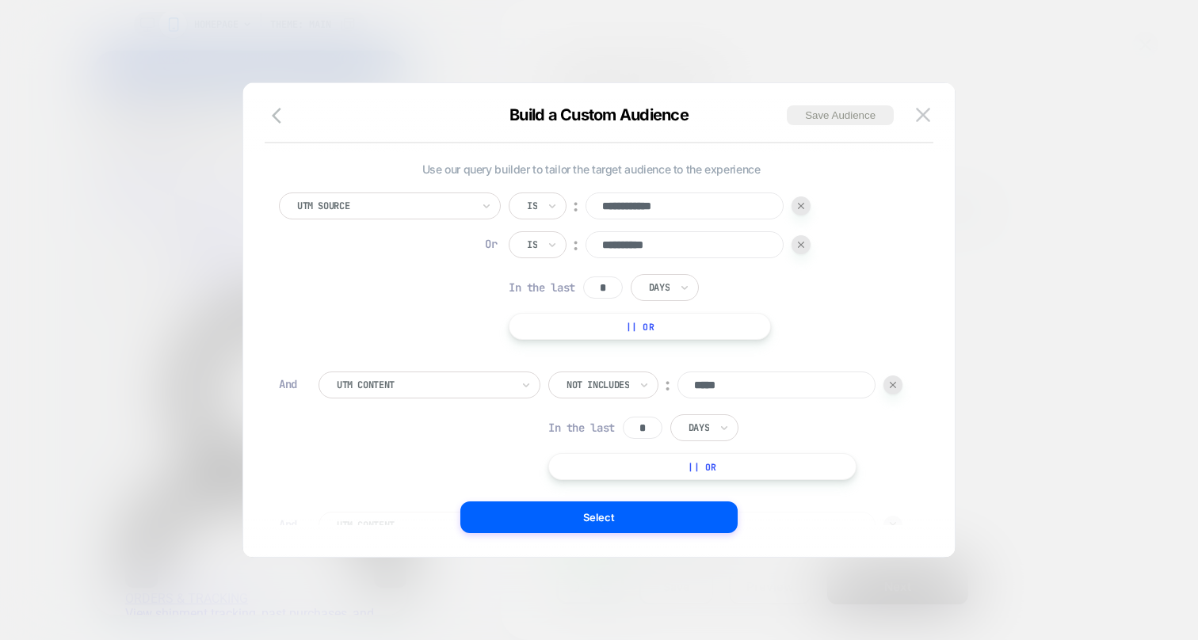
scroll to position [16, 0]
click at [606, 286] on input "*" at bounding box center [603, 287] width 40 height 22
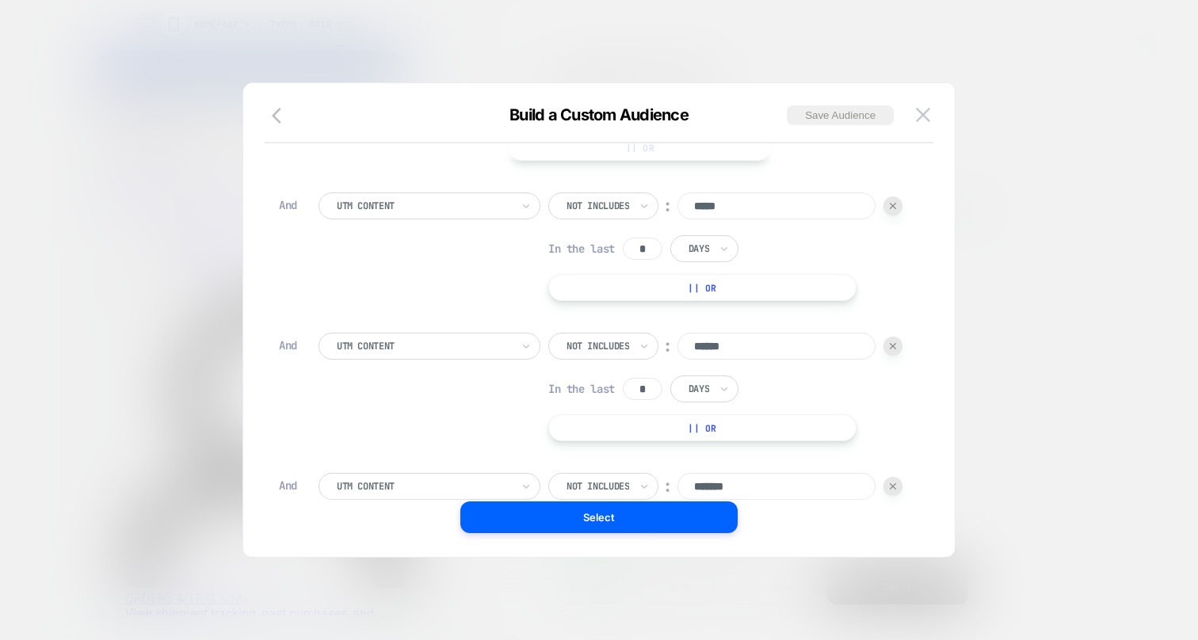
scroll to position [186, 0]
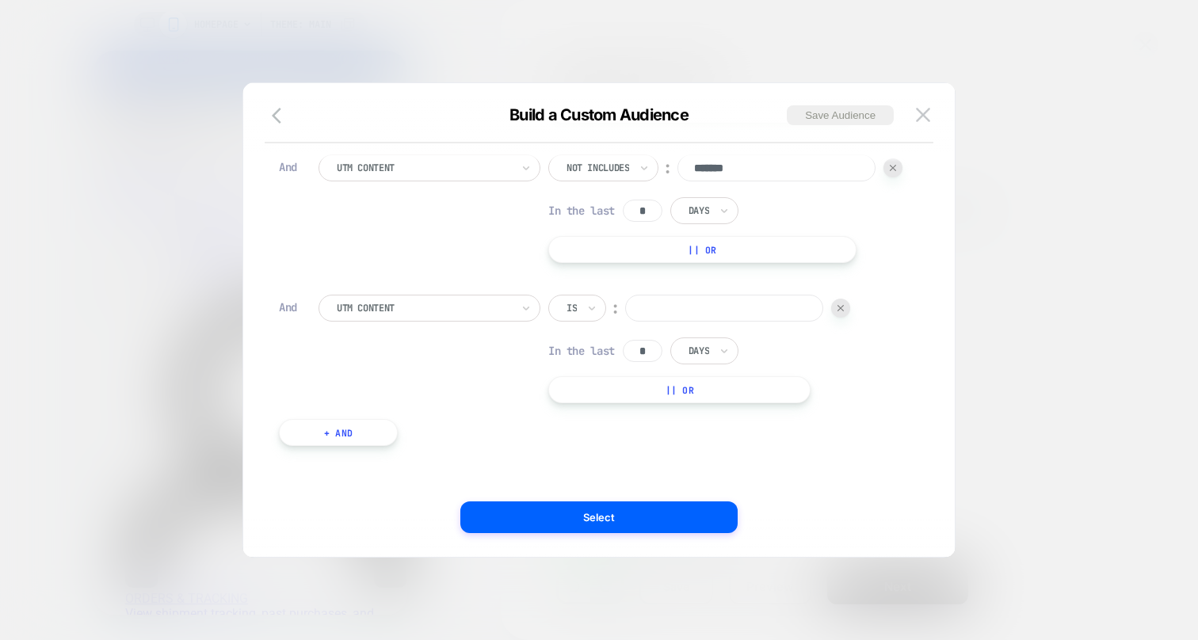
scroll to position [576, 0]
click at [582, 313] on div "Is" at bounding box center [577, 308] width 58 height 27
click at [612, 424] on div "Not includes" at bounding box center [615, 429] width 103 height 25
click at [677, 322] on input at bounding box center [776, 308] width 198 height 27
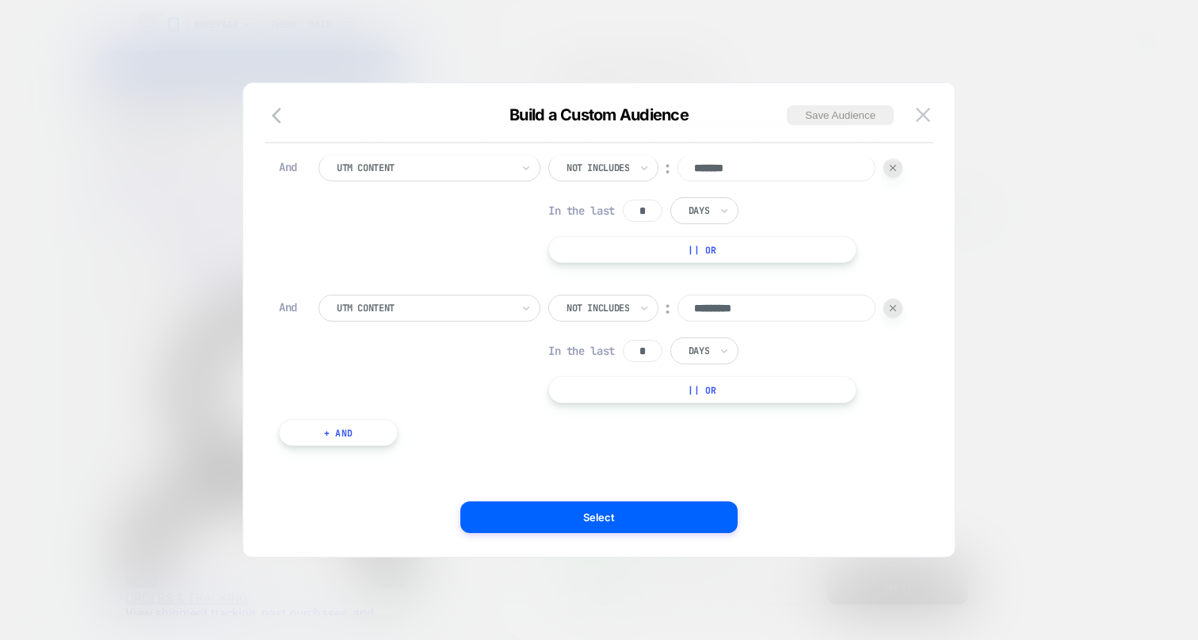
type input "*********"
click at [332, 430] on button "+ And" at bounding box center [338, 432] width 119 height 27
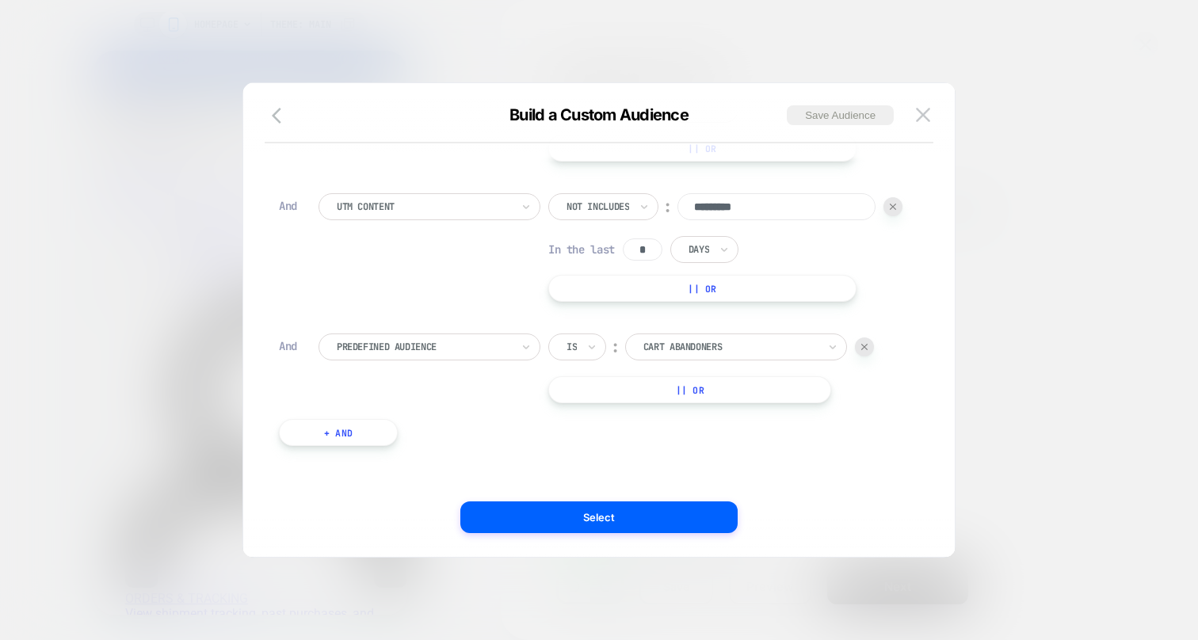
scroll to position [706, 0]
click at [444, 341] on div at bounding box center [424, 347] width 174 height 14
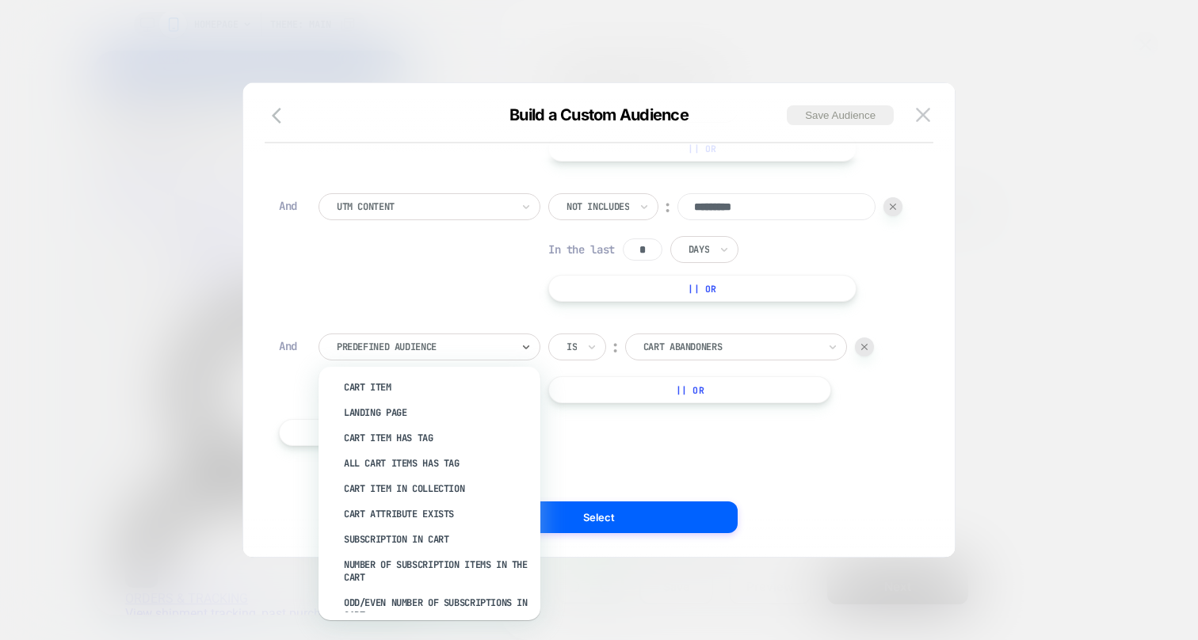
scroll to position [676, 0]
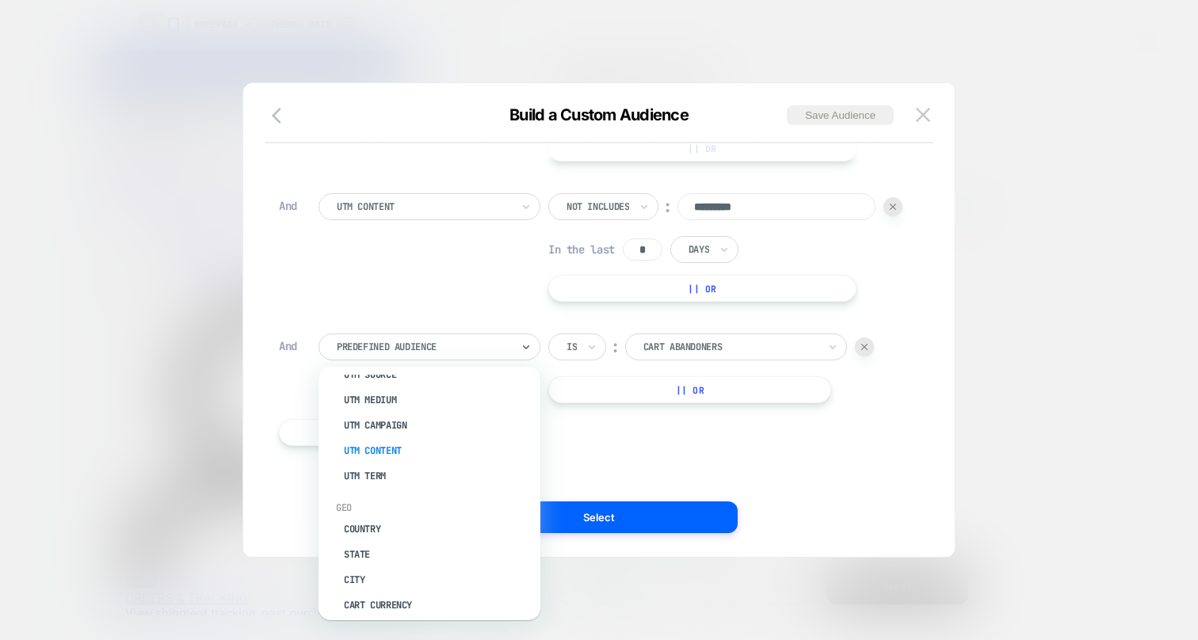
click at [410, 438] on div "UTM Content" at bounding box center [437, 450] width 206 height 25
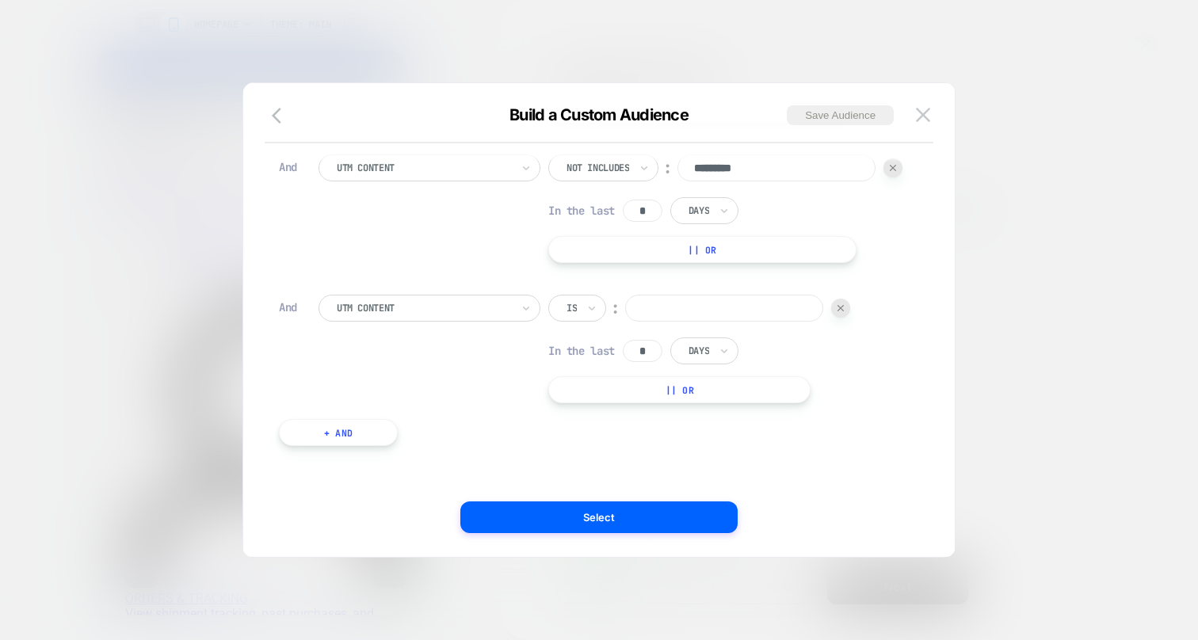
click at [606, 322] on div "Is" at bounding box center [577, 308] width 58 height 27
click at [579, 322] on div "Is" at bounding box center [577, 308] width 58 height 27
click at [620, 468] on div "Not includes" at bounding box center [615, 466] width 103 height 25
click at [677, 322] on input at bounding box center [776, 308] width 198 height 27
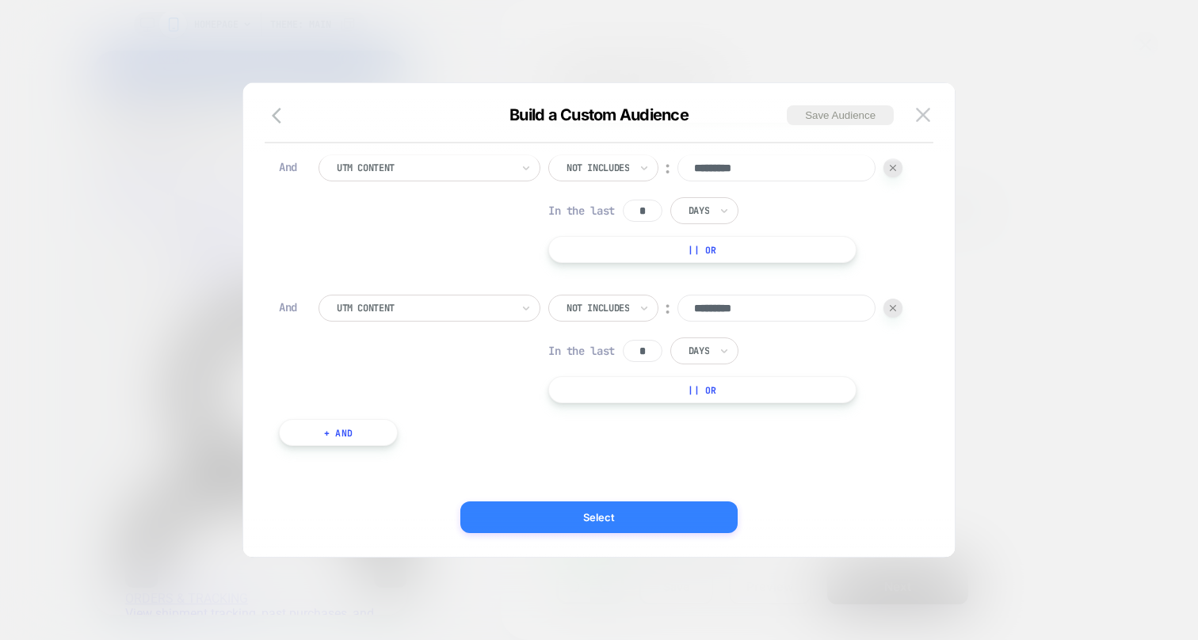
type input "*********"
click at [605, 515] on button "Select" at bounding box center [598, 518] width 277 height 32
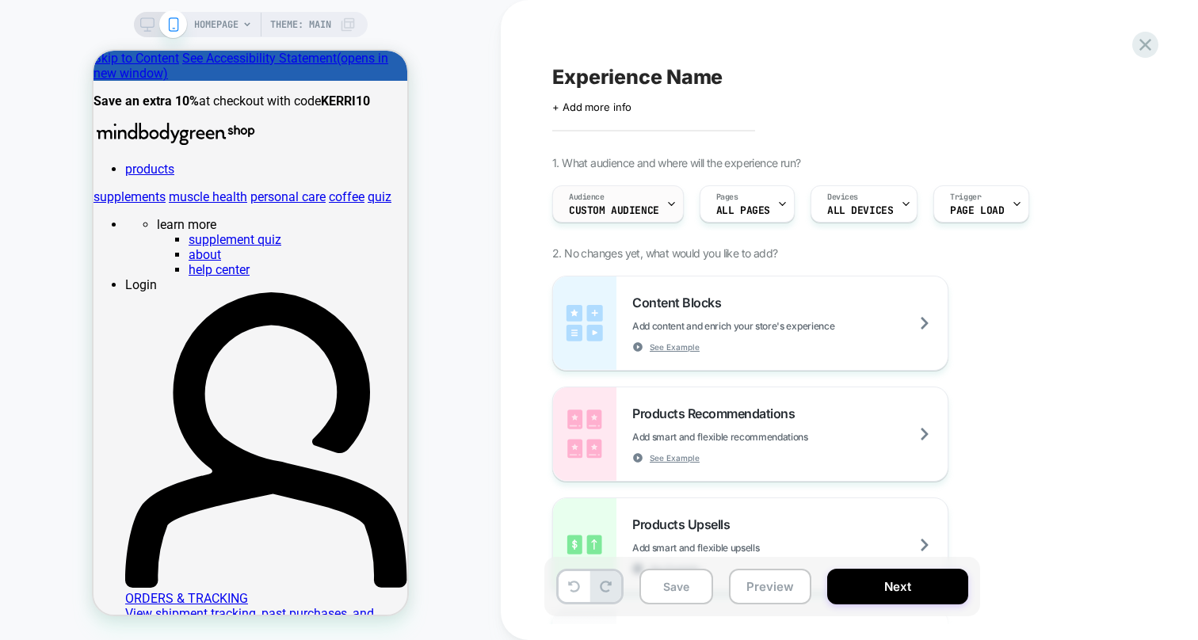
click at [642, 206] on span "Custom Audience" at bounding box center [614, 210] width 90 height 11
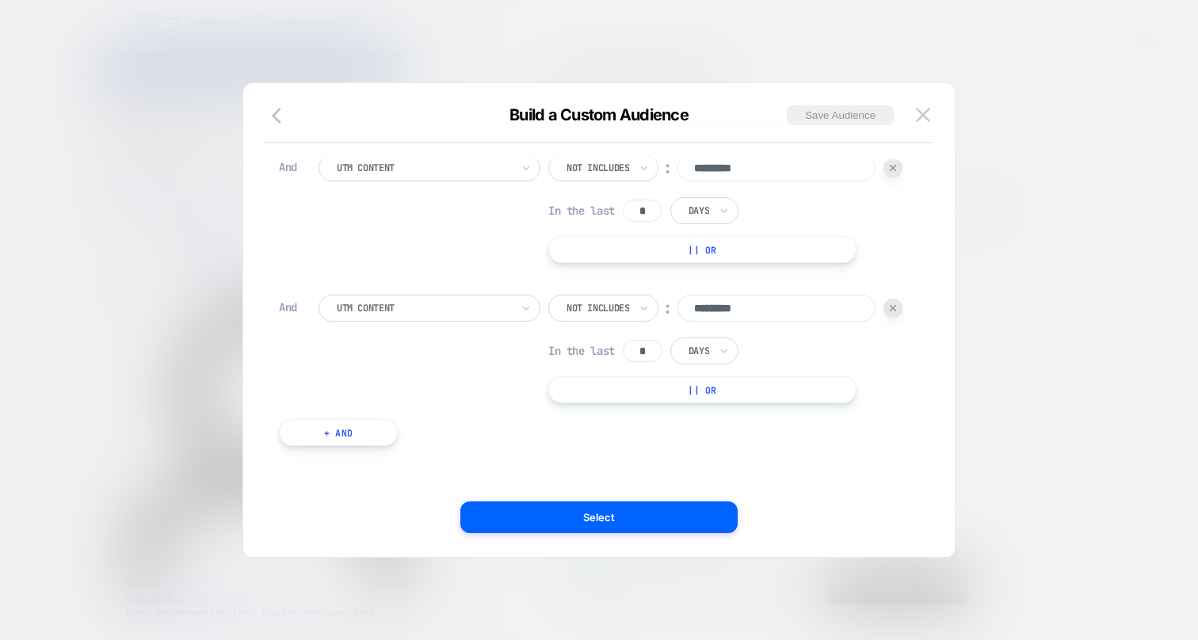
scroll to position [0, 0]
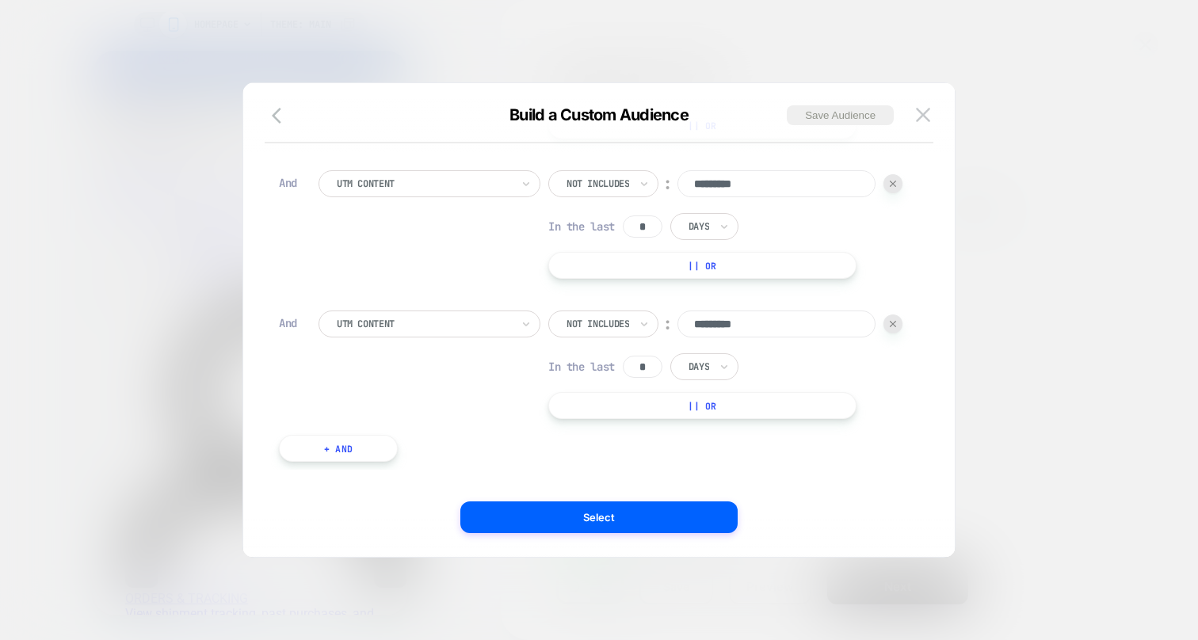
click at [807, 260] on div "**********" at bounding box center [591, 8] width 640 height 923
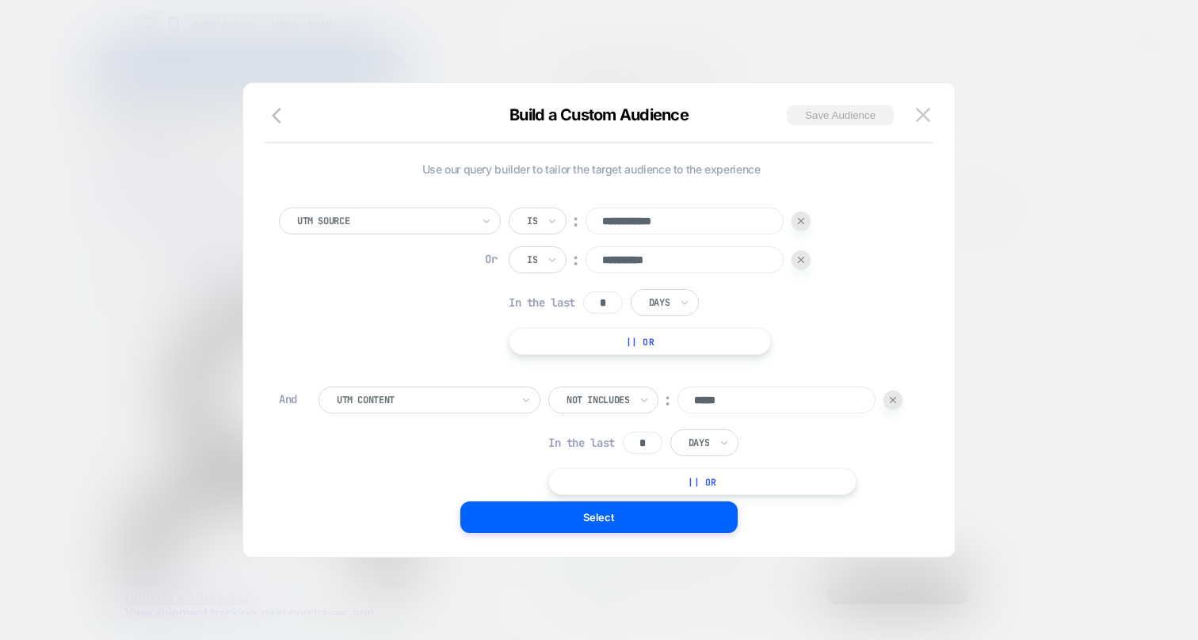
click at [835, 114] on button "Save Audience" at bounding box center [840, 115] width 107 height 20
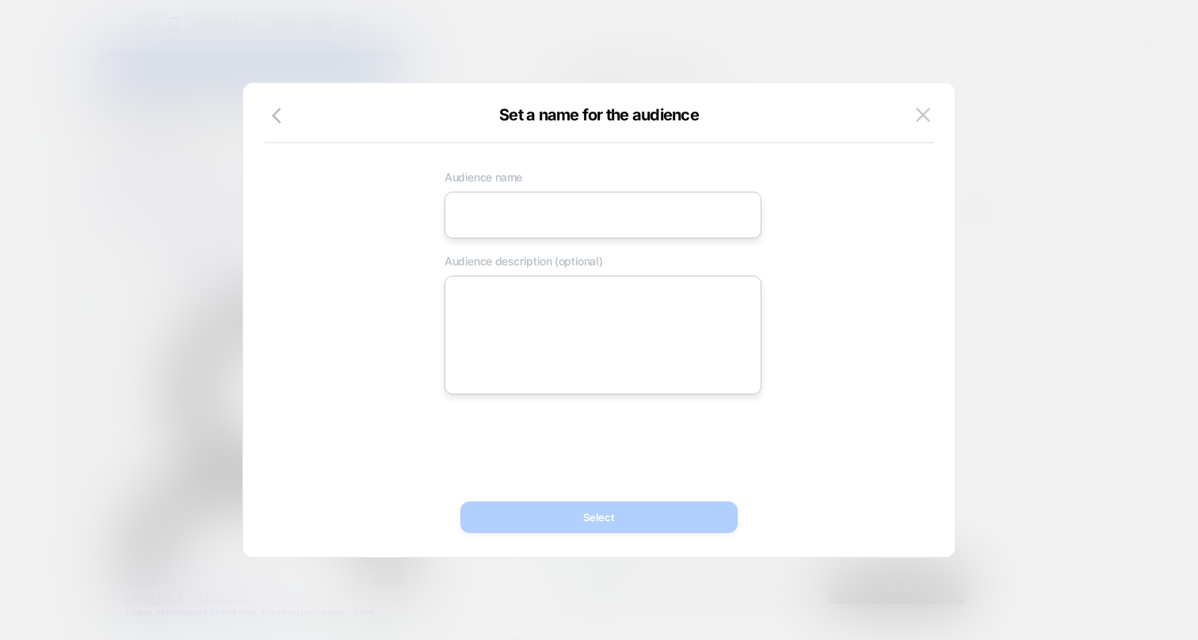
click at [609, 220] on input at bounding box center [602, 215] width 317 height 47
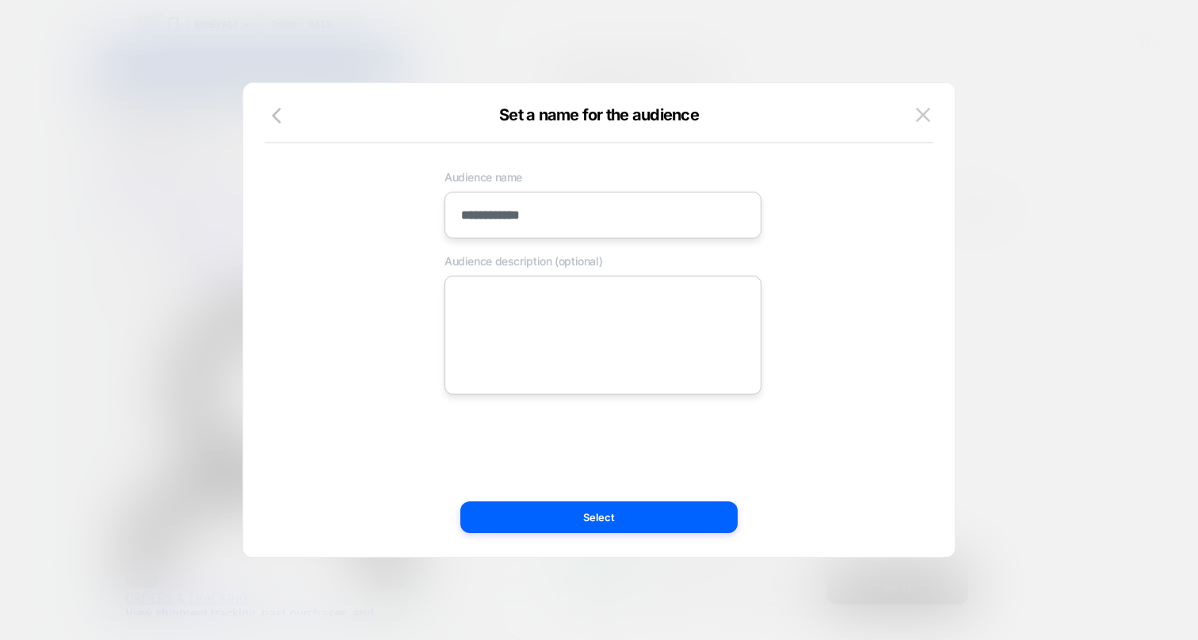
click at [498, 218] on input "**********" at bounding box center [602, 215] width 317 height 47
click at [525, 218] on input "**********" at bounding box center [602, 215] width 317 height 47
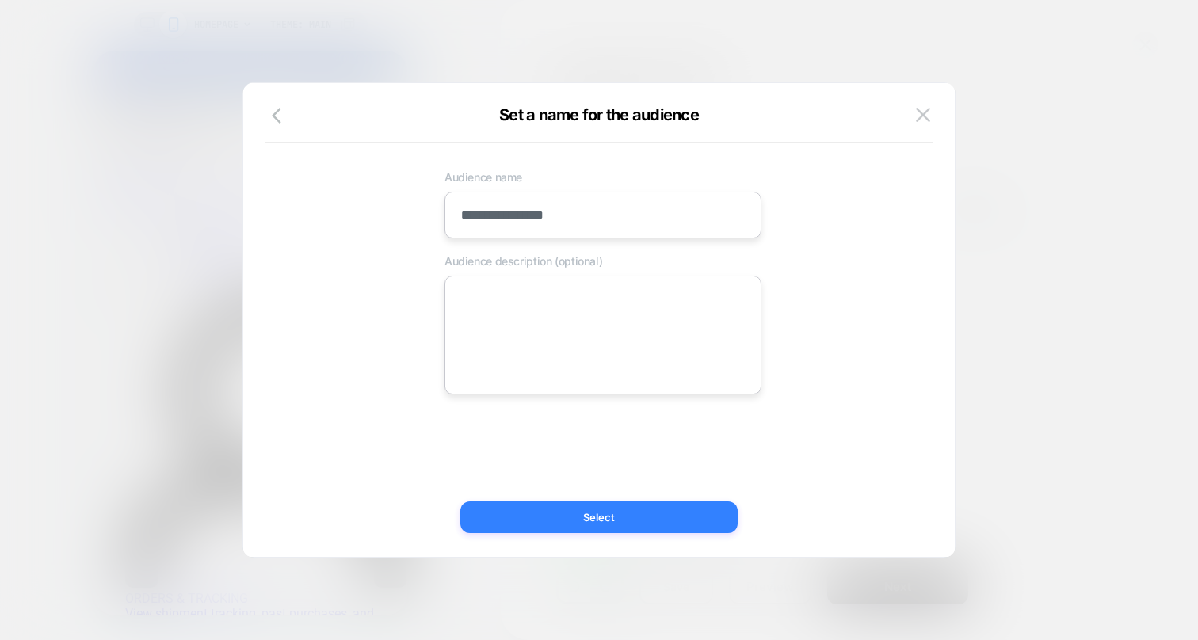
type input "**********"
click at [549, 518] on button "Select" at bounding box center [598, 518] width 277 height 32
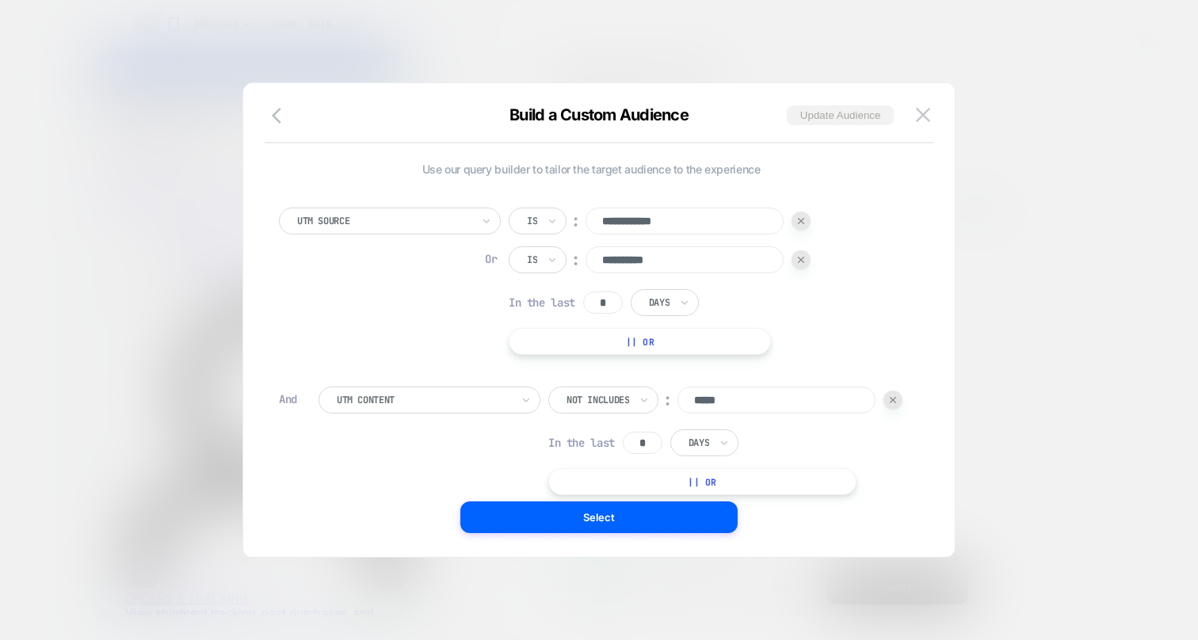
scroll to position [608, 0]
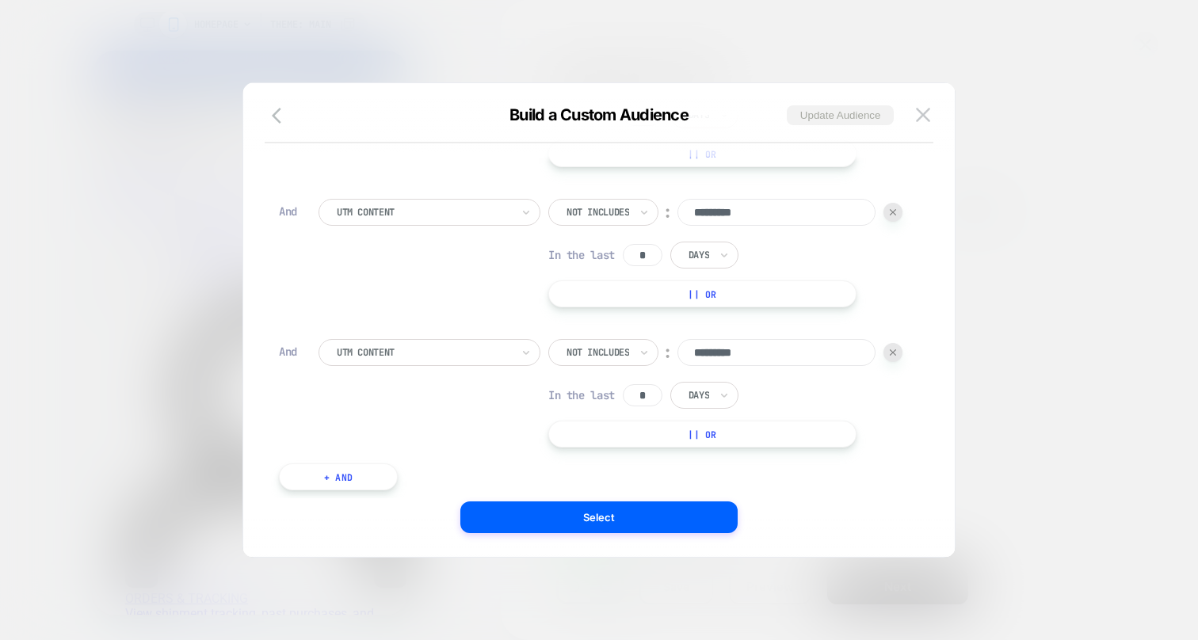
click at [812, 118] on button "Update Audience" at bounding box center [840, 115] width 107 height 20
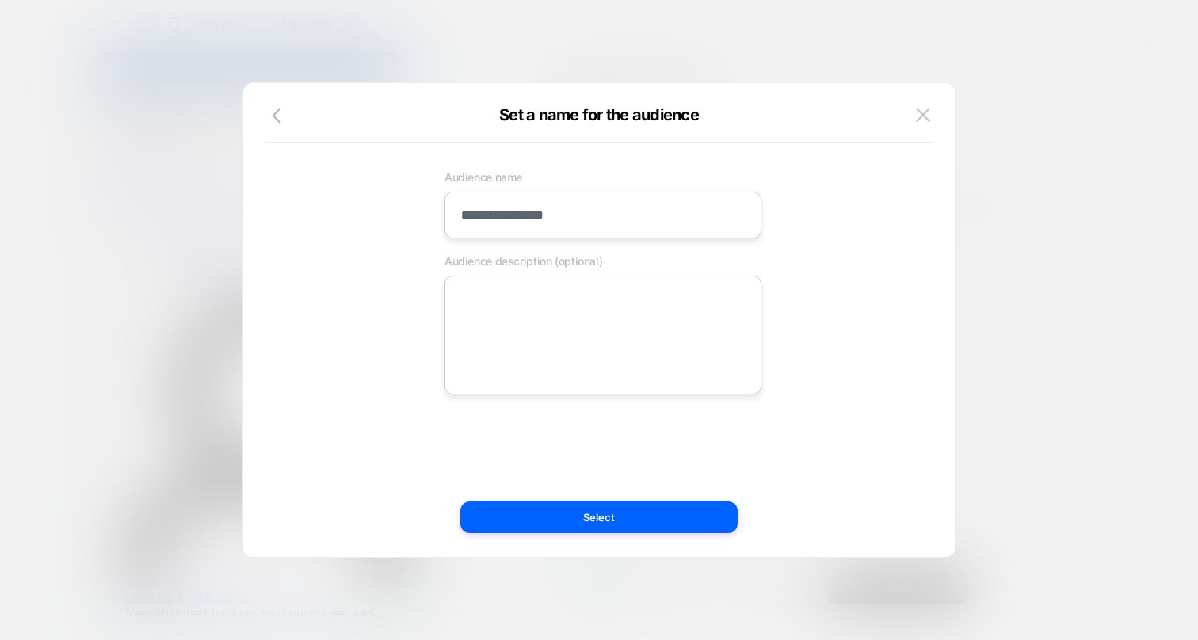
scroll to position [0, 0]
click at [578, 299] on textarea at bounding box center [602, 335] width 317 height 119
type textarea "*"
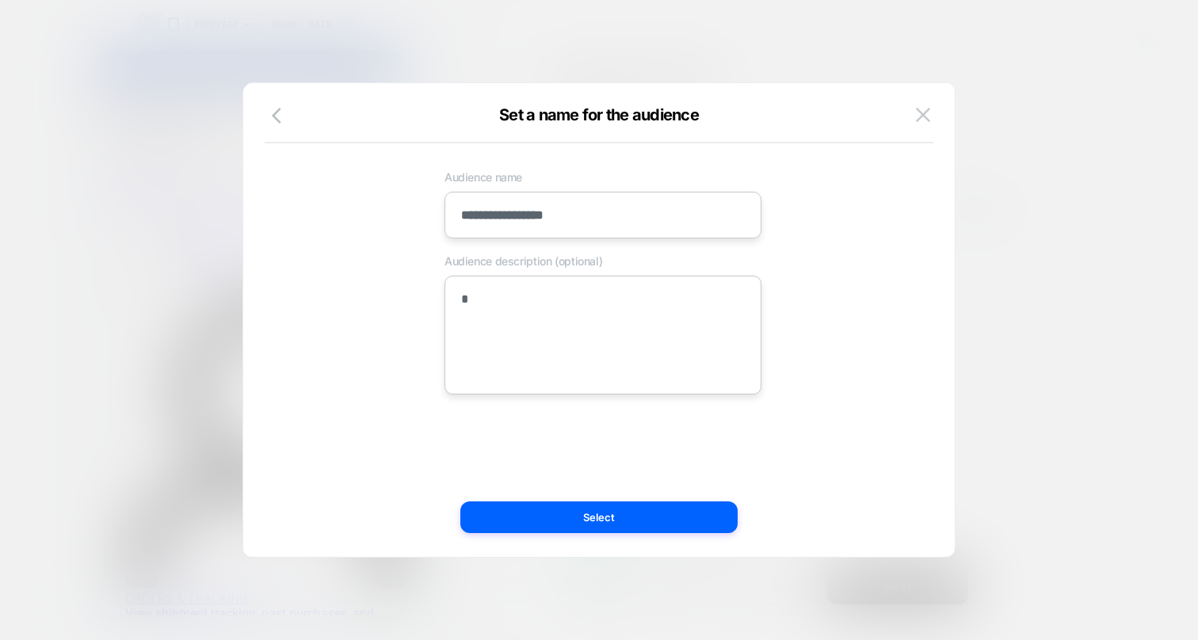
type textarea "**"
type textarea "*"
type textarea "***"
type textarea "*"
type textarea "**"
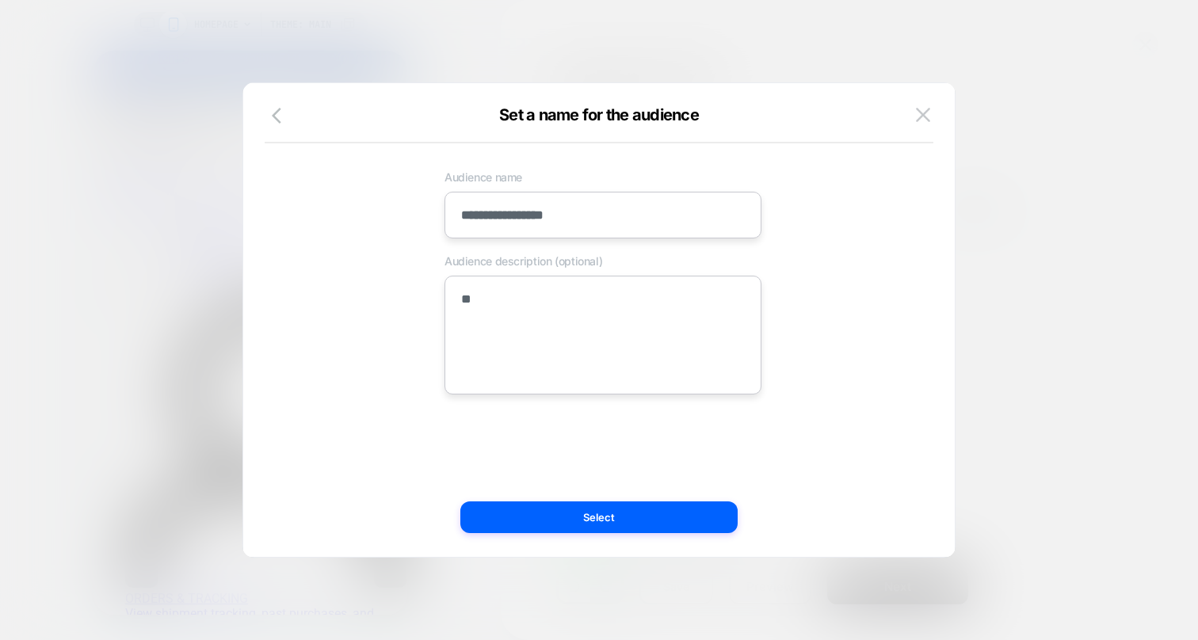
type textarea "*"
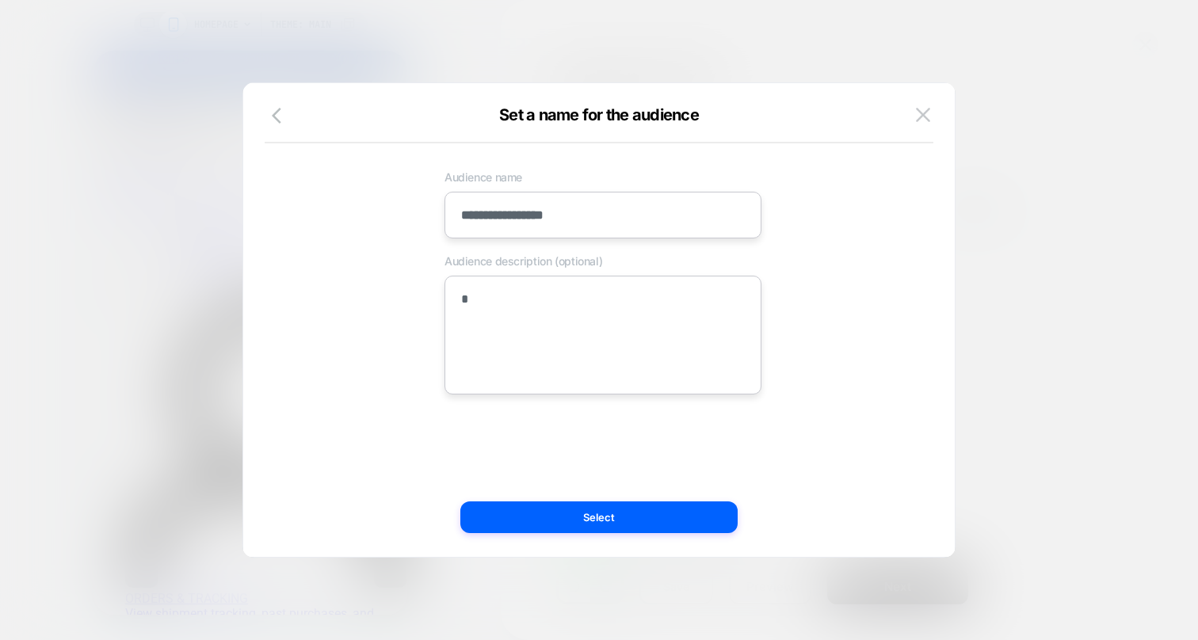
type textarea "**"
type textarea "*"
type textarea "***"
type textarea "*"
type textarea "****"
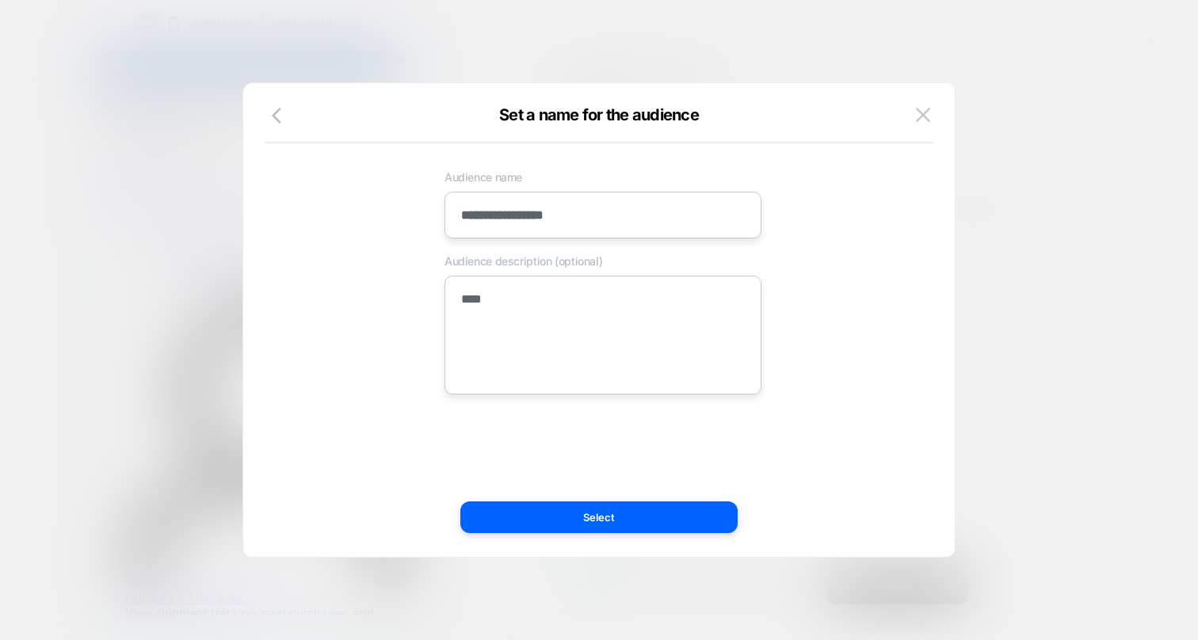
type textarea "*"
type textarea "*****"
type textarea "*"
type textarea "******"
type textarea "*"
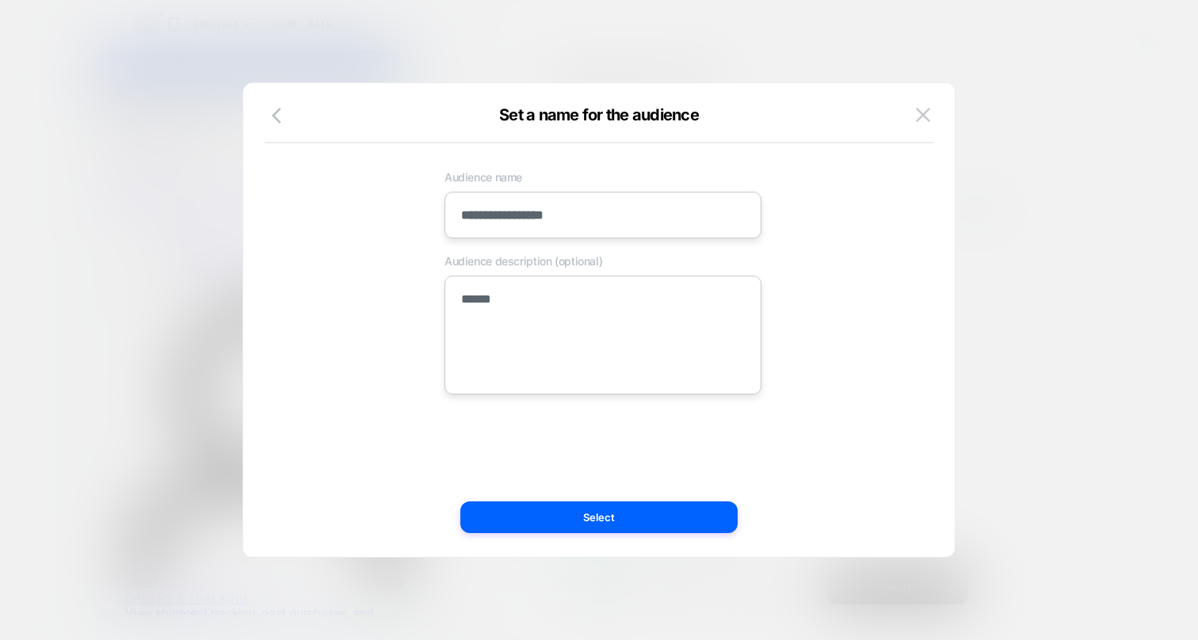
type textarea "*******"
type textarea "*"
type textarea "********"
type textarea "*"
type textarea "*********"
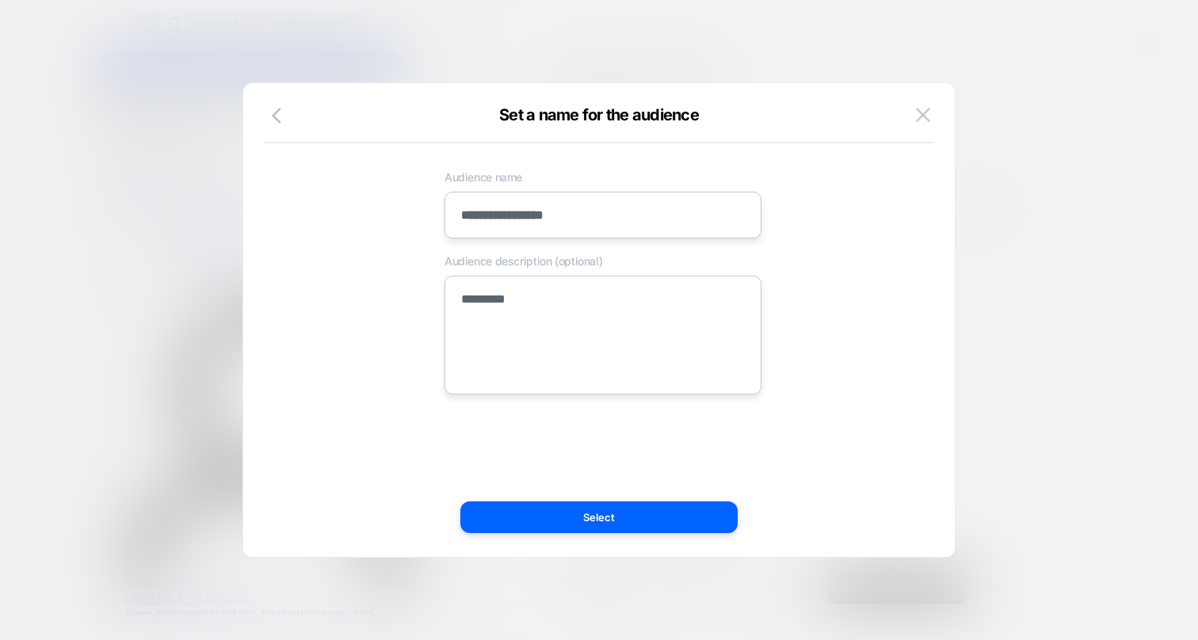
type textarea "*"
type textarea "**********"
type textarea "*"
type textarea "**********"
type textarea "*"
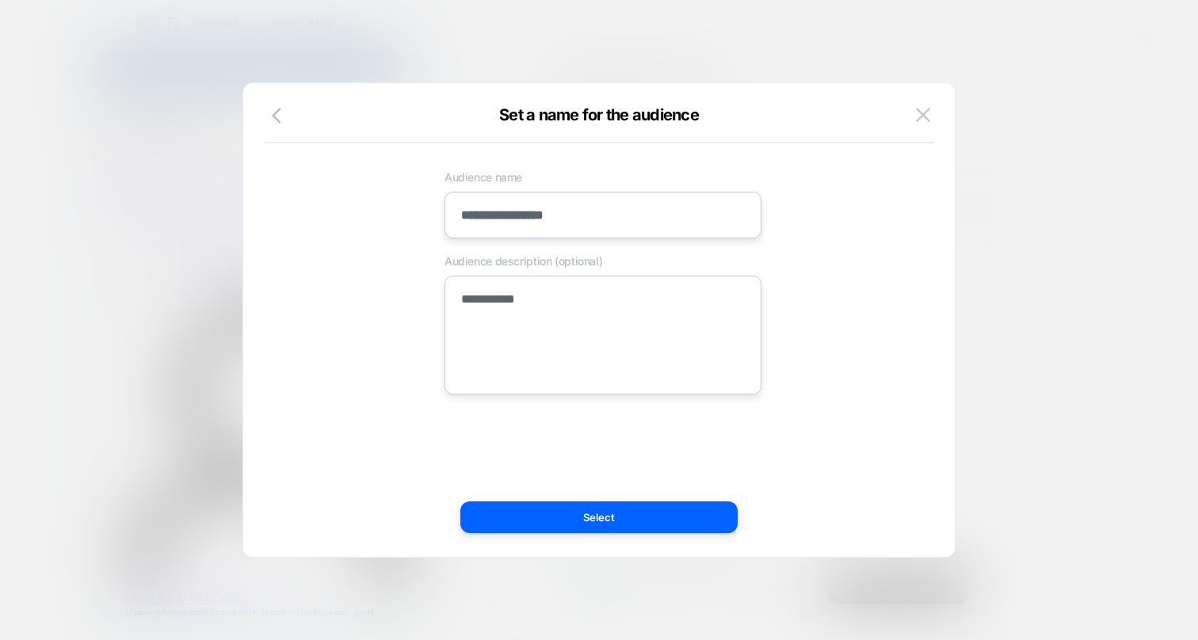
type textarea "**********"
type textarea "*"
type textarea "**********"
type textarea "*"
type textarea "**********"
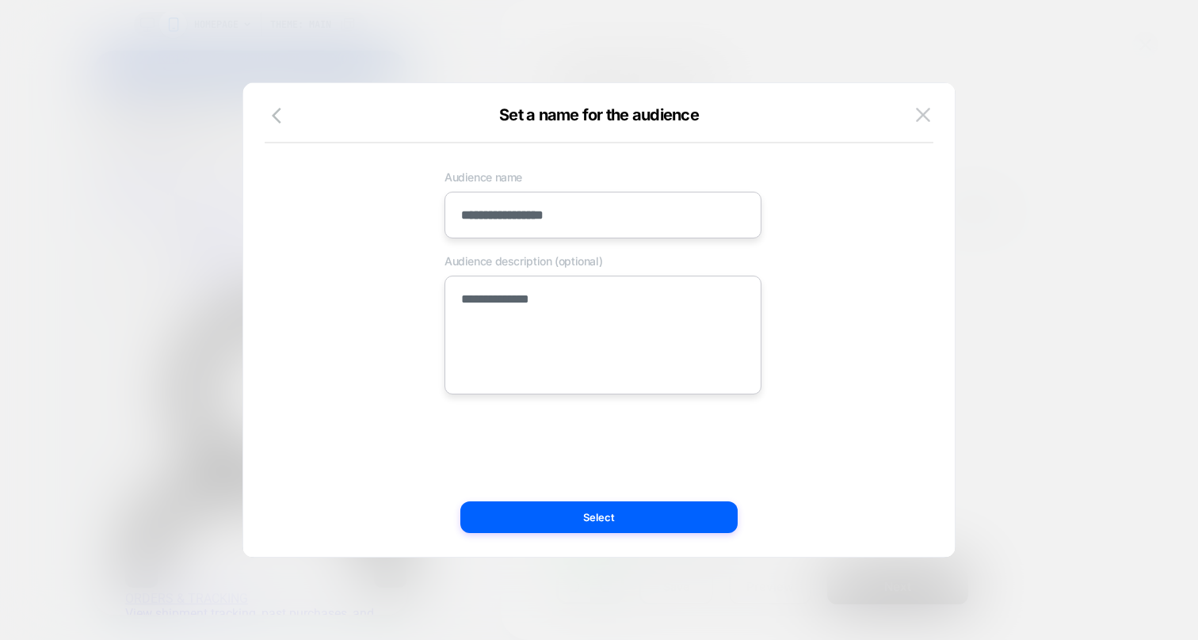
type textarea "*"
type textarea "**********"
type textarea "*"
type textarea "**********"
type textarea "*"
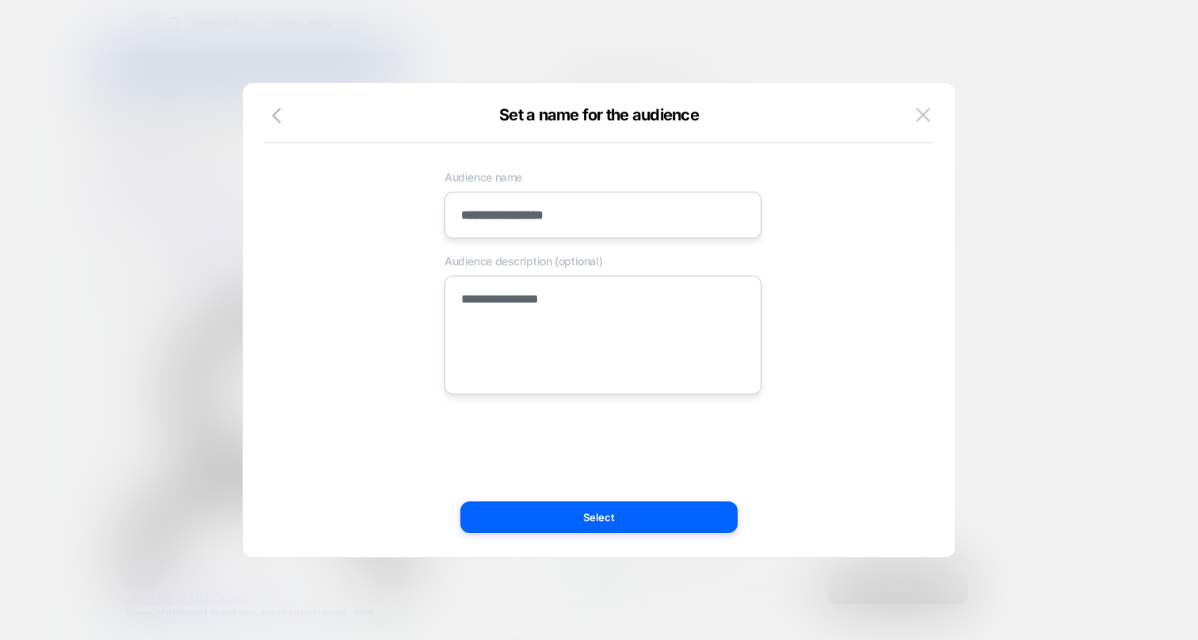
type textarea "**********"
type textarea "*"
type textarea "**********"
type textarea "*"
type textarea "**********"
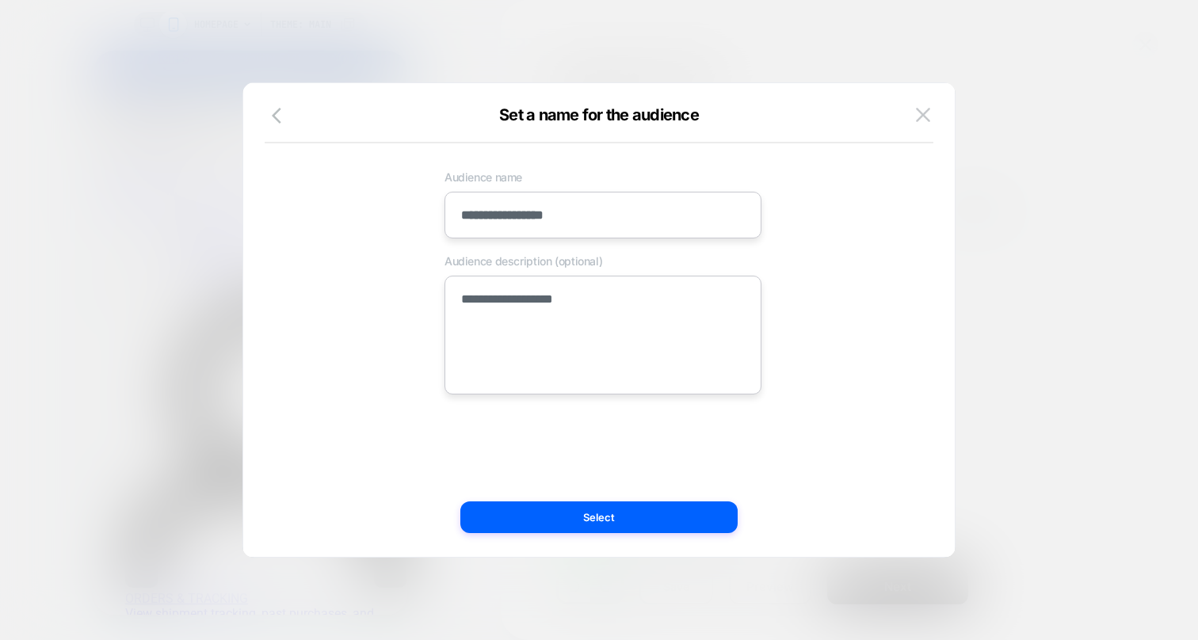
type textarea "*"
type textarea "**********"
type textarea "*"
type textarea "**********"
type textarea "*"
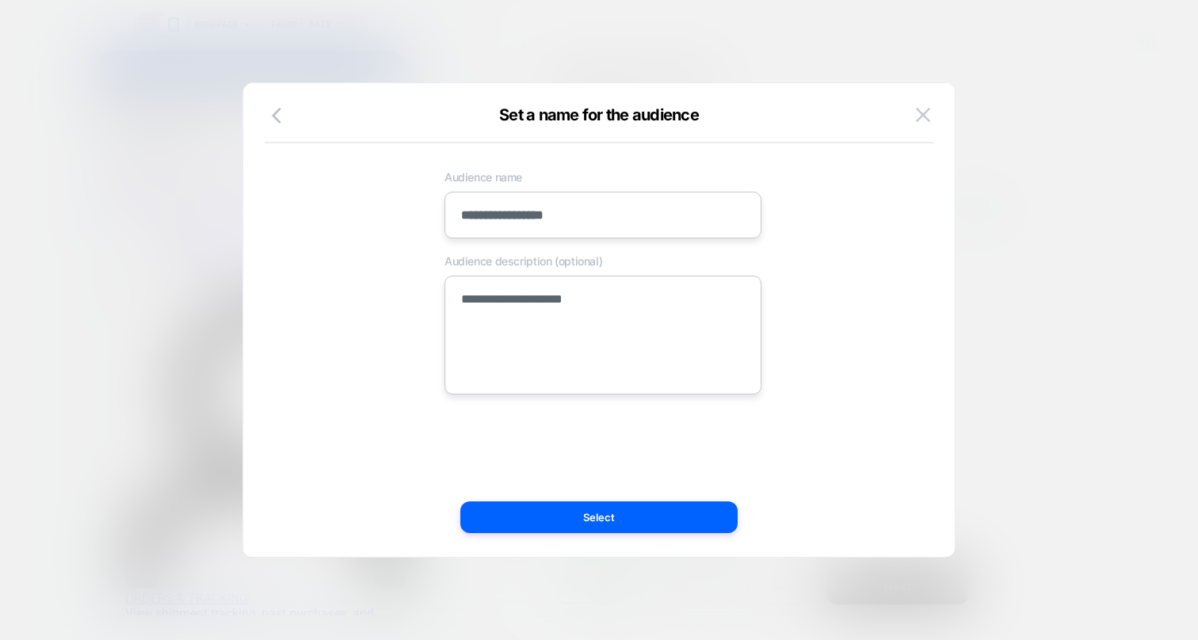
type textarea "**********"
type textarea "*"
type textarea "**********"
type textarea "*"
type textarea "**********"
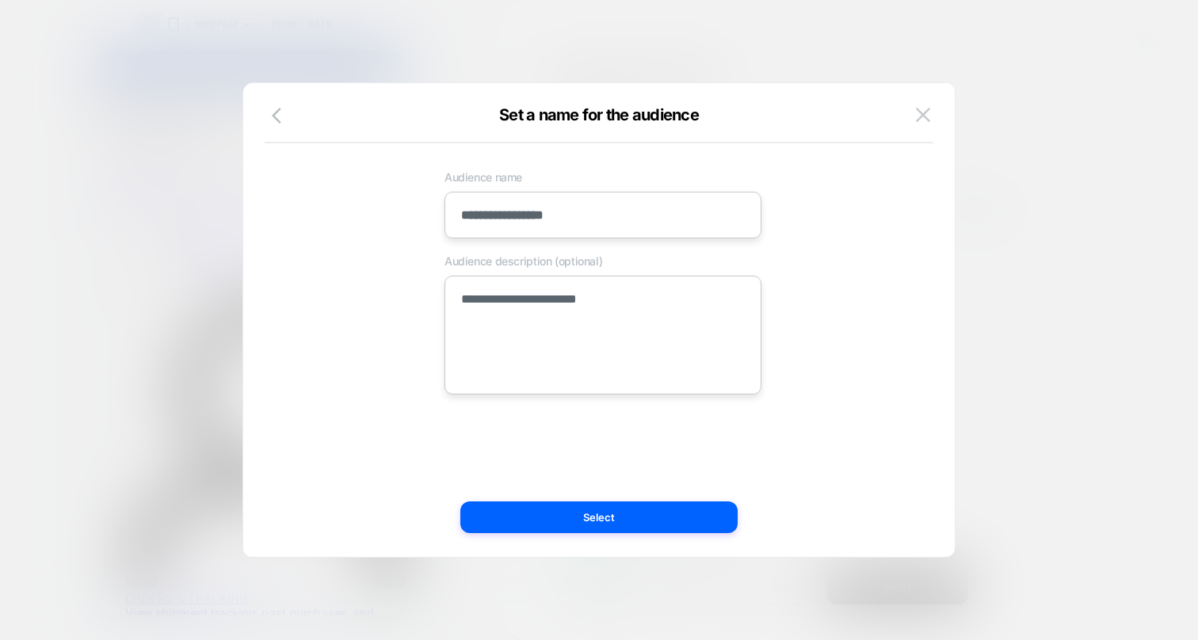
type textarea "*"
type textarea "**********"
type textarea "*"
type textarea "**********"
type textarea "*"
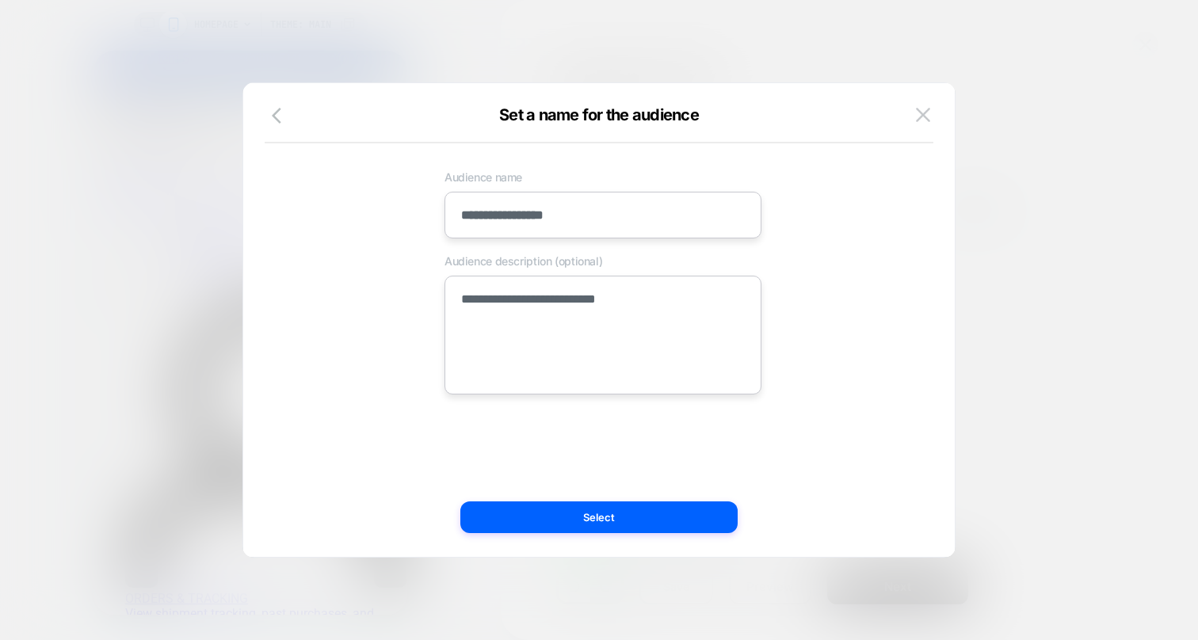
type textarea "**********"
type textarea "*"
type textarea "**********"
type textarea "*"
type textarea "**********"
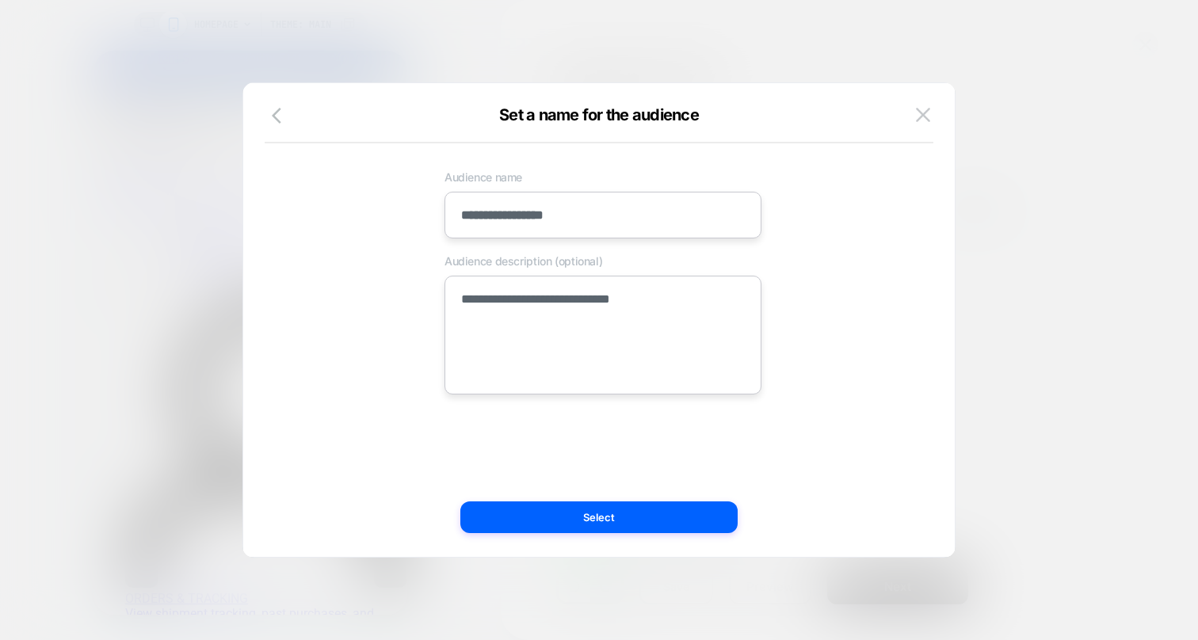
type textarea "*"
type textarea "**********"
type textarea "*"
type textarea "**********"
type textarea "*"
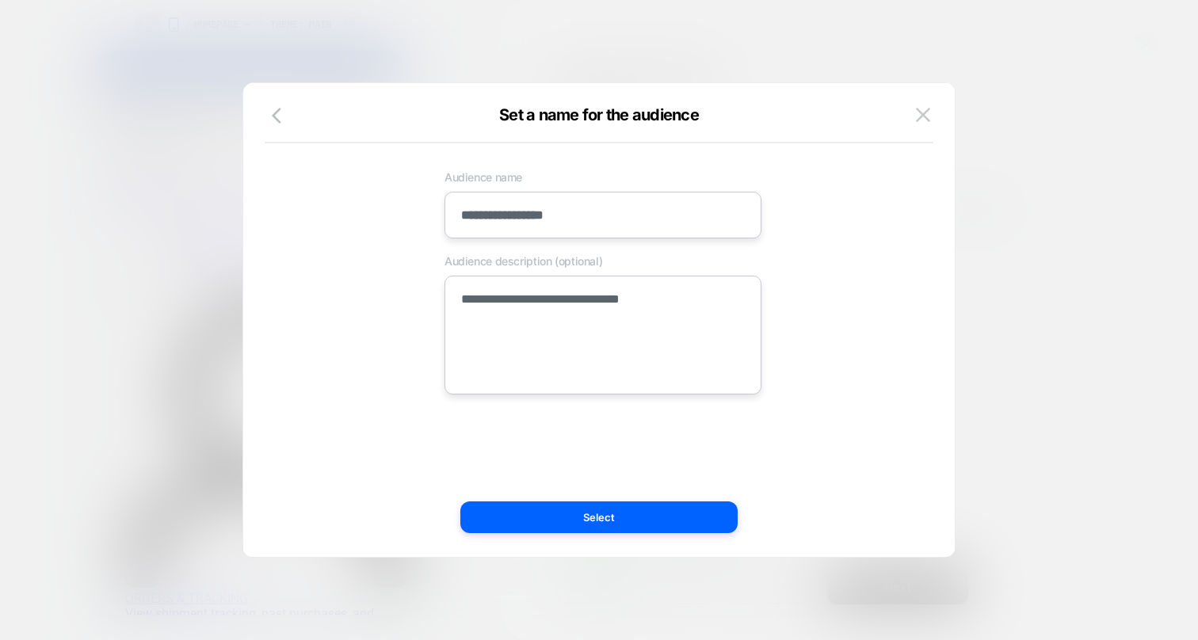
type textarea "**********"
type textarea "*"
type textarea "**********"
type textarea "*"
type textarea "**********"
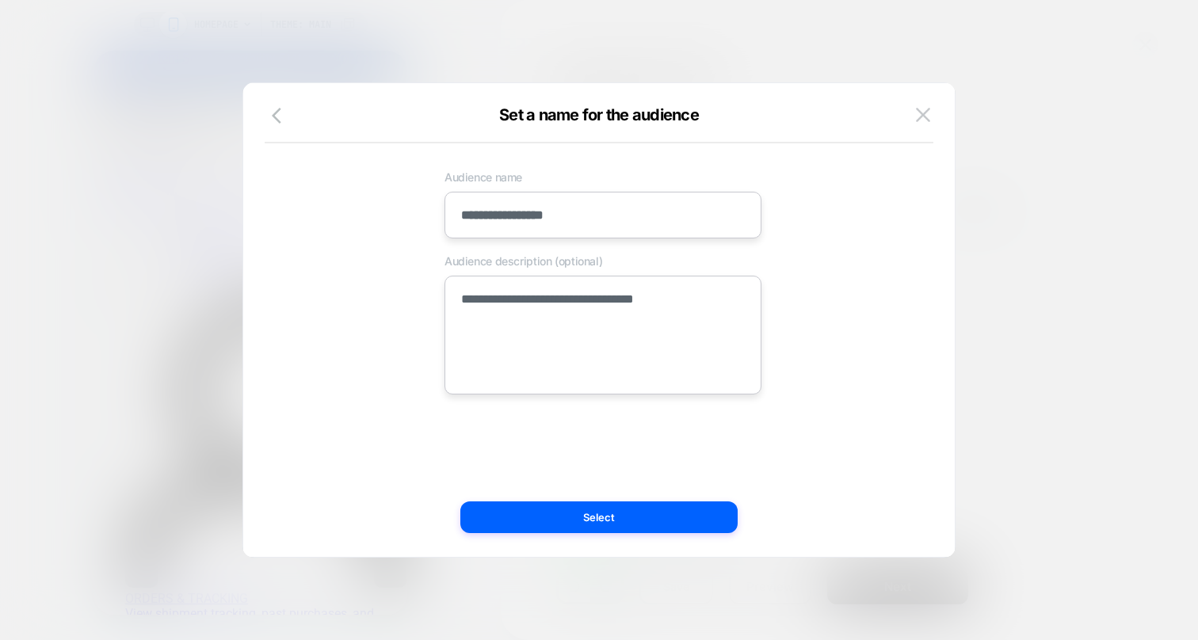
type textarea "*"
type textarea "**********"
type textarea "*"
type textarea "**********"
type textarea "*"
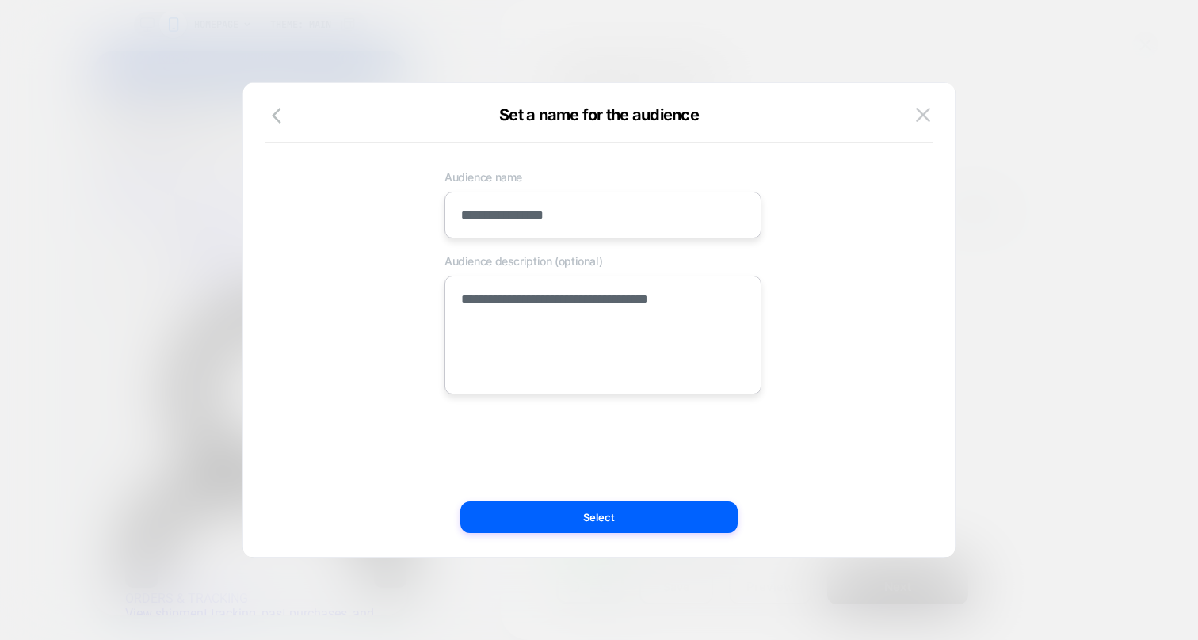
type textarea "**********"
type textarea "*"
type textarea "**********"
type textarea "*"
type textarea "**********"
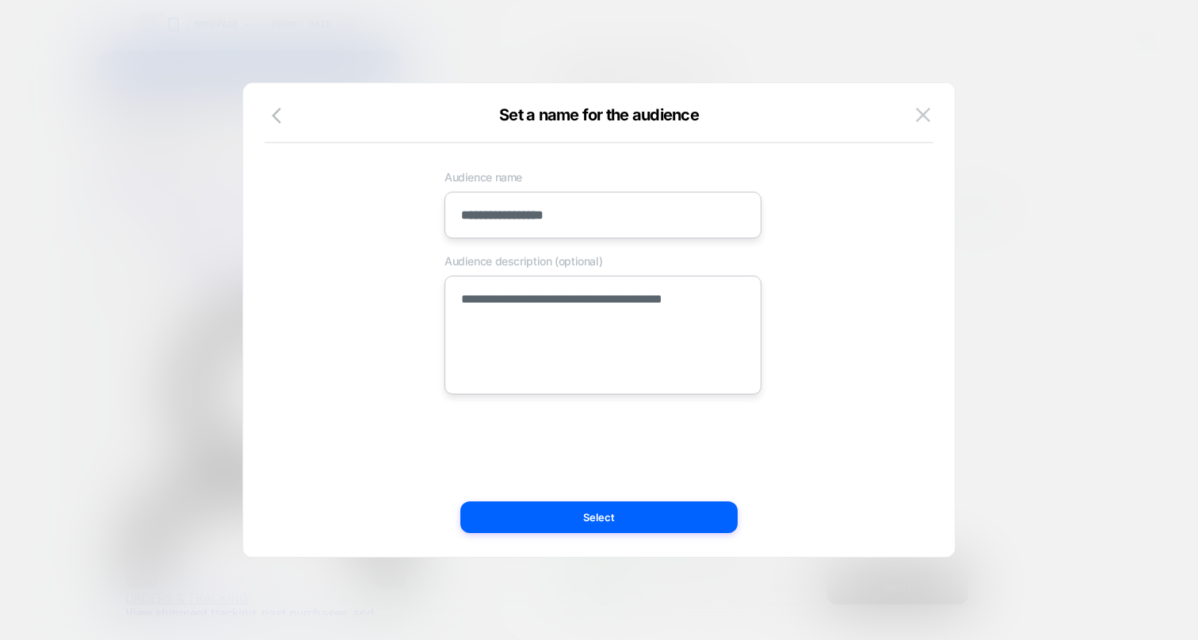
type textarea "*"
type textarea "**********"
type textarea "*"
type textarea "**********"
type textarea "*"
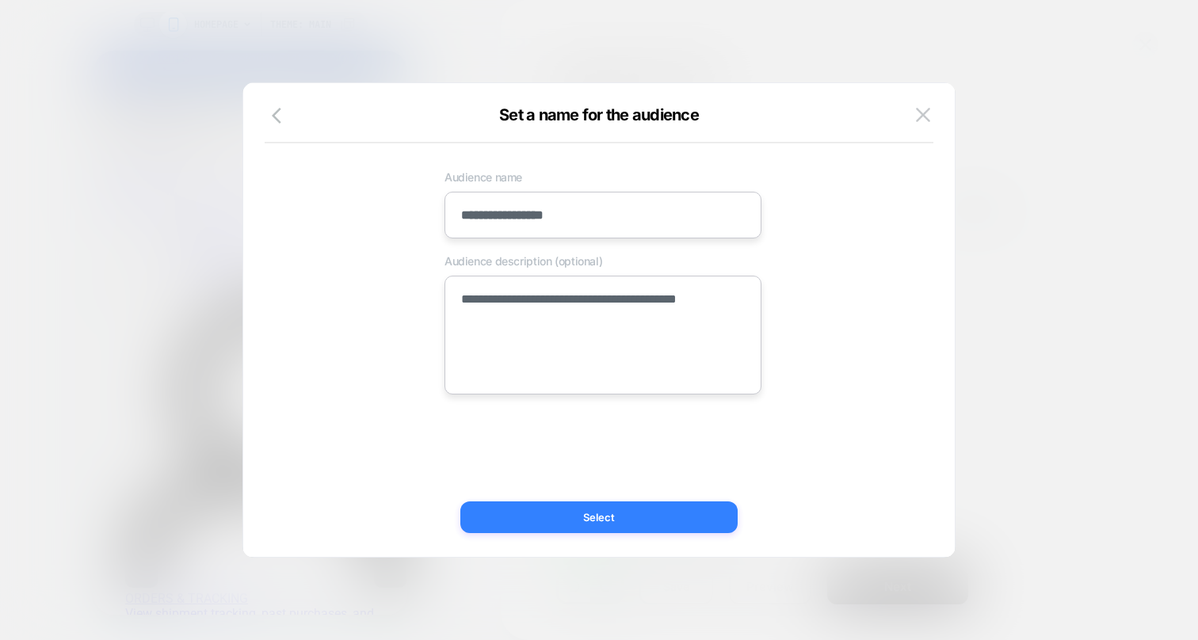
type textarea "**********"
click at [555, 508] on button "Select" at bounding box center [598, 518] width 277 height 32
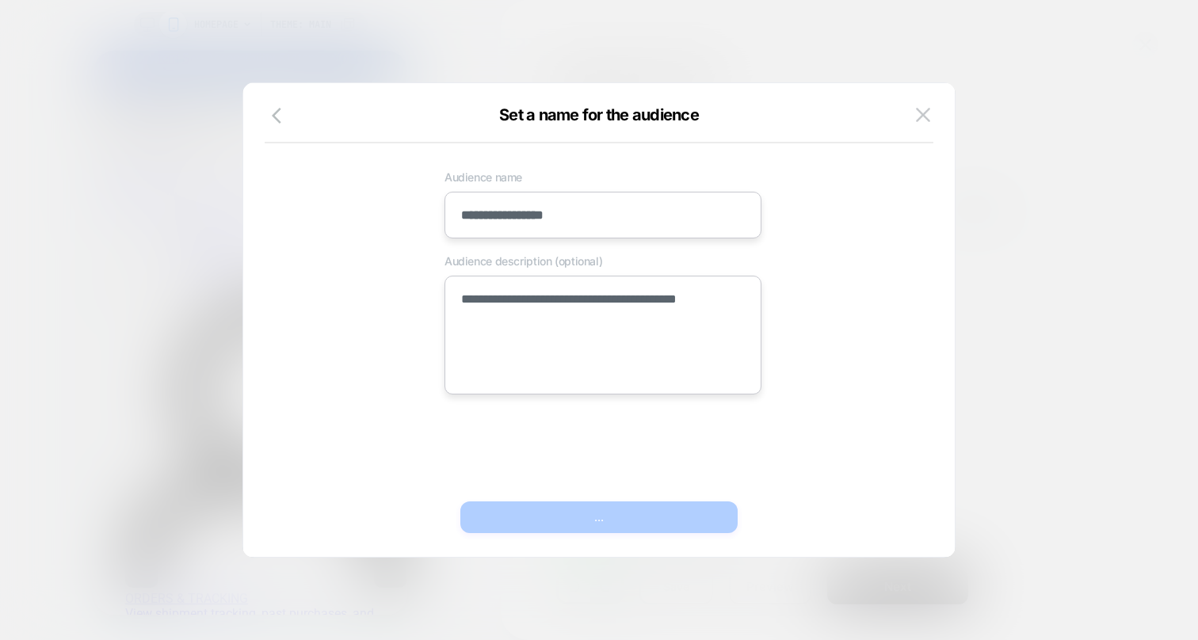
type textarea "*"
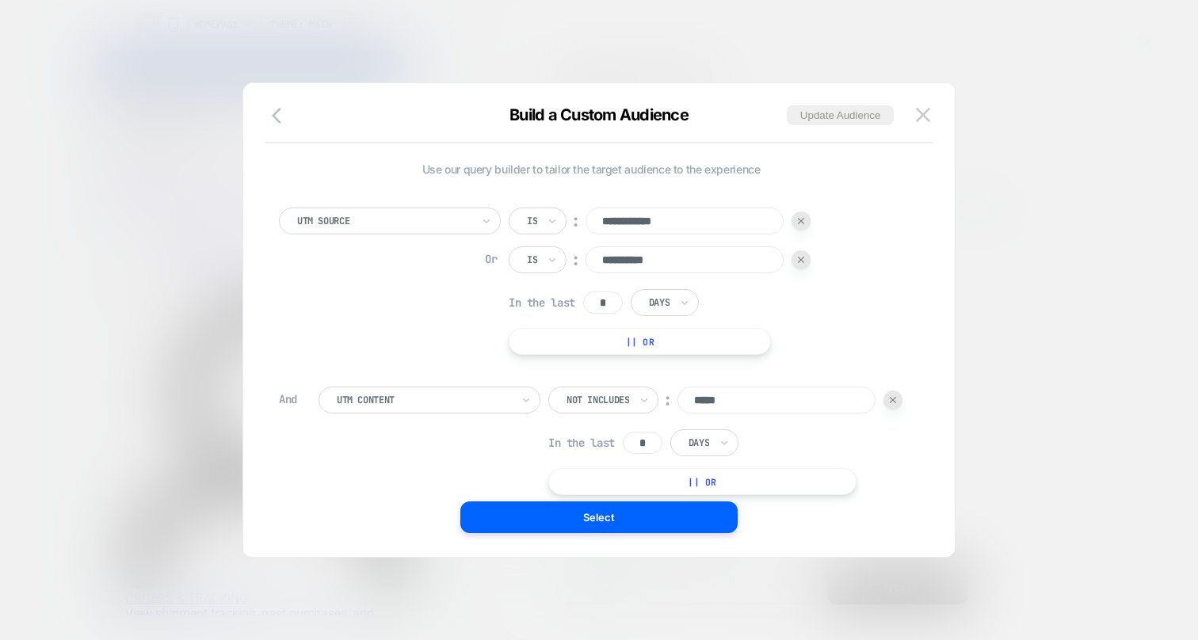
scroll to position [608, 0]
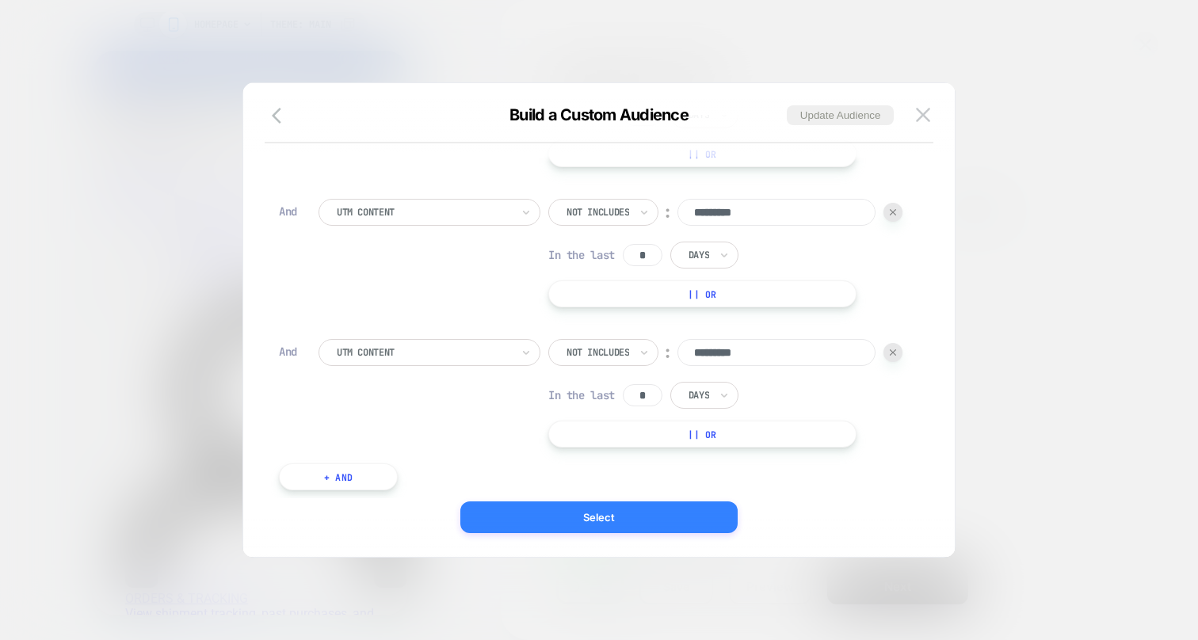
click at [537, 520] on button "Select" at bounding box center [598, 518] width 277 height 32
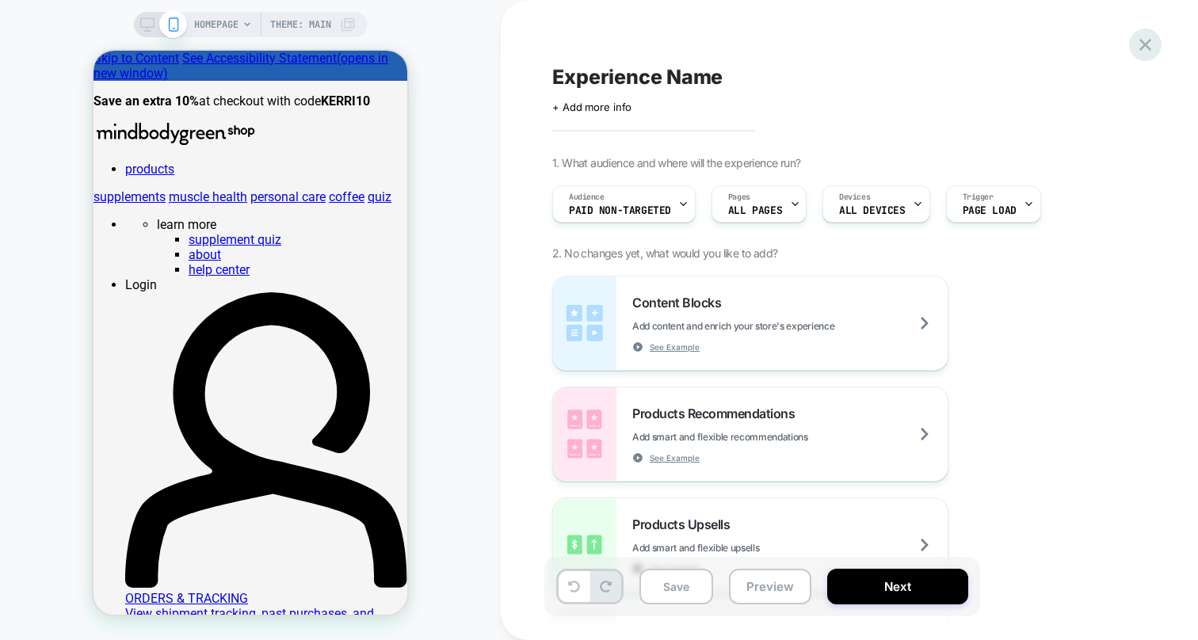
click at [1142, 48] on icon at bounding box center [1145, 45] width 12 height 12
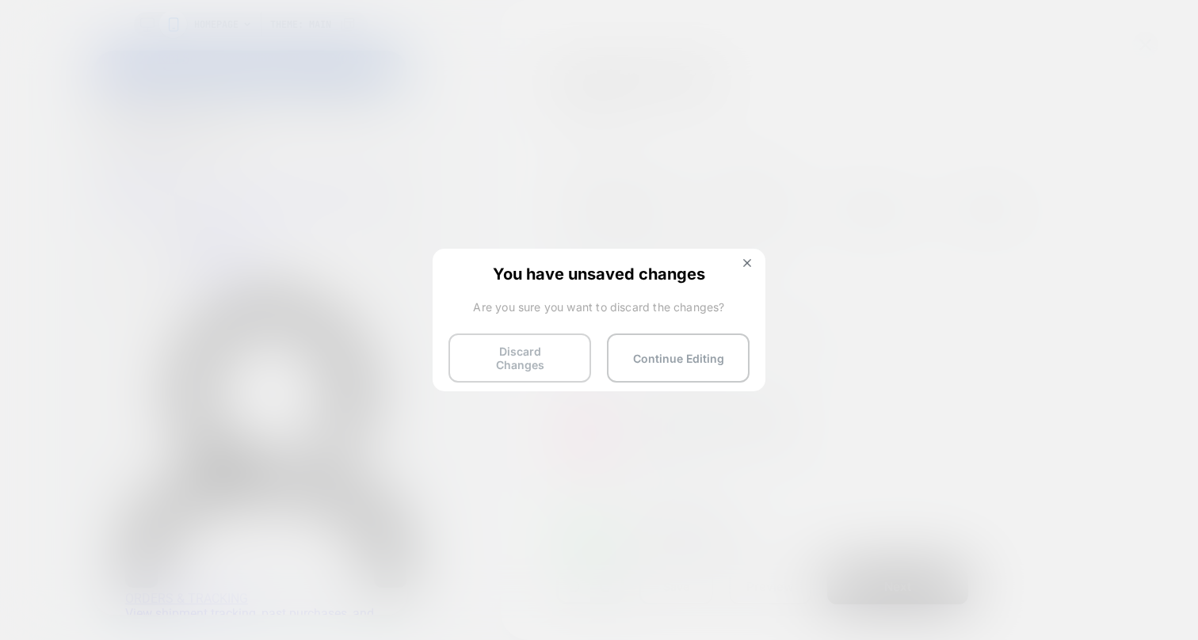
click at [537, 358] on button "Discard Changes" at bounding box center [519, 358] width 143 height 49
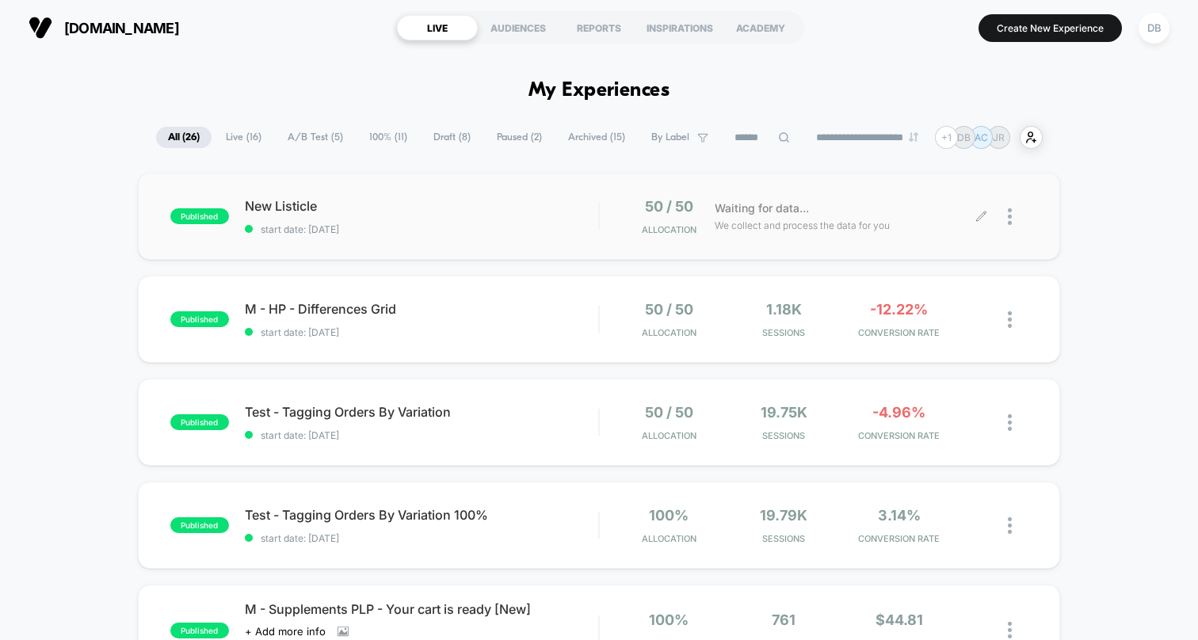
click at [978, 212] on icon at bounding box center [981, 217] width 12 height 12
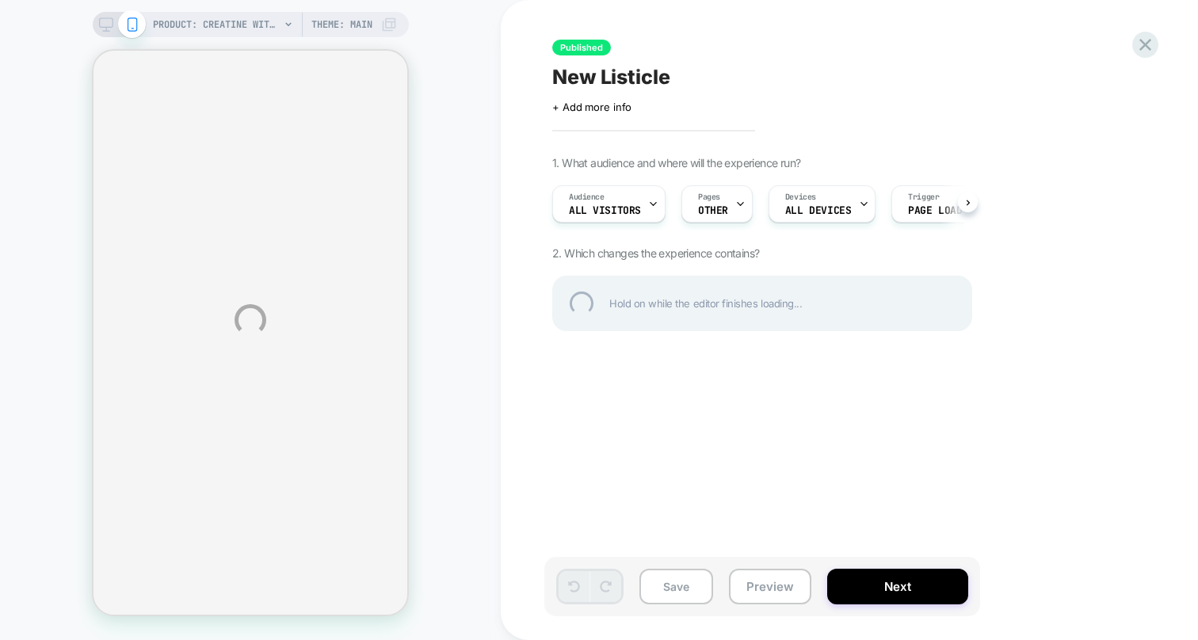
click at [716, 211] on div "PRODUCT: creatine with taurine+ drink mixes [stick packs] PRODUCT: creatine wit…" at bounding box center [599, 320] width 1198 height 640
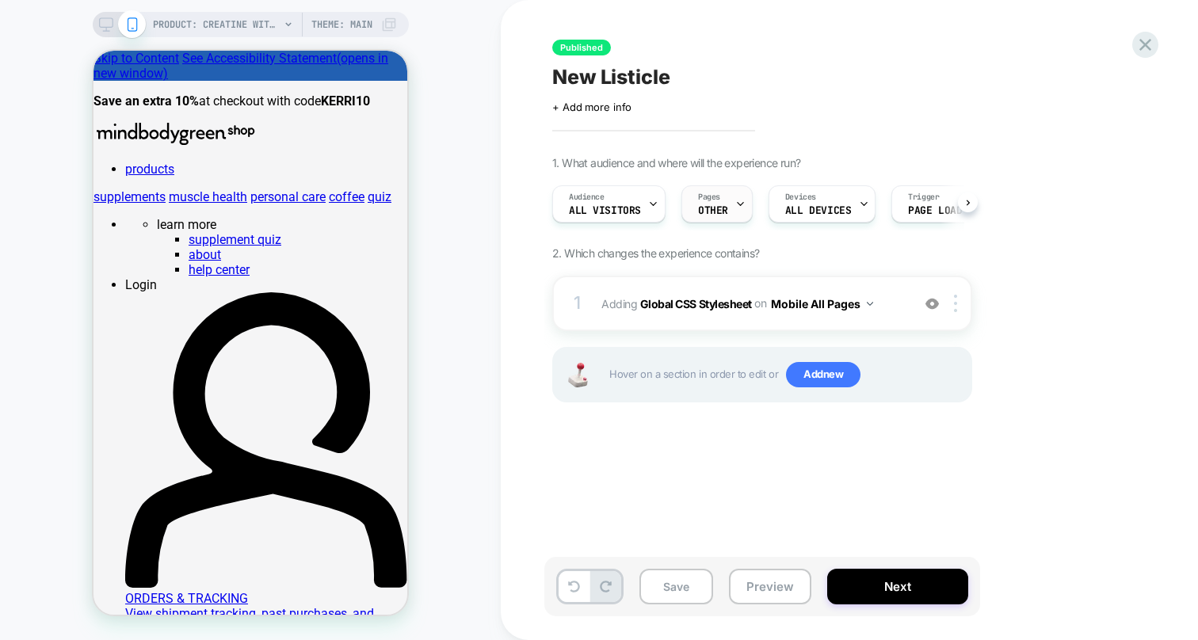
scroll to position [0, 1]
click at [734, 200] on icon at bounding box center [739, 204] width 10 height 10
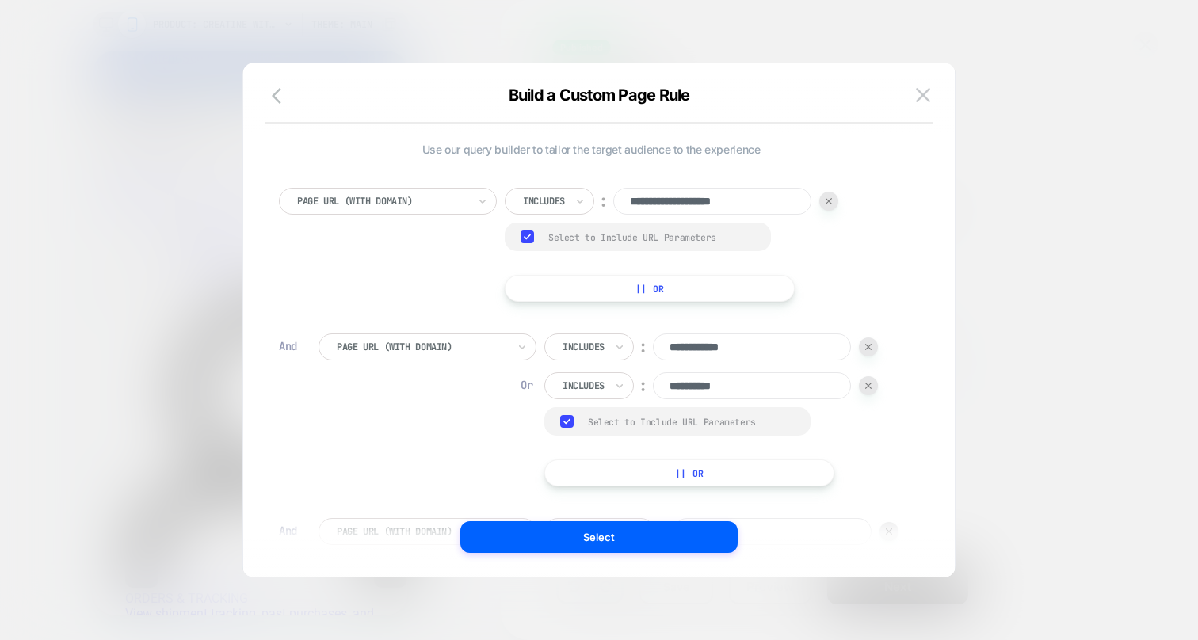
scroll to position [922, 0]
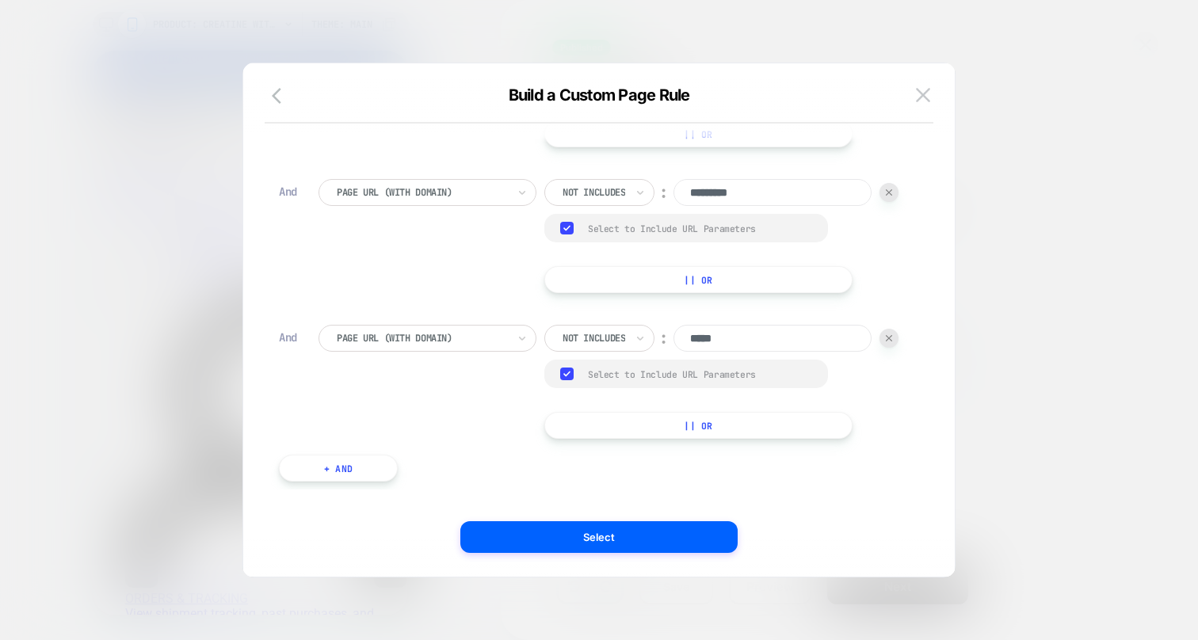
click at [891, 344] on div at bounding box center [888, 338] width 19 height 19
click at [889, 340] on img at bounding box center [889, 338] width 6 height 6
click at [891, 346] on div at bounding box center [888, 338] width 19 height 19
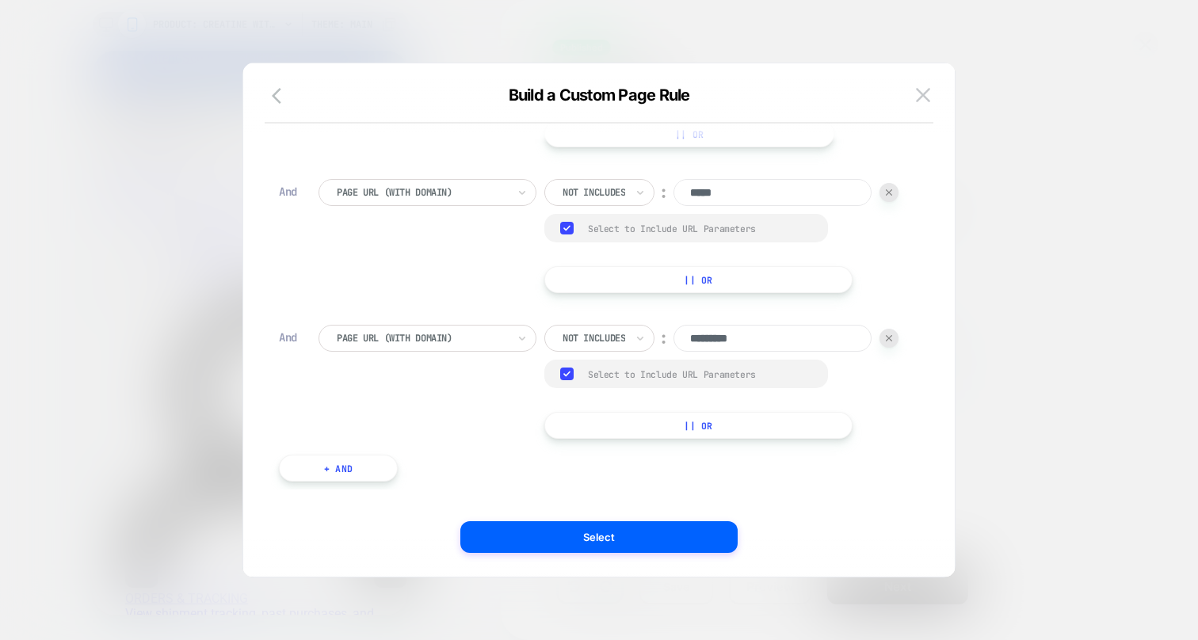
click at [891, 346] on div at bounding box center [888, 338] width 19 height 19
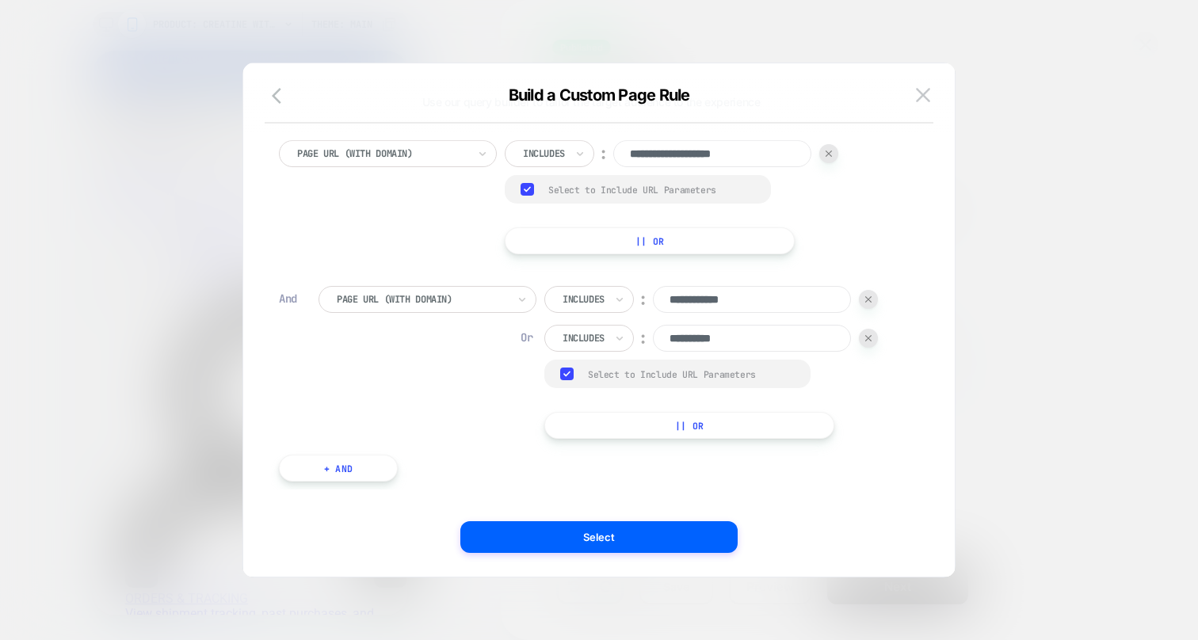
scroll to position [48, 0]
click at [870, 338] on img at bounding box center [868, 338] width 6 height 6
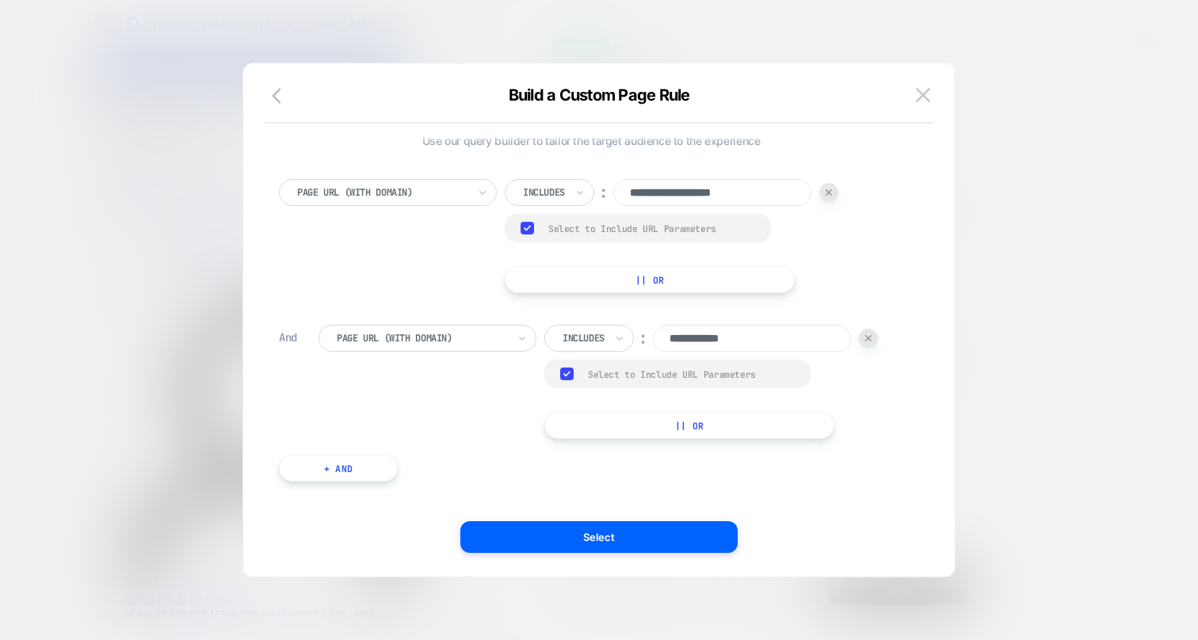
scroll to position [9, 0]
click at [872, 335] on img at bounding box center [868, 338] width 6 height 6
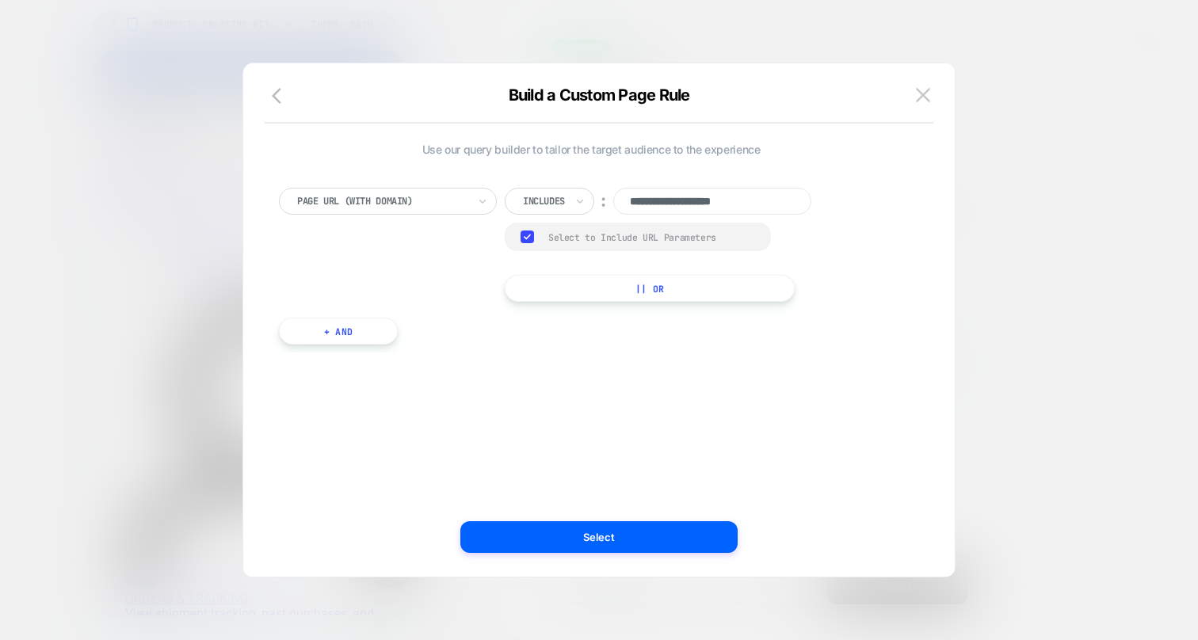
scroll to position [16, 0]
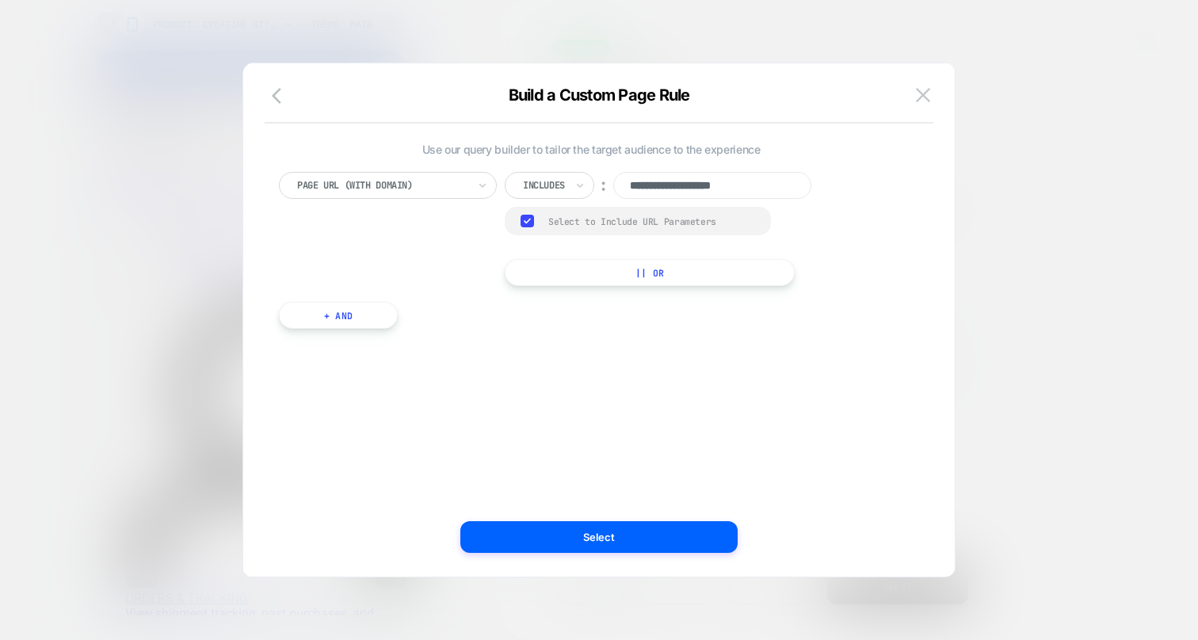
click at [526, 222] on polyline at bounding box center [528, 221] width 6 height 4
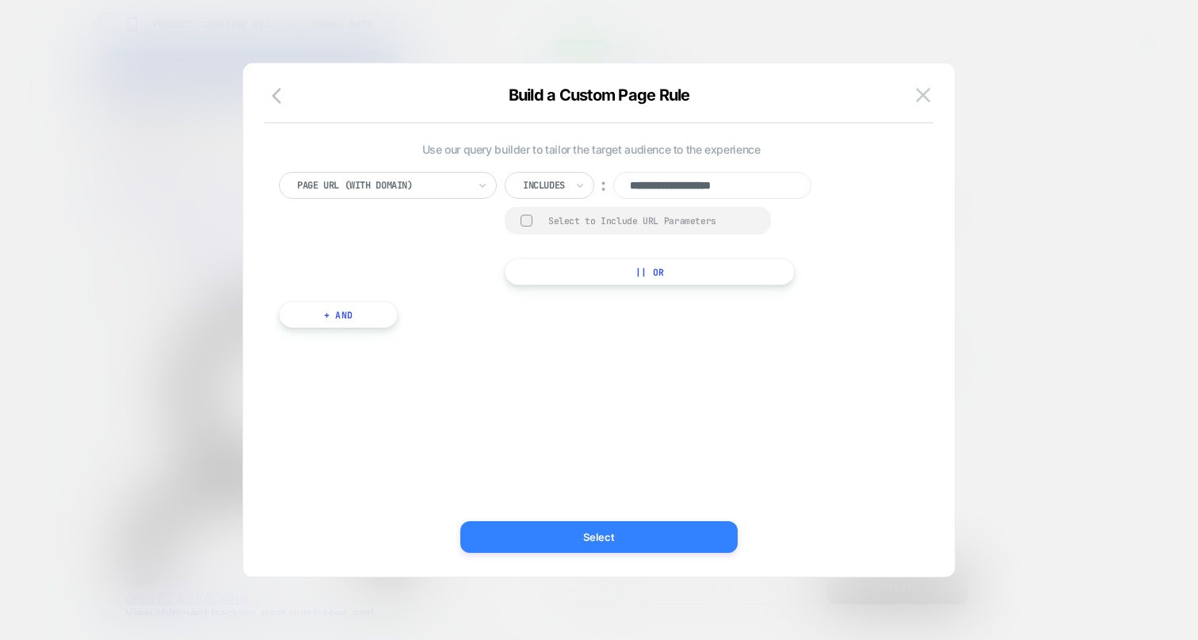
click at [541, 527] on button "Select" at bounding box center [598, 537] width 277 height 32
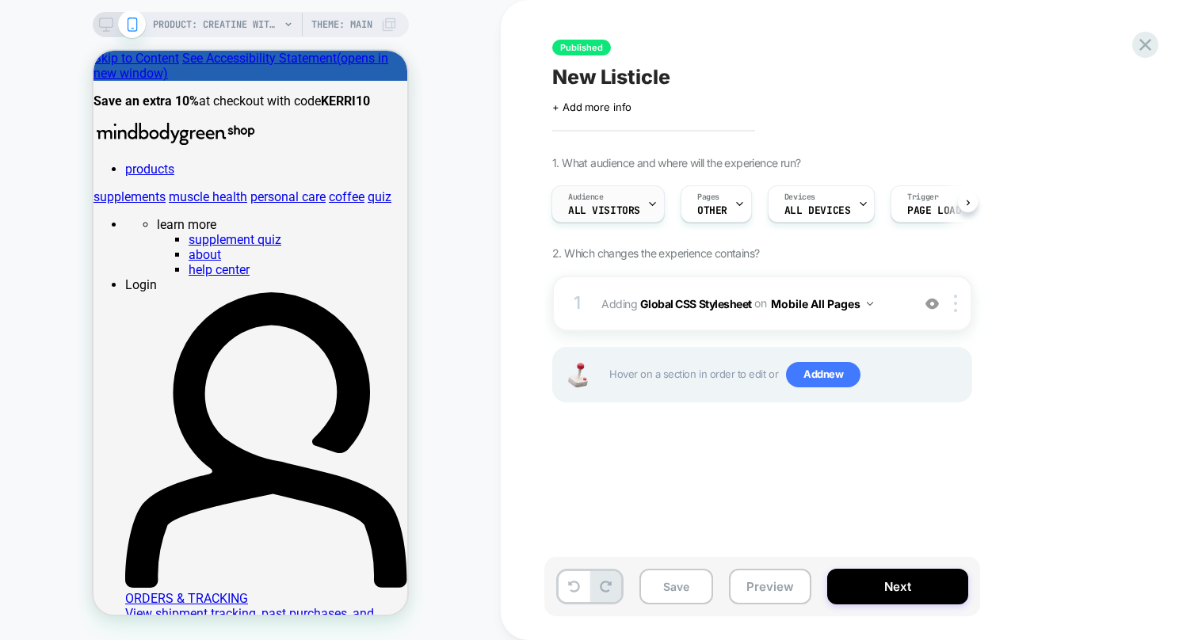
click at [601, 208] on span "All Visitors" at bounding box center [604, 210] width 72 height 11
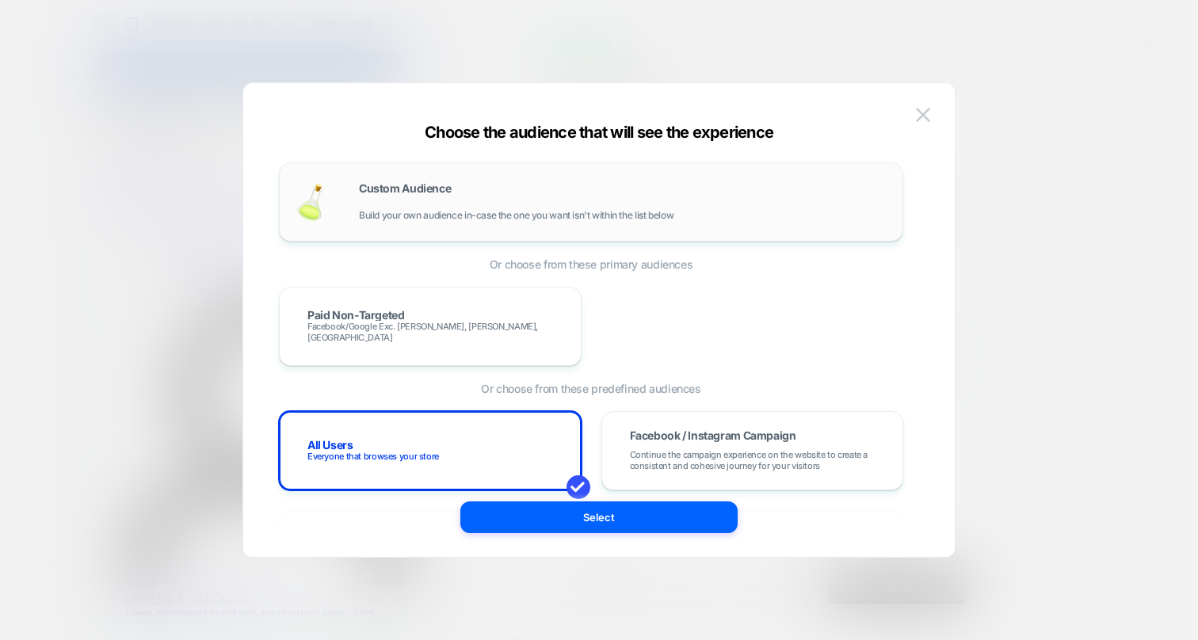
click at [482, 198] on div "Custom Audience Build your own audience in-case the one you want isn't within t…" at bounding box center [623, 202] width 528 height 38
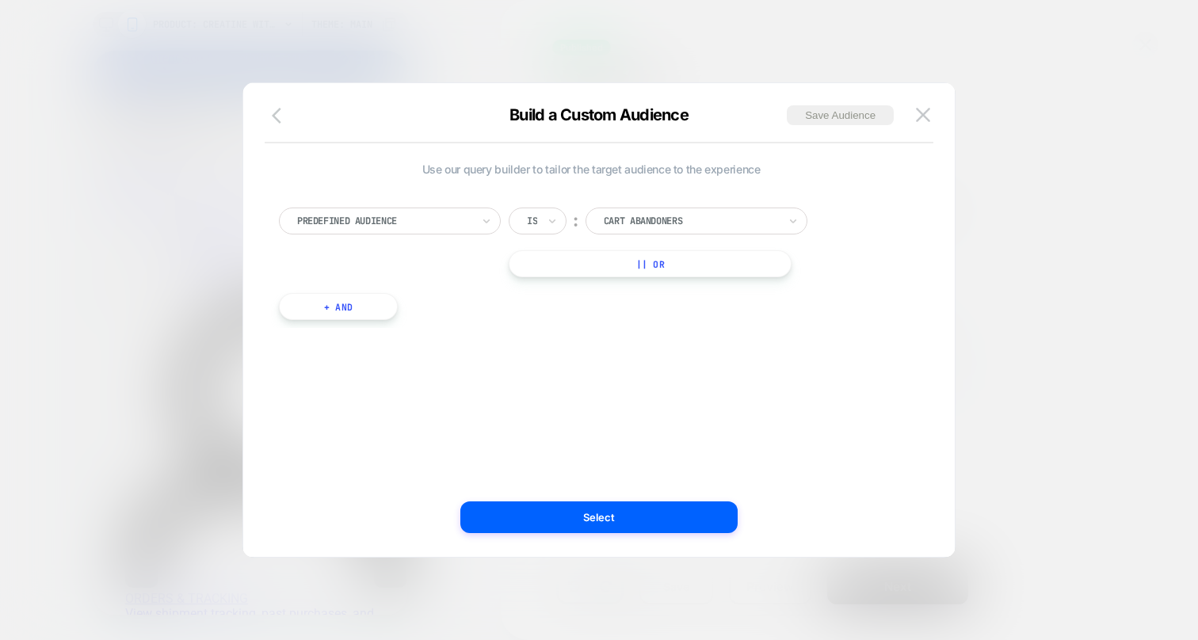
click at [275, 115] on icon "button" at bounding box center [281, 115] width 19 height 19
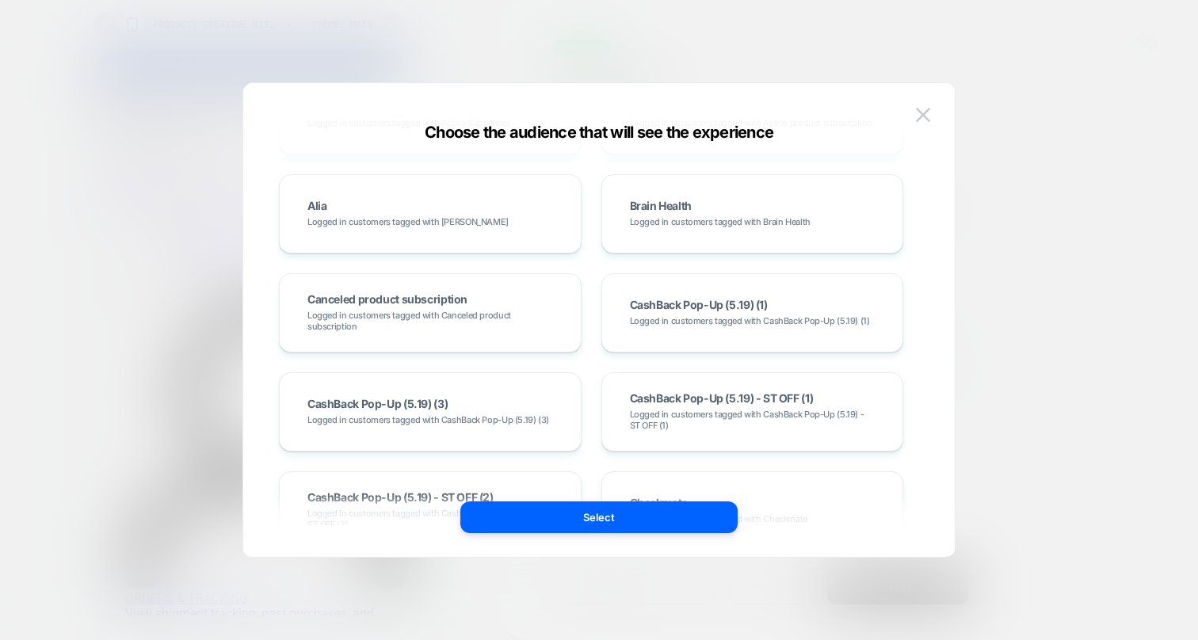
scroll to position [1979, 0]
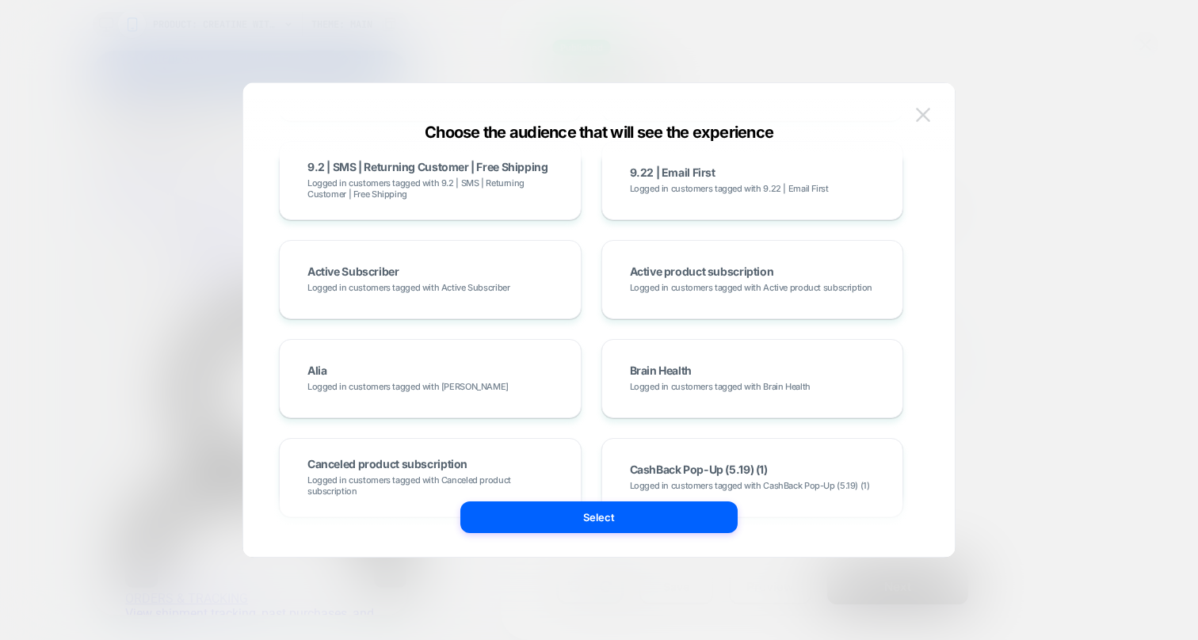
click at [918, 108] on img at bounding box center [923, 114] width 14 height 13
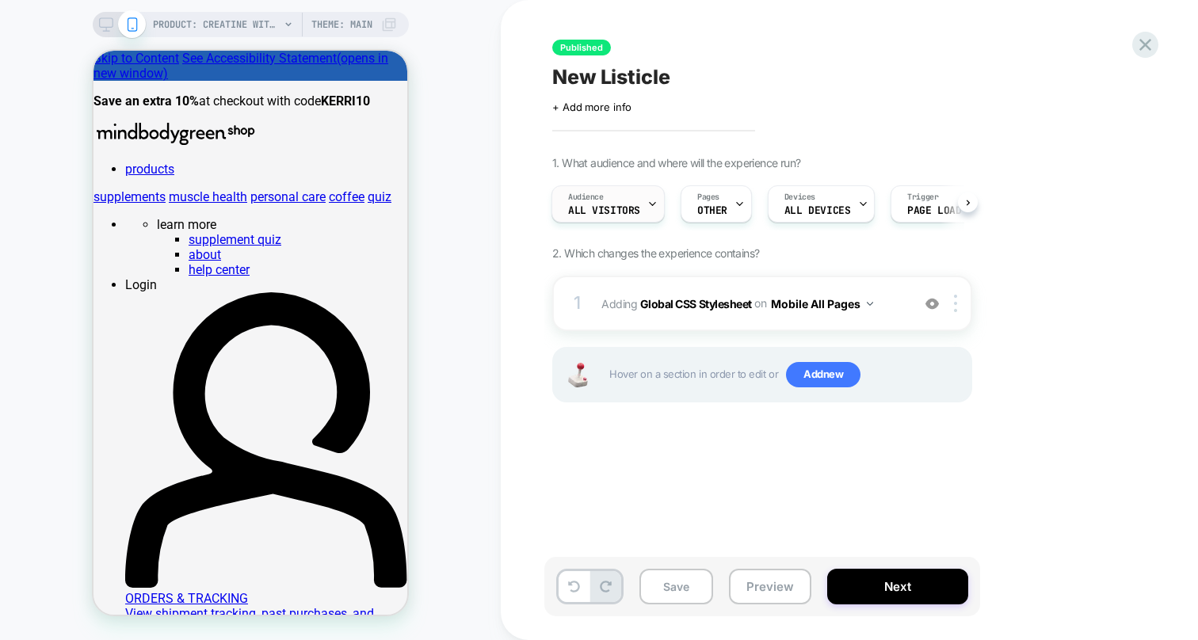
click at [634, 211] on span "All Visitors" at bounding box center [604, 210] width 72 height 11
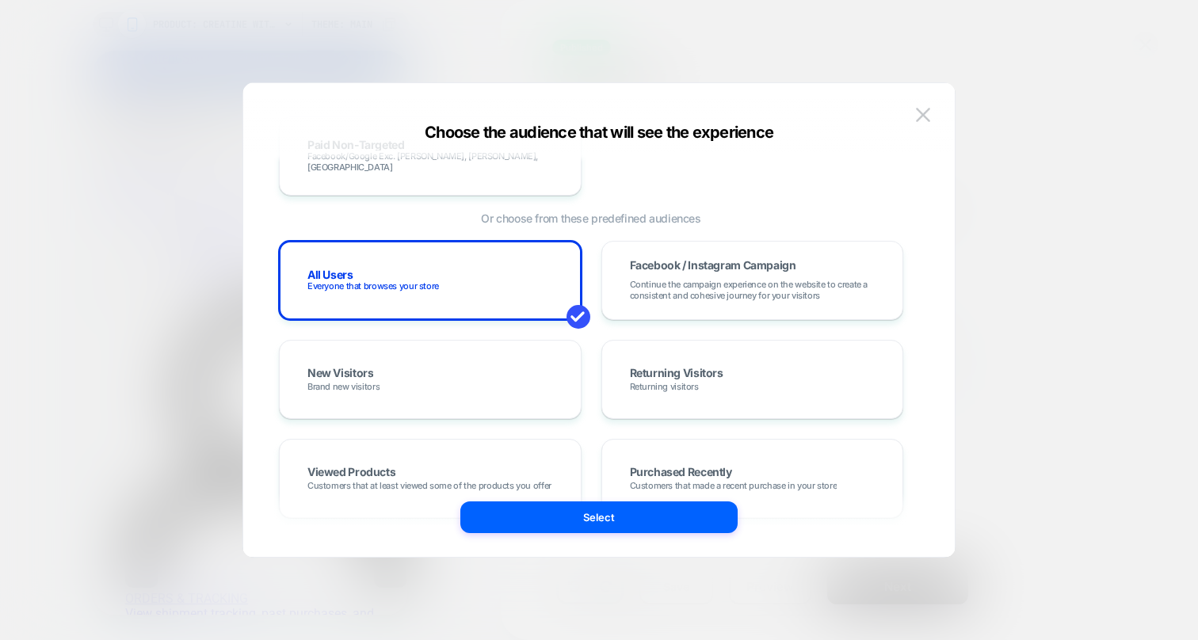
scroll to position [0, 0]
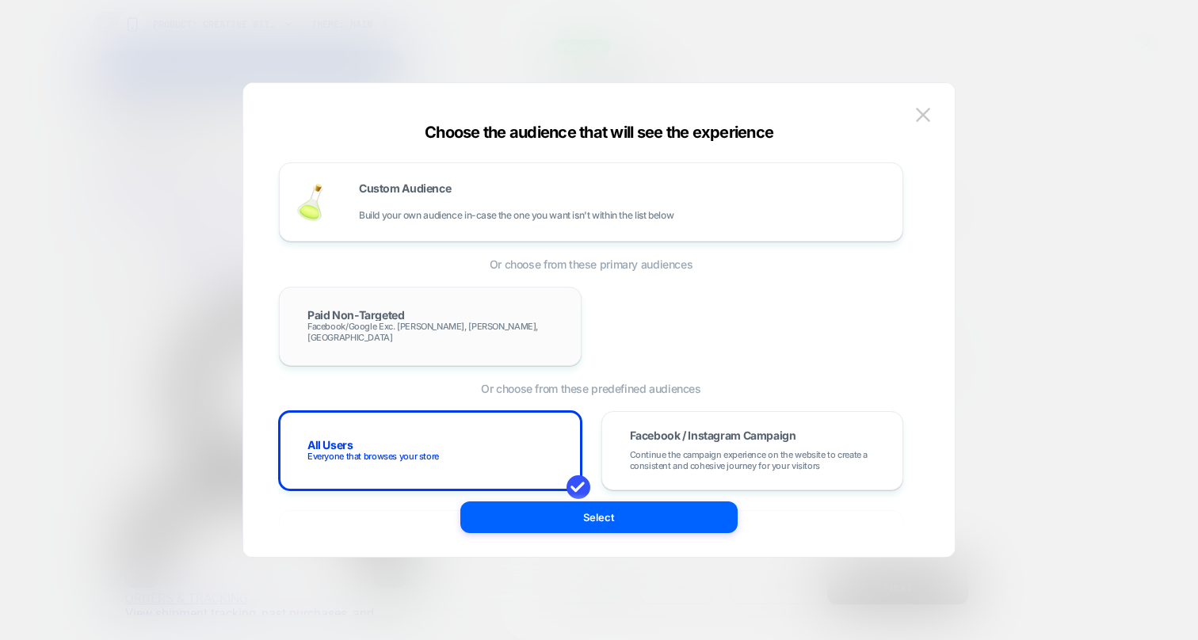
click at [477, 329] on span "Facebook/Google Exc. Vonda, Kausel, Menopause" at bounding box center [430, 332] width 246 height 22
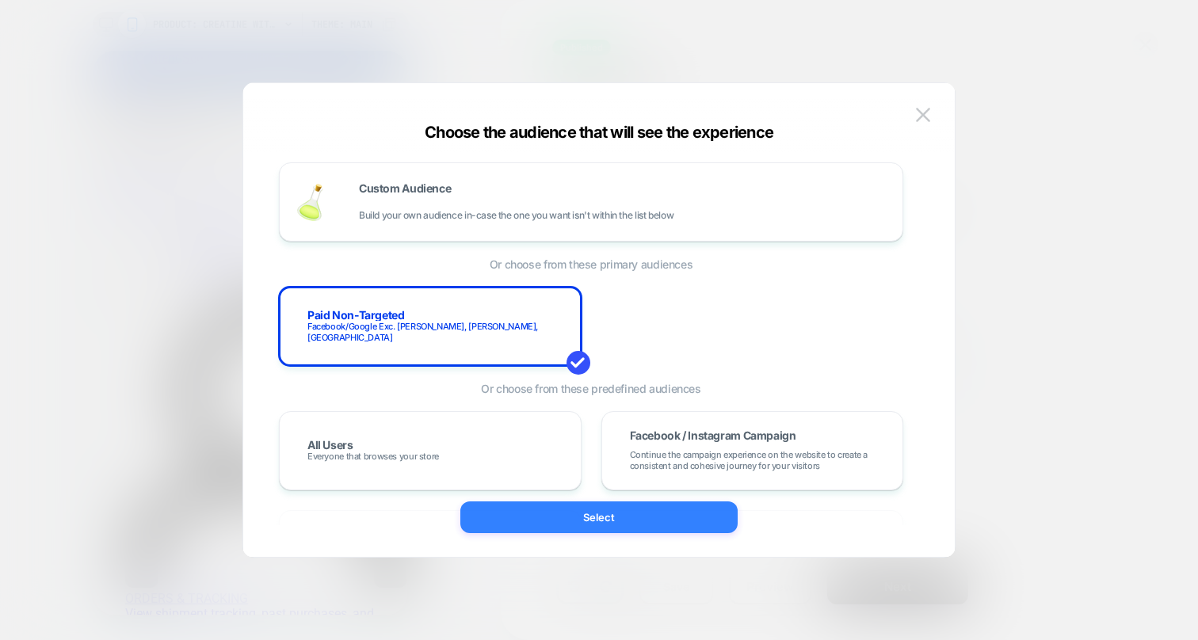
click at [602, 517] on button "Select" at bounding box center [598, 518] width 277 height 32
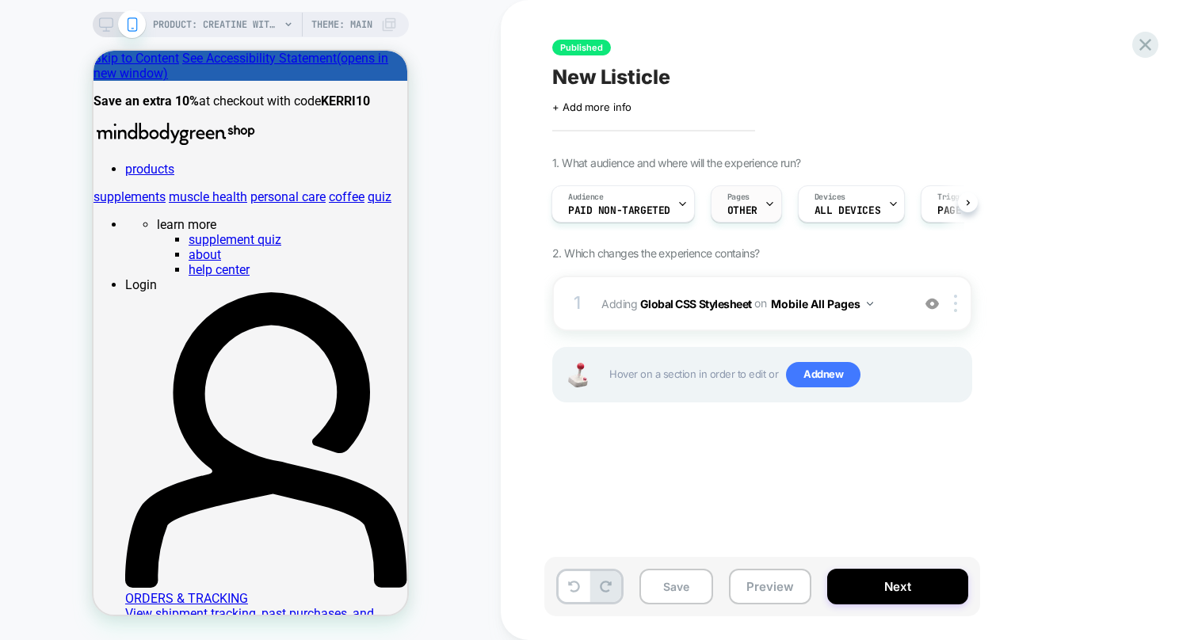
click at [755, 196] on div "Pages OTHER" at bounding box center [742, 204] width 62 height 36
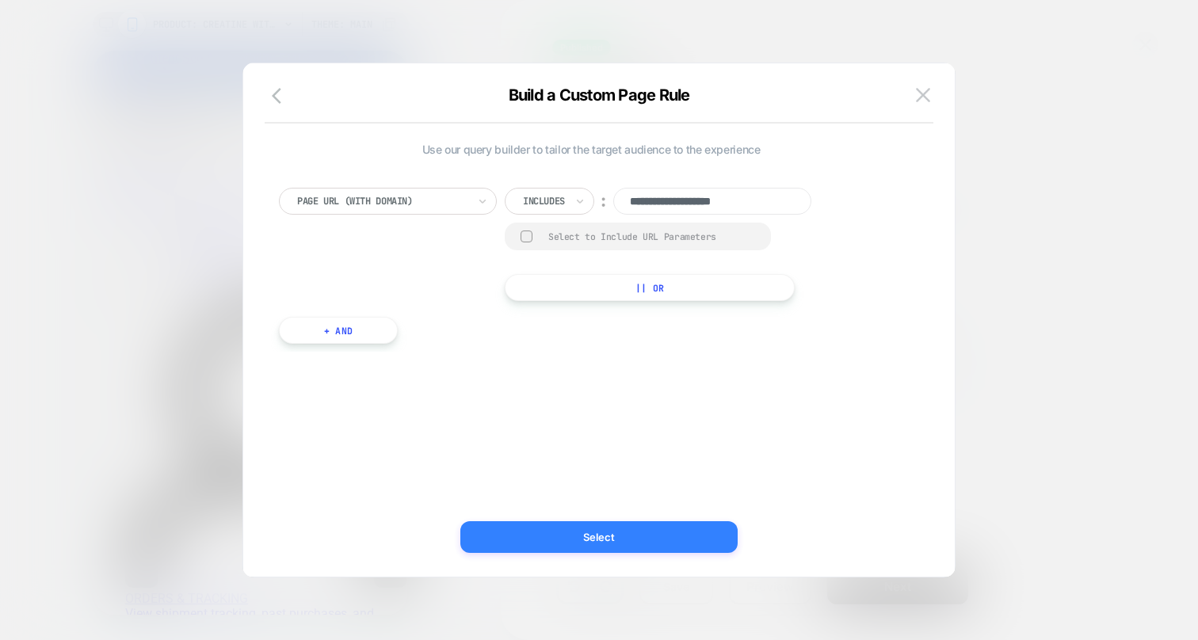
click at [641, 539] on button "Select" at bounding box center [598, 537] width 277 height 32
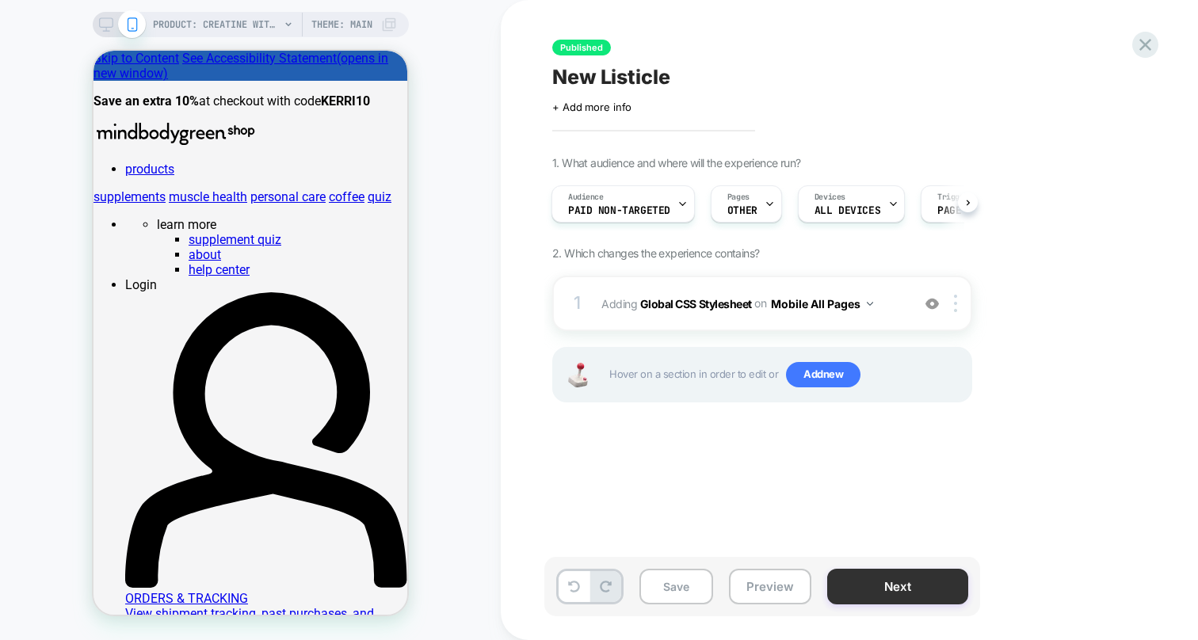
click at [913, 593] on button "Next" at bounding box center [897, 587] width 141 height 36
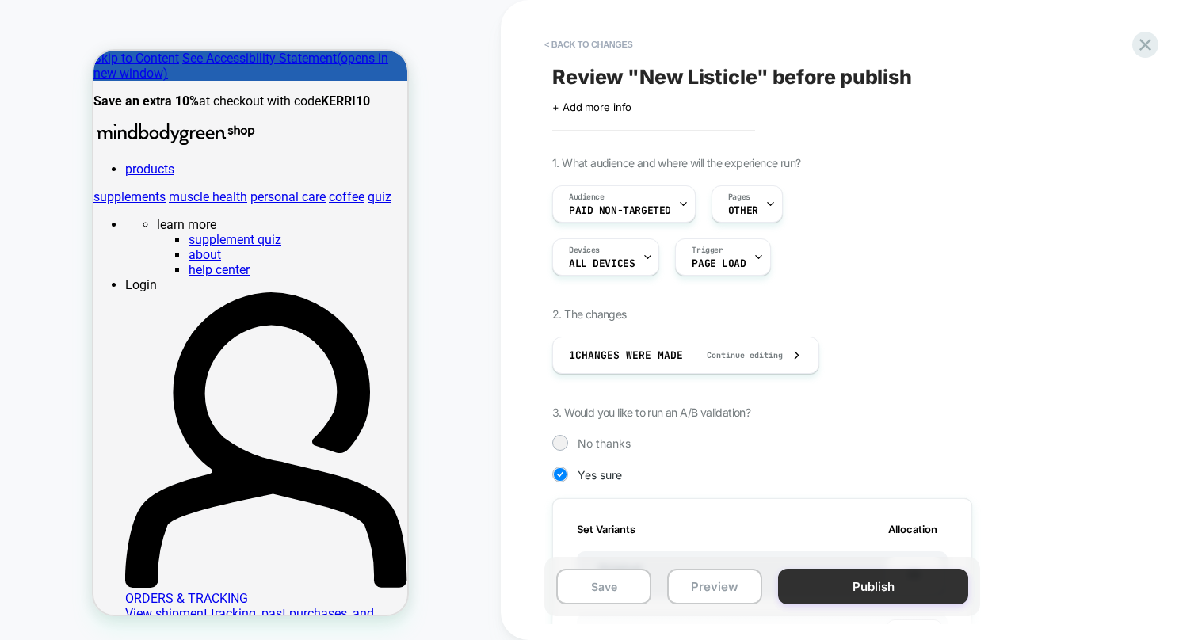
click at [887, 592] on button "Publish" at bounding box center [873, 587] width 190 height 36
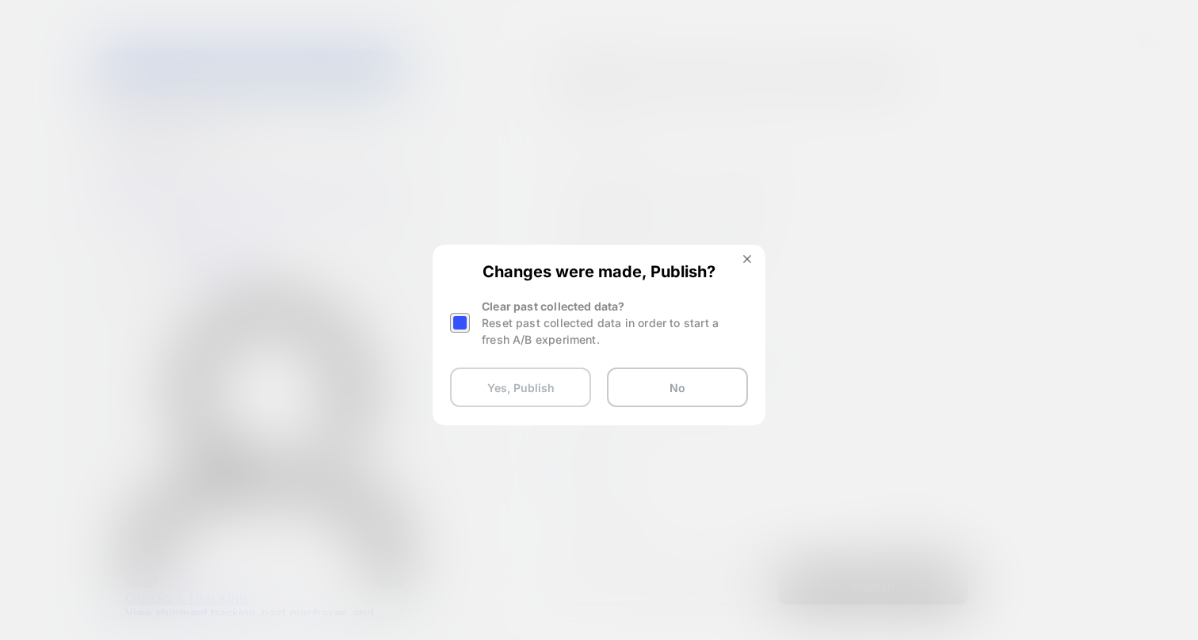
click at [567, 398] on button "Yes, Publish" at bounding box center [520, 388] width 141 height 40
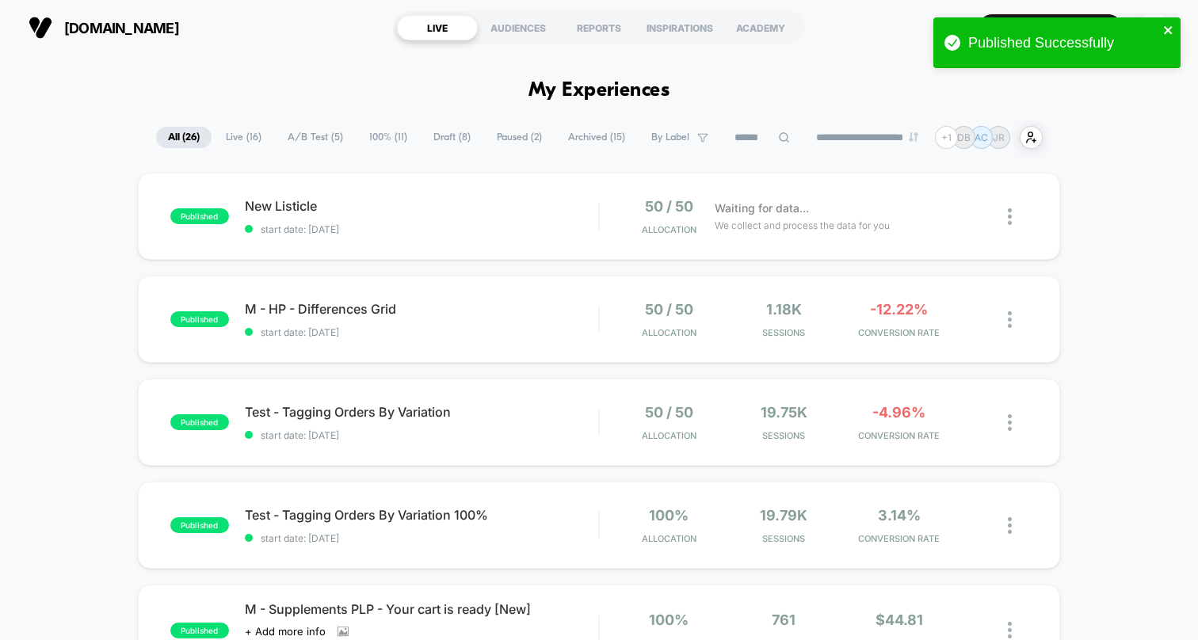
click at [1163, 29] on icon "close" at bounding box center [1168, 30] width 11 height 13
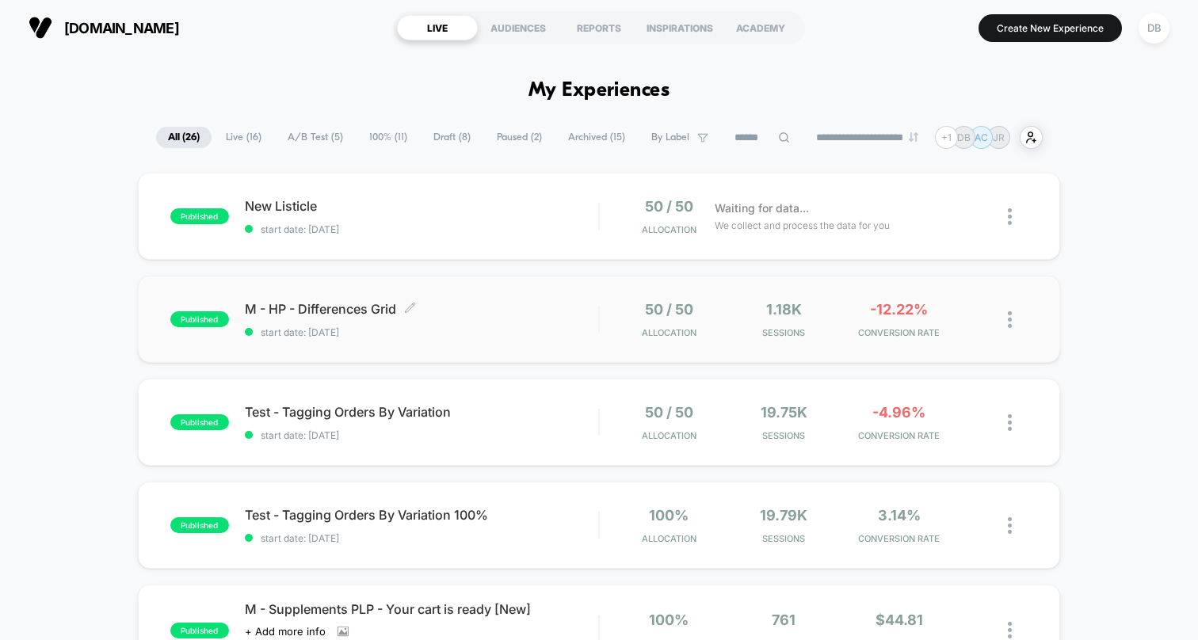
click at [323, 311] on span "M - HP - Differences Grid Click to edit experience details" at bounding box center [421, 309] width 353 height 16
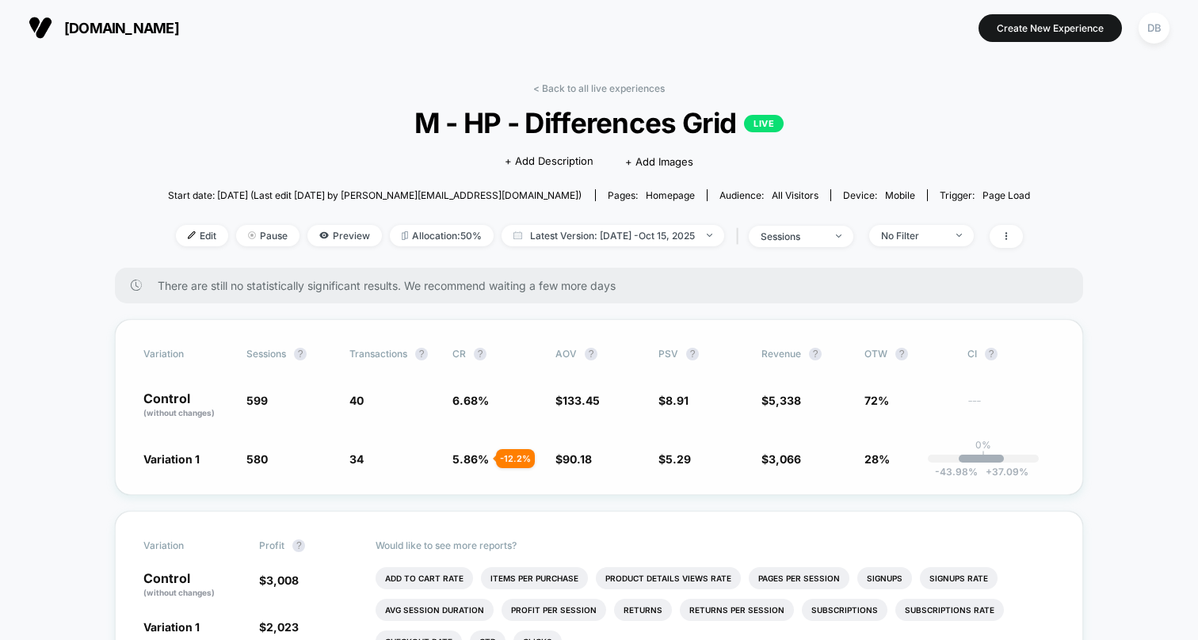
click at [166, 404] on p "Control (without changes)" at bounding box center [186, 405] width 87 height 27
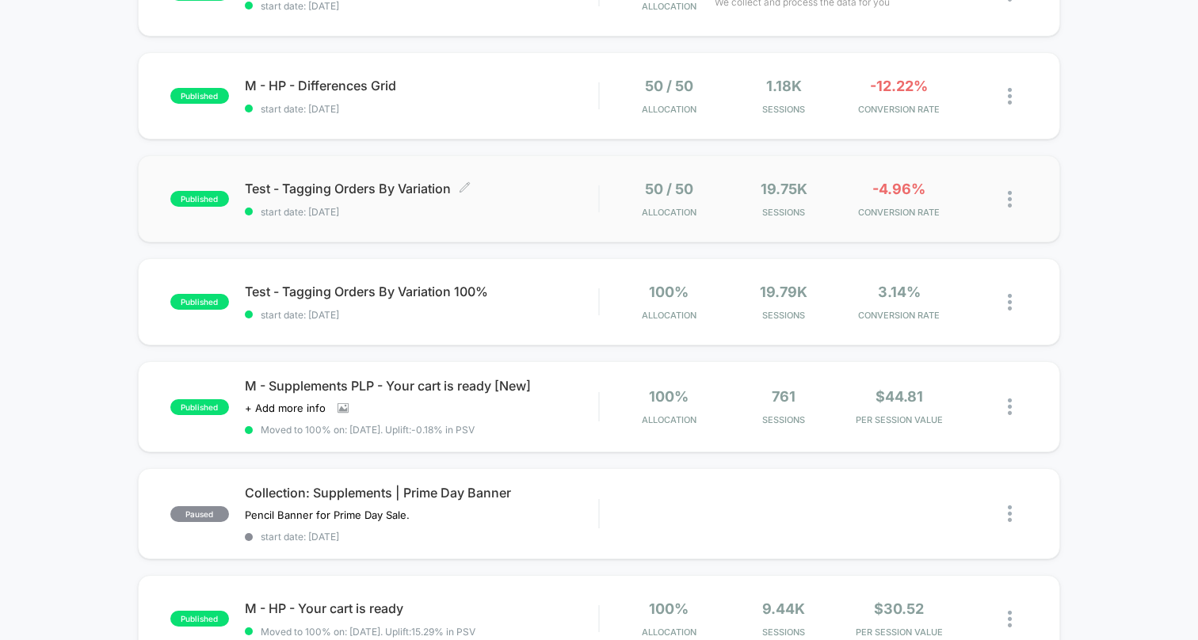
scroll to position [246, 0]
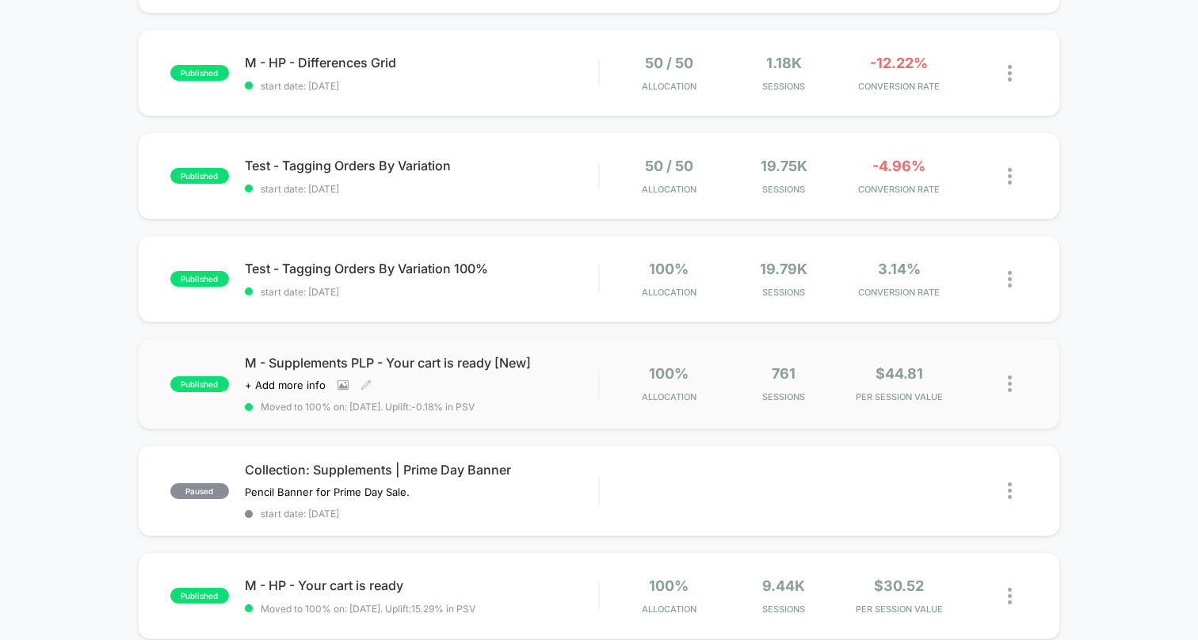
click at [320, 362] on span "M - Supplements PLP - Your cart is ready [New]" at bounding box center [421, 363] width 353 height 16
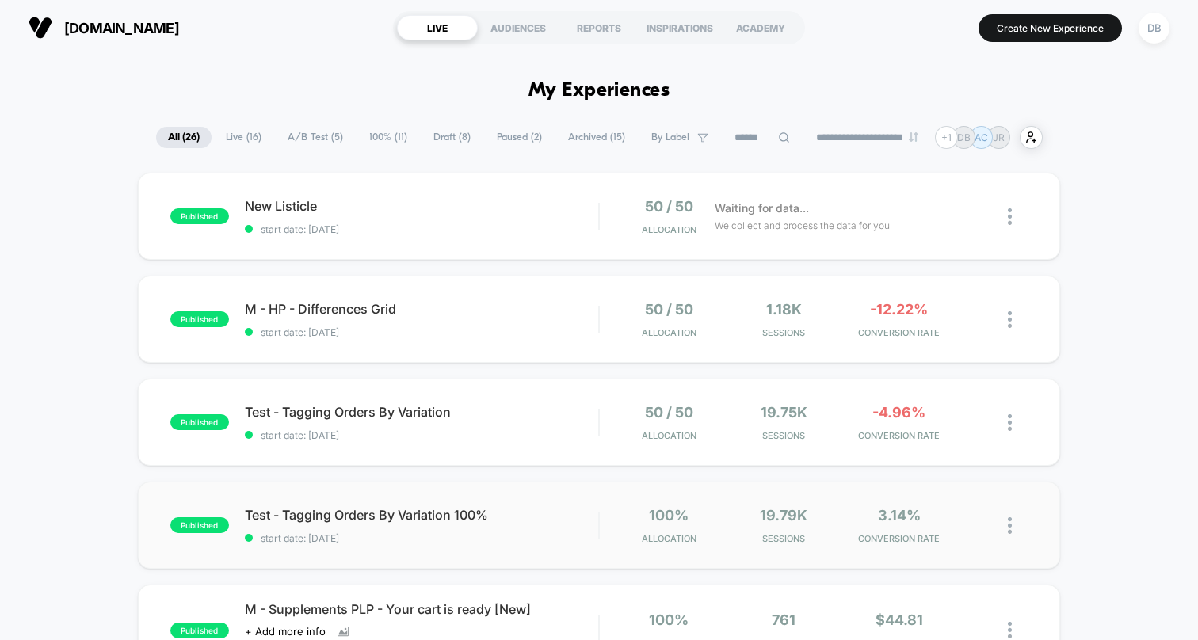
scroll to position [11, 0]
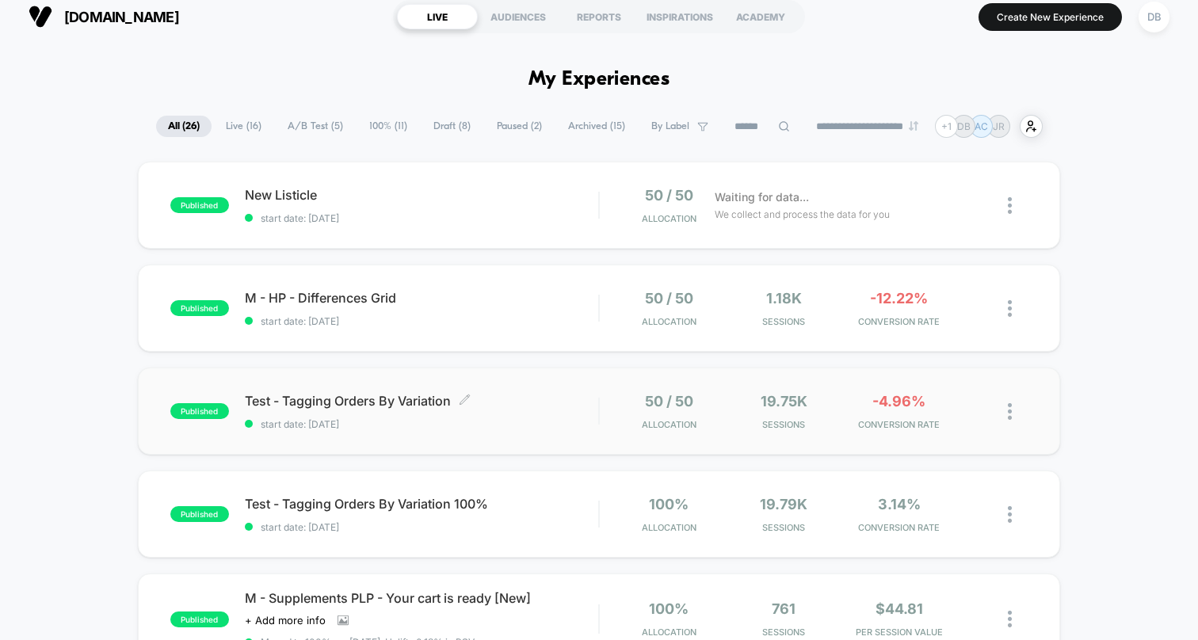
click at [337, 395] on span "Test - Tagging Orders By Variation Click to edit experience details" at bounding box center [421, 401] width 353 height 16
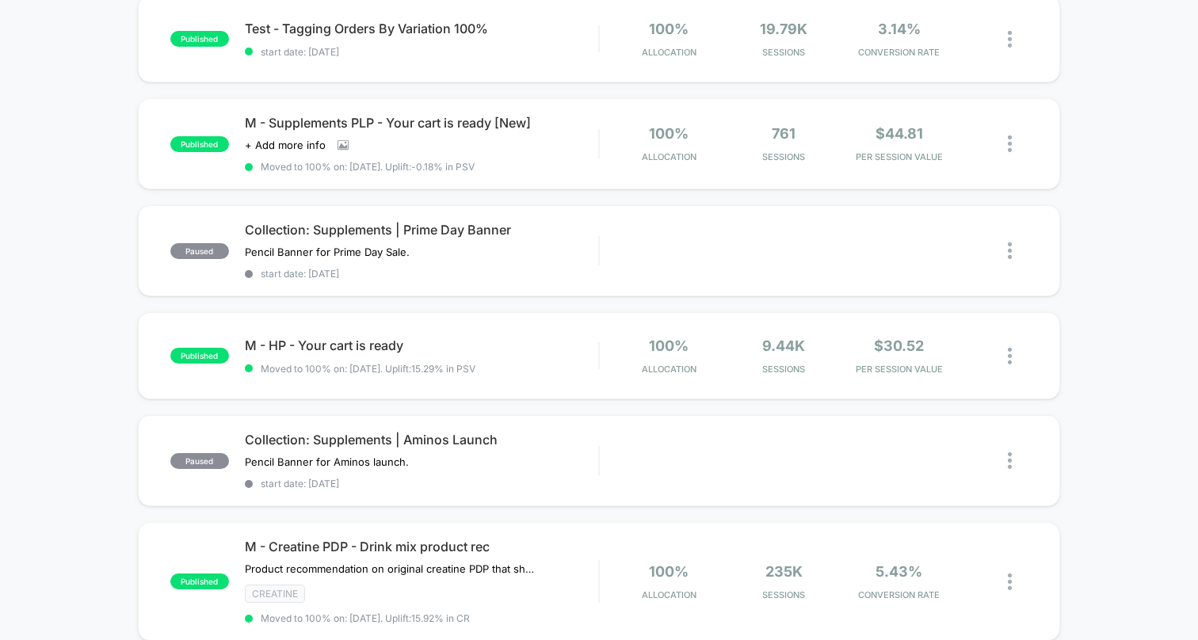
scroll to position [495, 0]
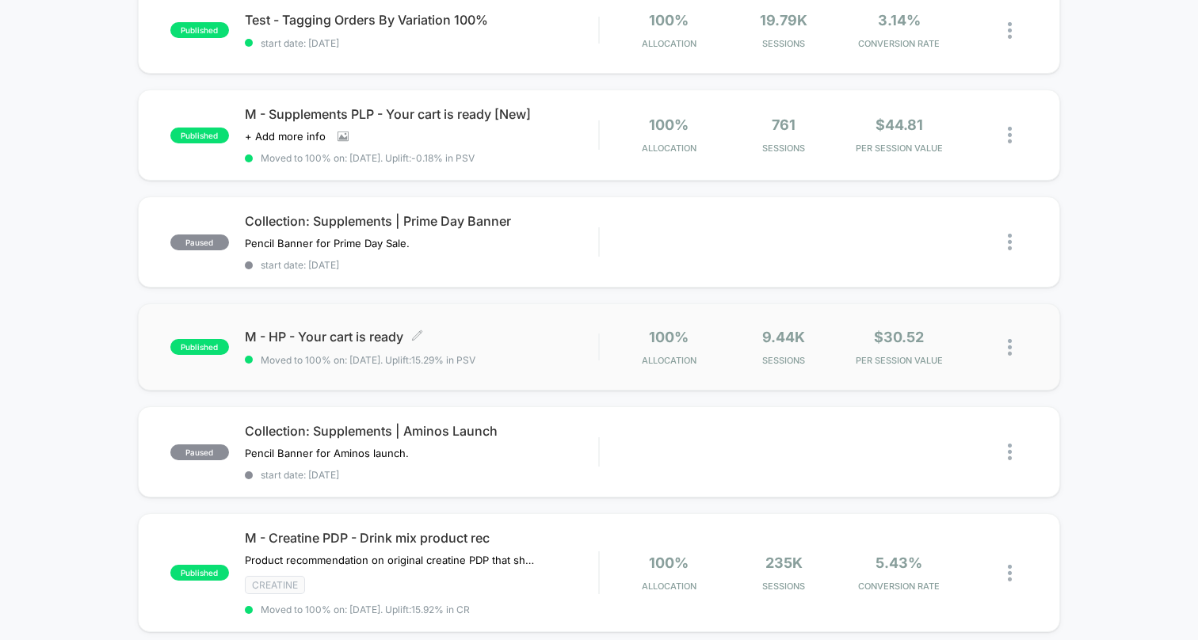
click at [339, 331] on span "M - HP - Your cart is ready Click to edit experience details" at bounding box center [421, 337] width 353 height 16
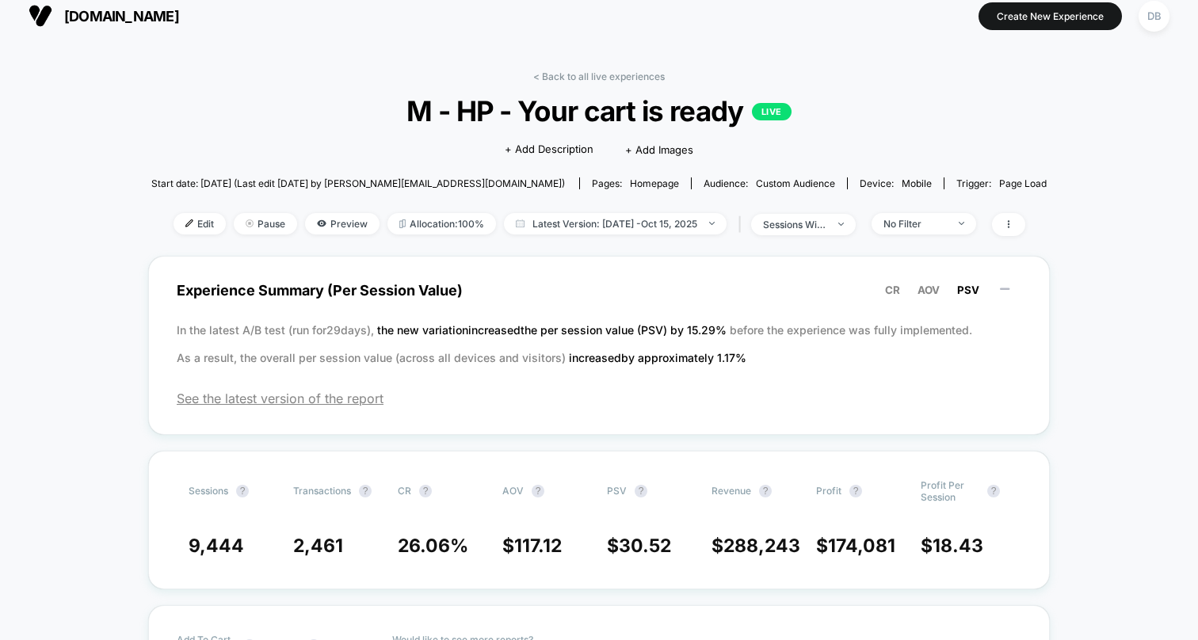
scroll to position [17, 0]
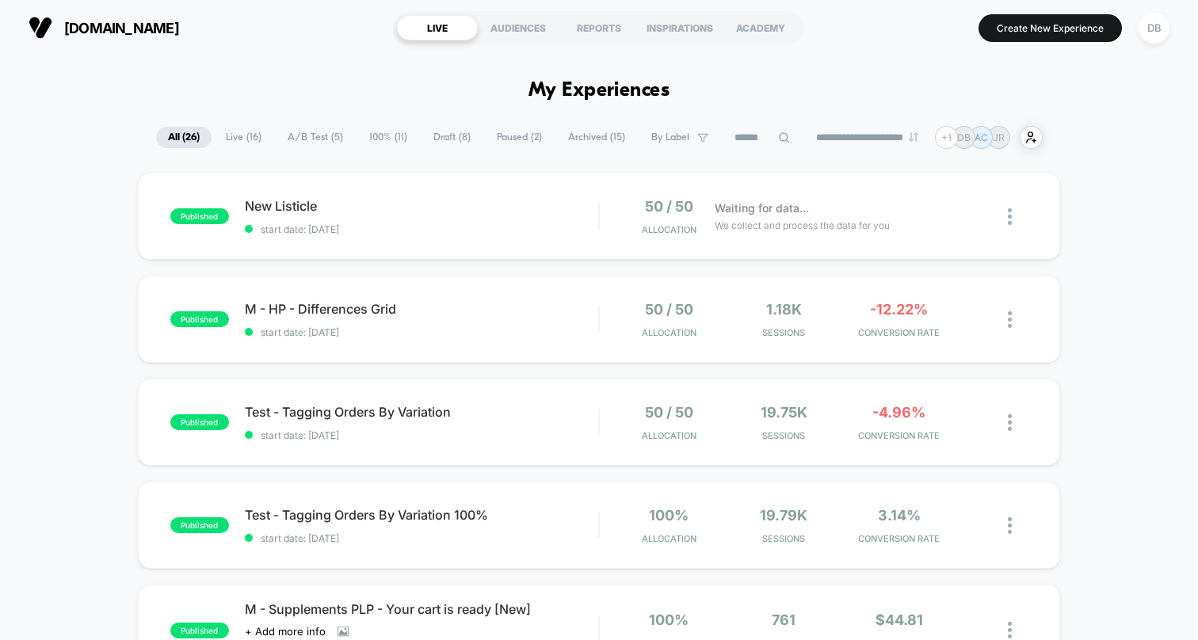
click at [232, 133] on span "Live ( 16 )" at bounding box center [243, 137] width 59 height 21
click at [315, 135] on span "A/B Test ( 5 )" at bounding box center [315, 137] width 79 height 21
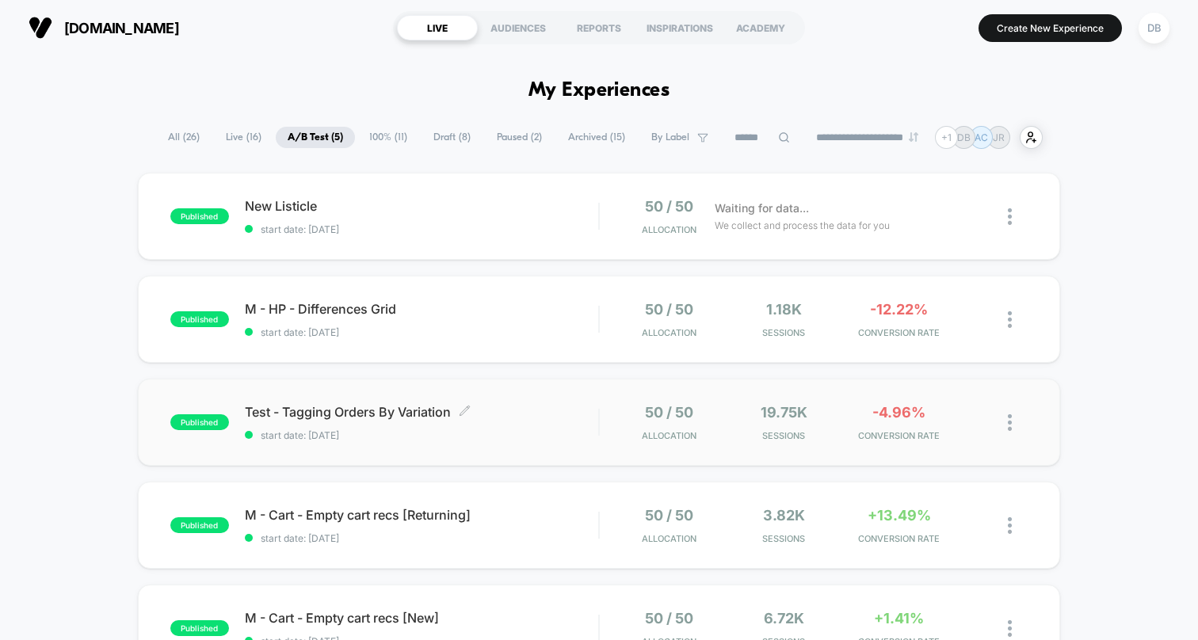
click at [325, 407] on span "Test - Tagging Orders By Variation Click to edit experience details" at bounding box center [421, 412] width 353 height 16
click at [334, 508] on span "M - Cart - Empty cart recs [Returning] Click to edit experience details" at bounding box center [421, 515] width 353 height 16
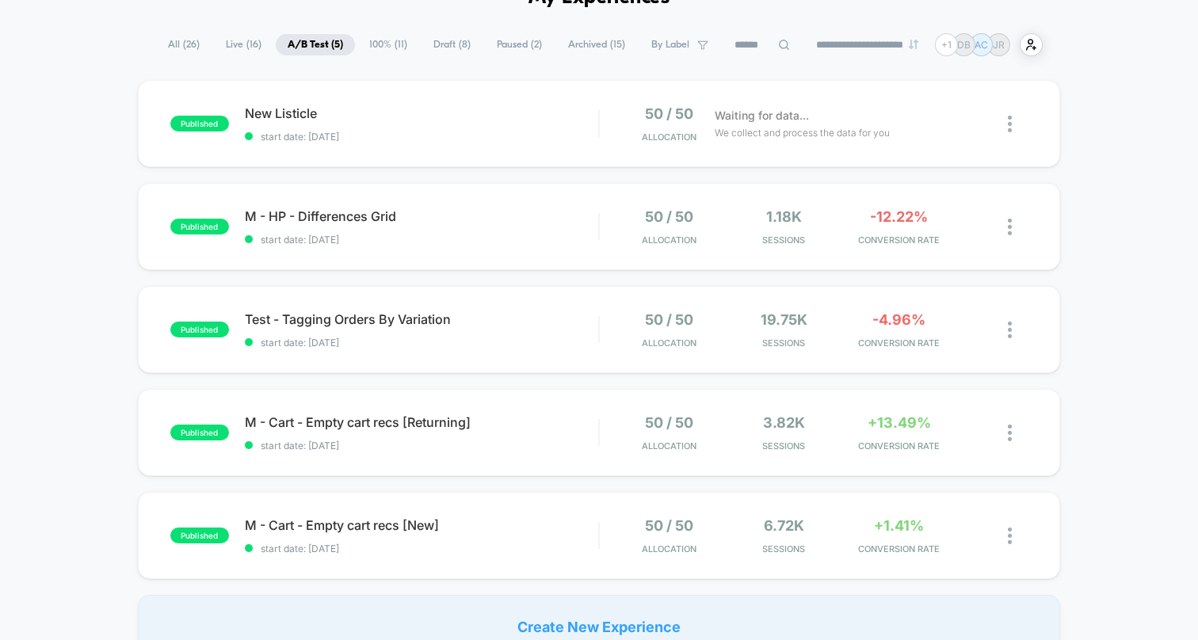
scroll to position [175, 0]
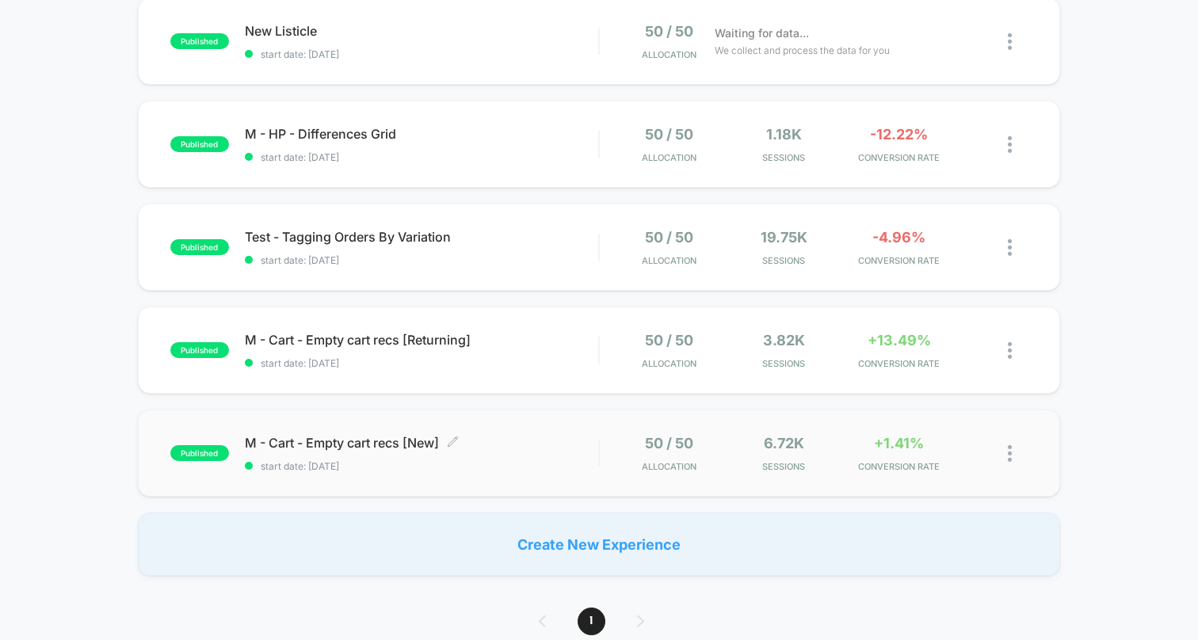
click at [314, 441] on span "M - Cart - Empty cart recs [New] Click to edit experience details" at bounding box center [421, 443] width 353 height 16
